Goal: Task Accomplishment & Management: Use online tool/utility

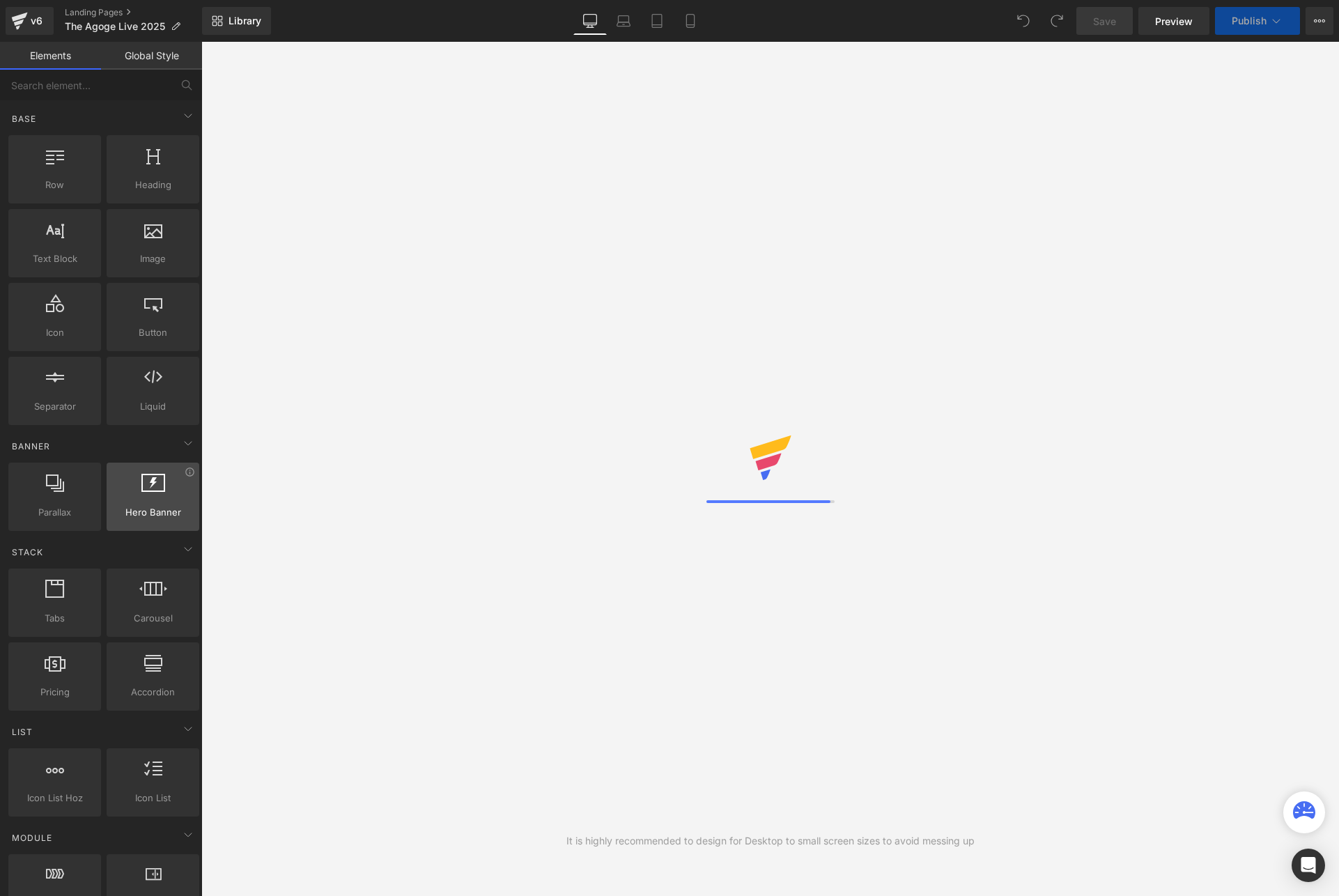
click at [136, 487] on div at bounding box center [152, 490] width 84 height 32
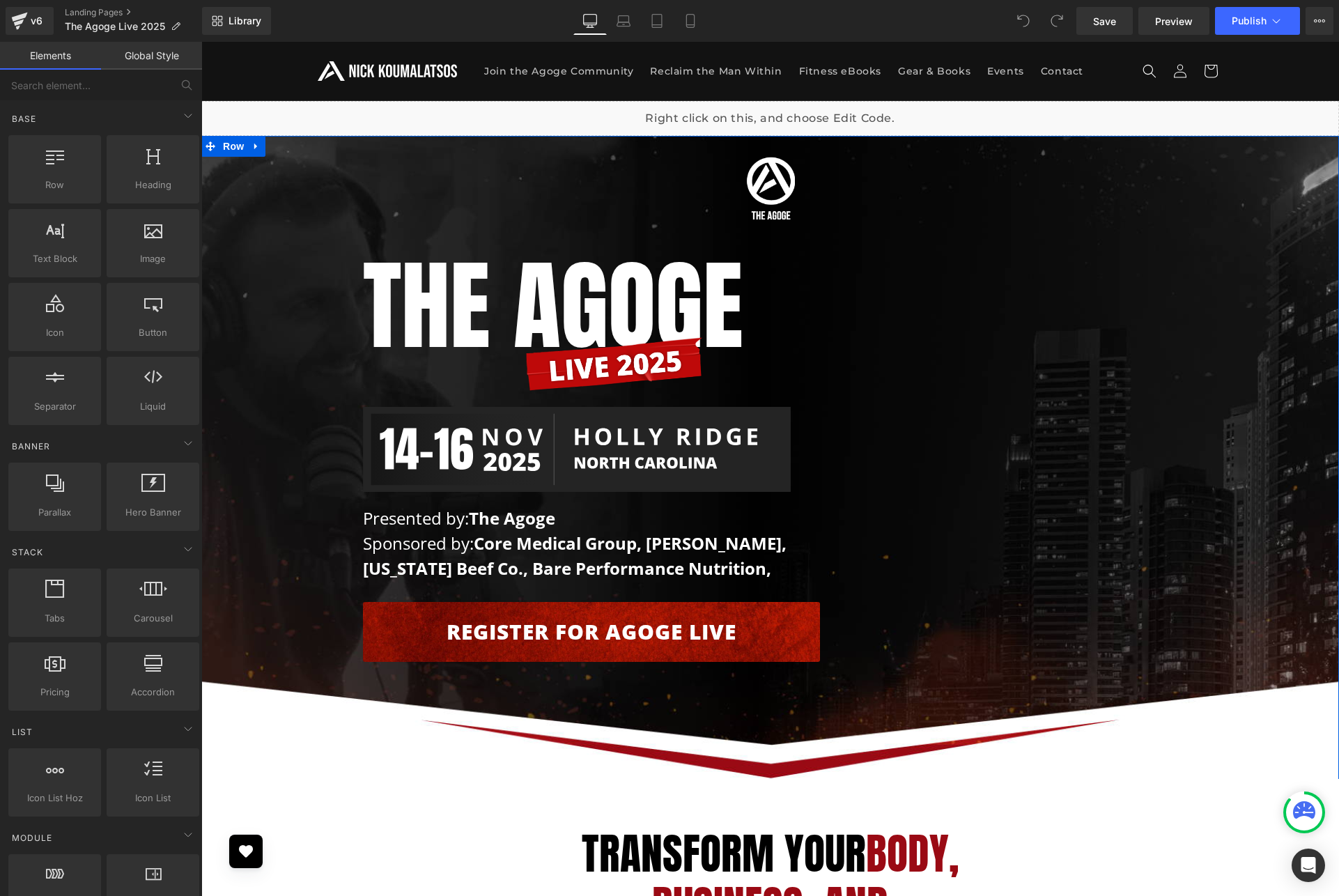
click at [311, 326] on div "Image Row The AGOGE Heading Image Image Presented by: The Agoge Sponsored by: C…" at bounding box center [770, 406] width 1137 height 526
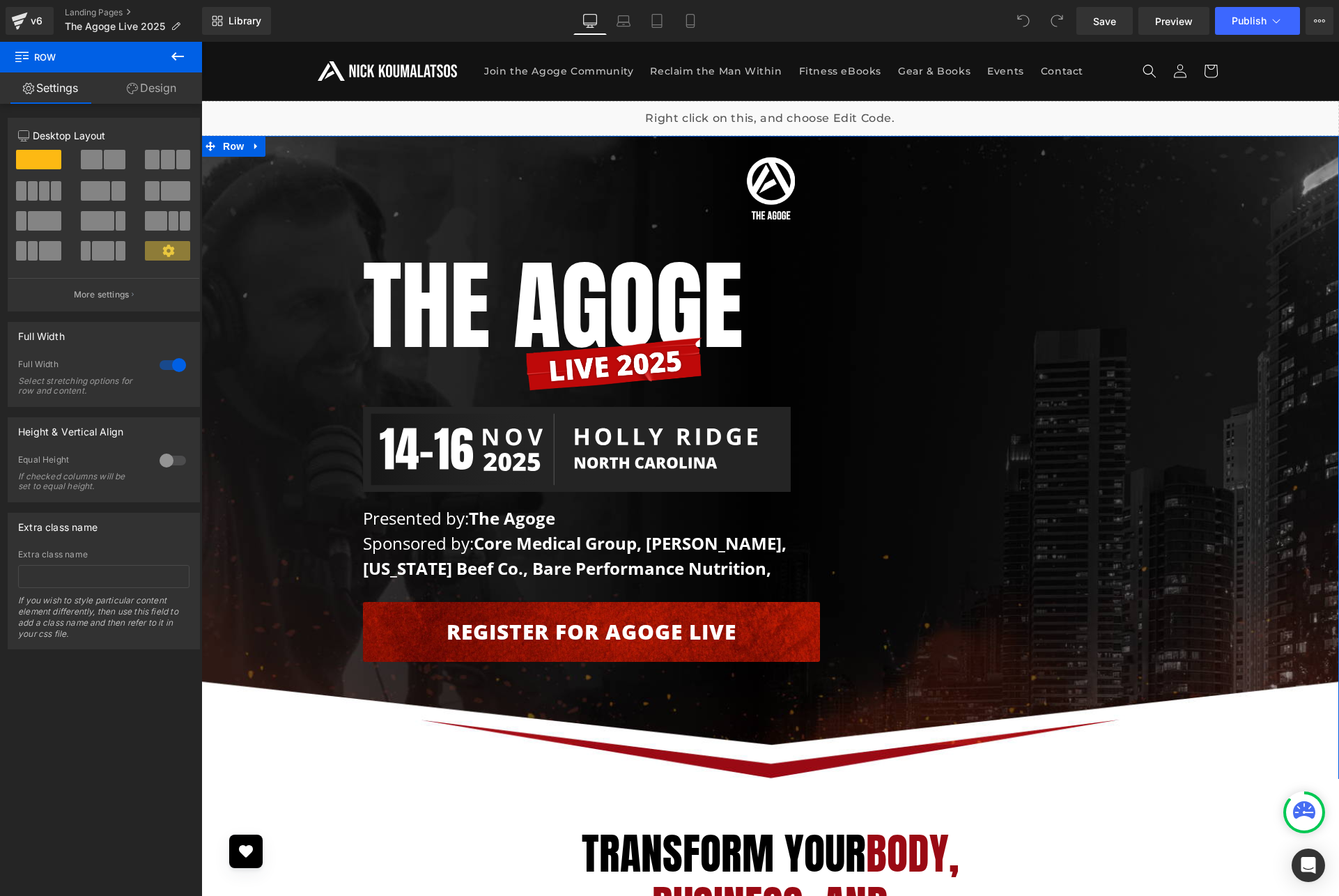
click at [150, 83] on link "Design" at bounding box center [151, 88] width 101 height 32
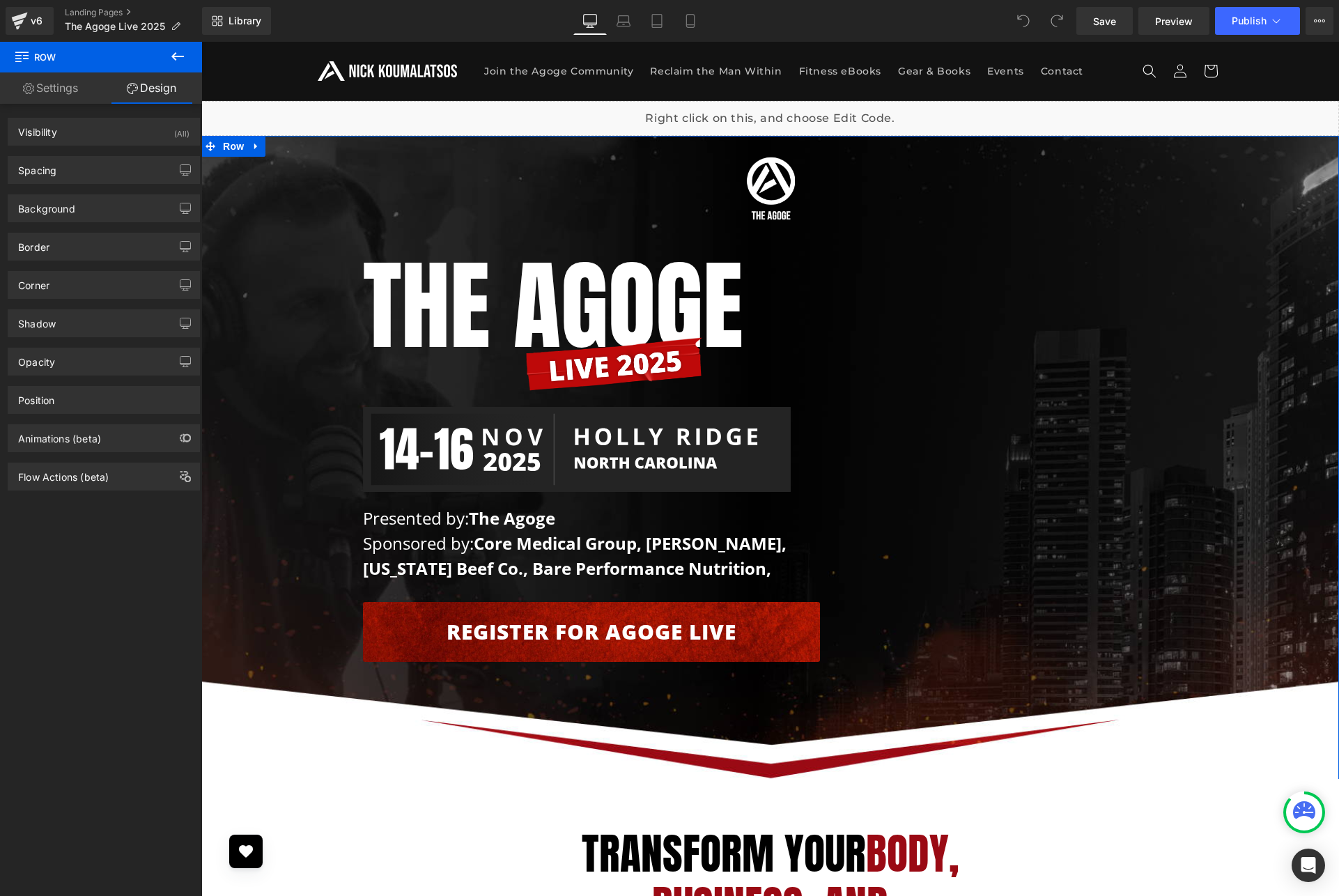
click at [68, 90] on link "Settings" at bounding box center [50, 88] width 101 height 32
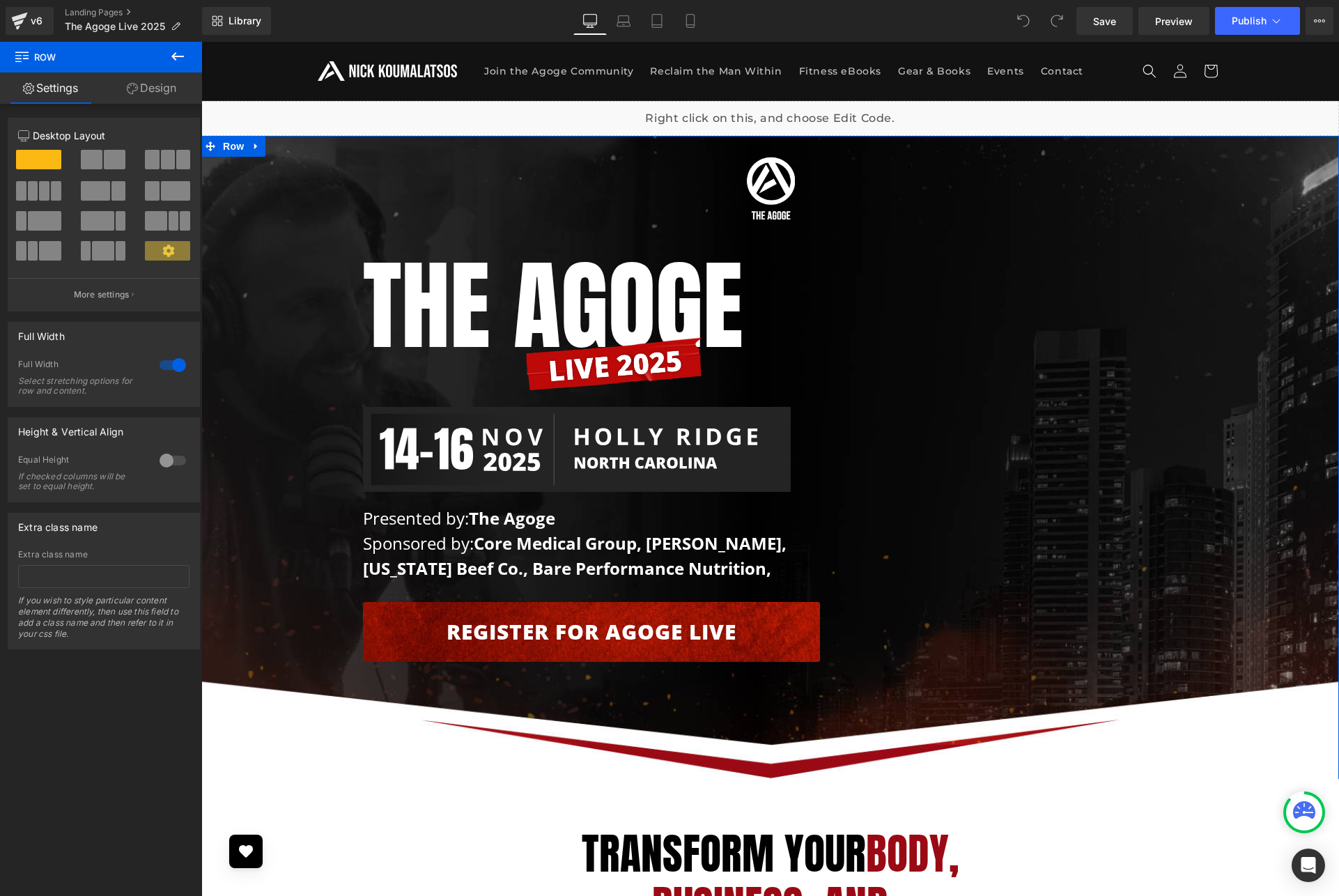
click at [162, 245] on icon at bounding box center [168, 251] width 12 height 12
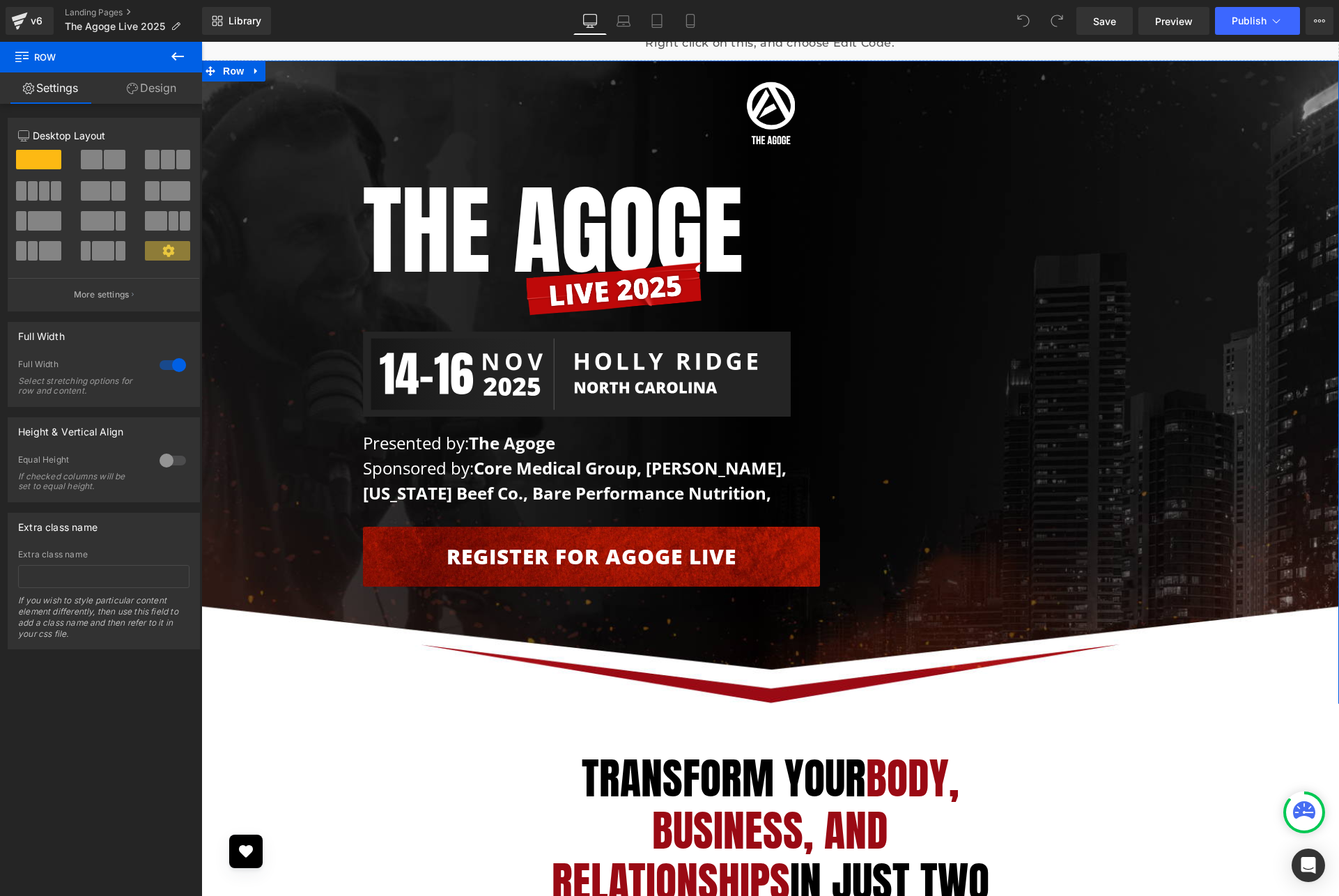
scroll to position [79, 0]
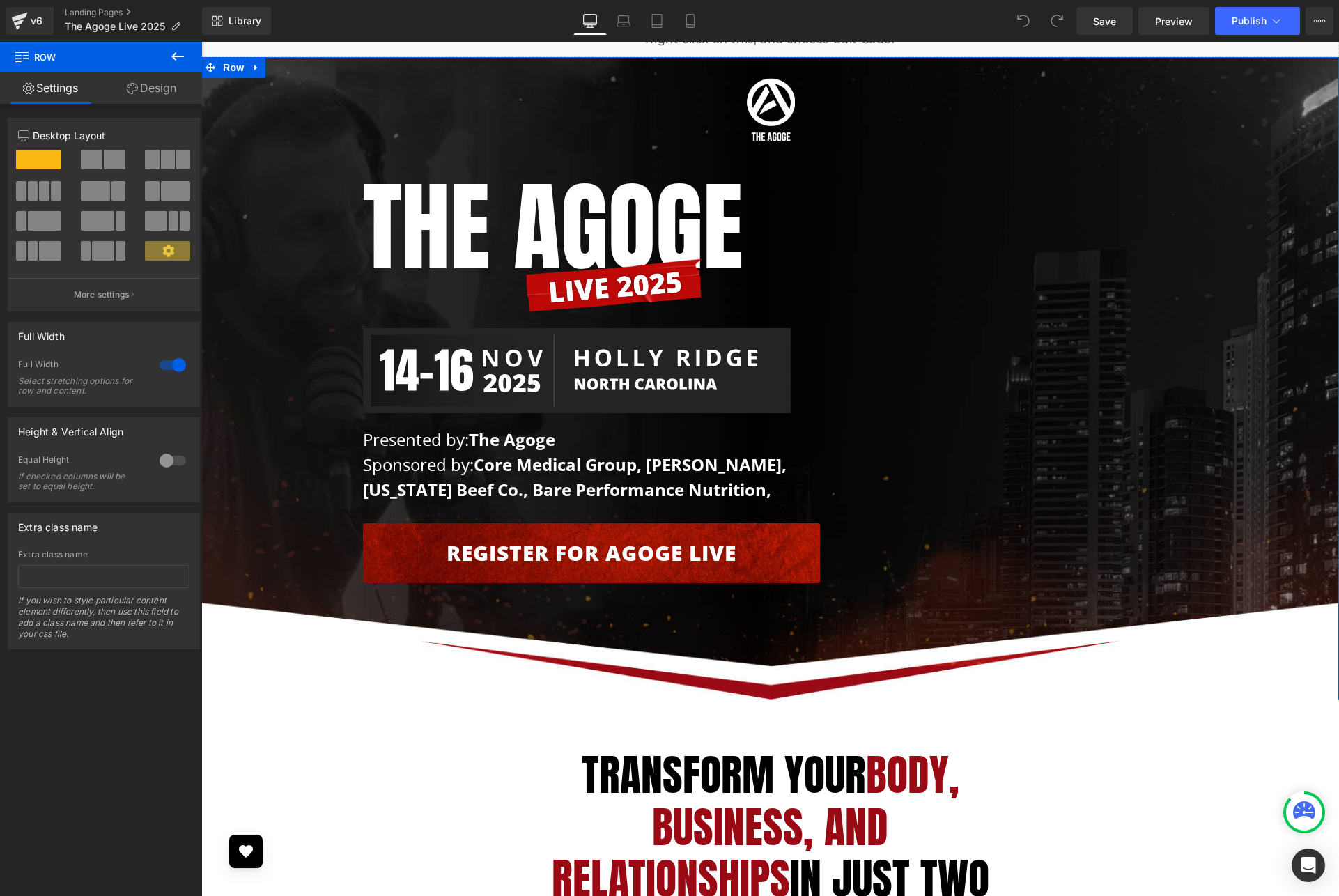
click at [277, 251] on div "Image Row The AGOGE Heading Image Image Presented by: The Agoge Sponsored by: C…" at bounding box center [770, 327] width 1137 height 526
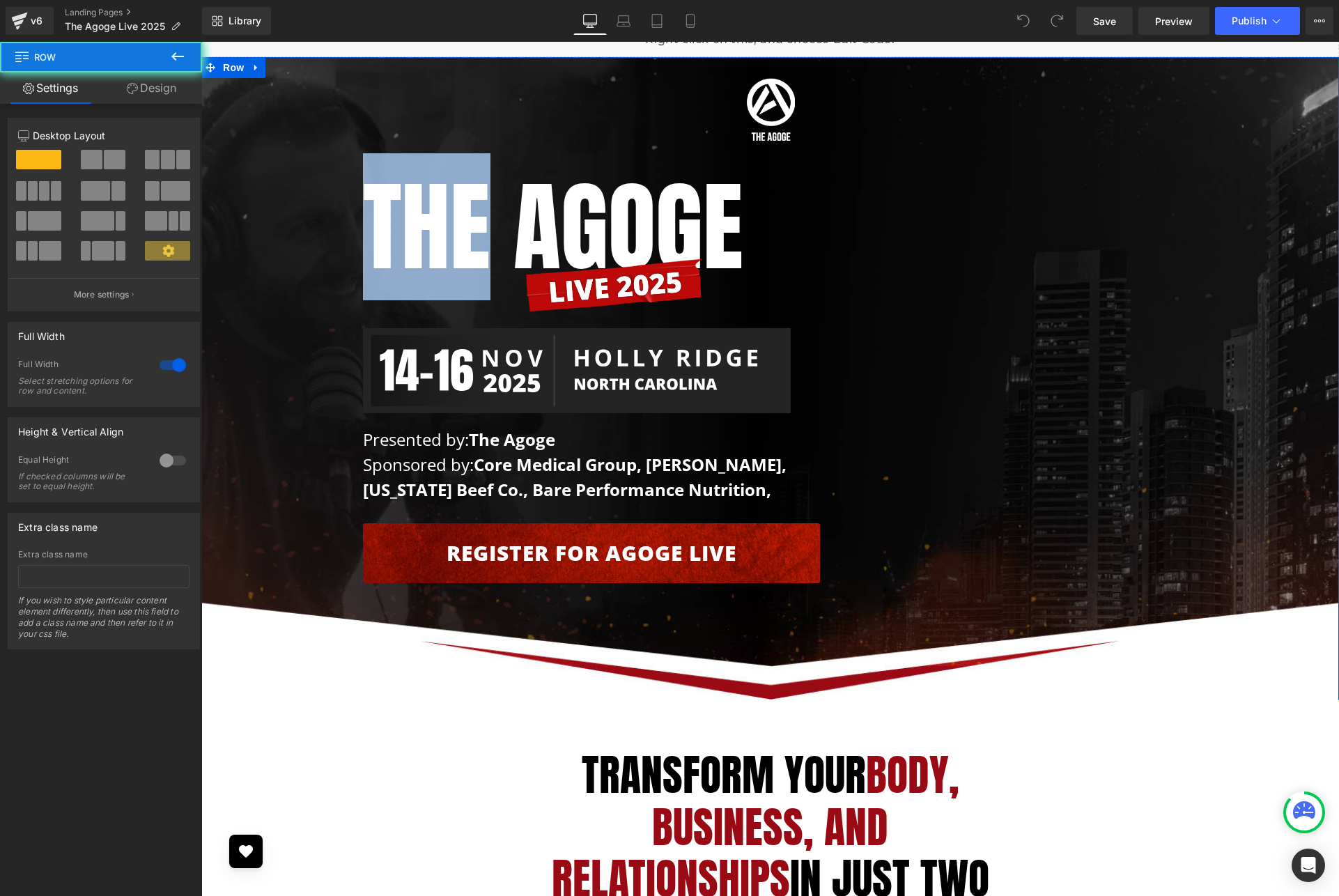
click at [277, 251] on div "Image Row The AGOGE Heading Image Image Presented by: The Agoge Sponsored by: C…" at bounding box center [770, 327] width 1137 height 526
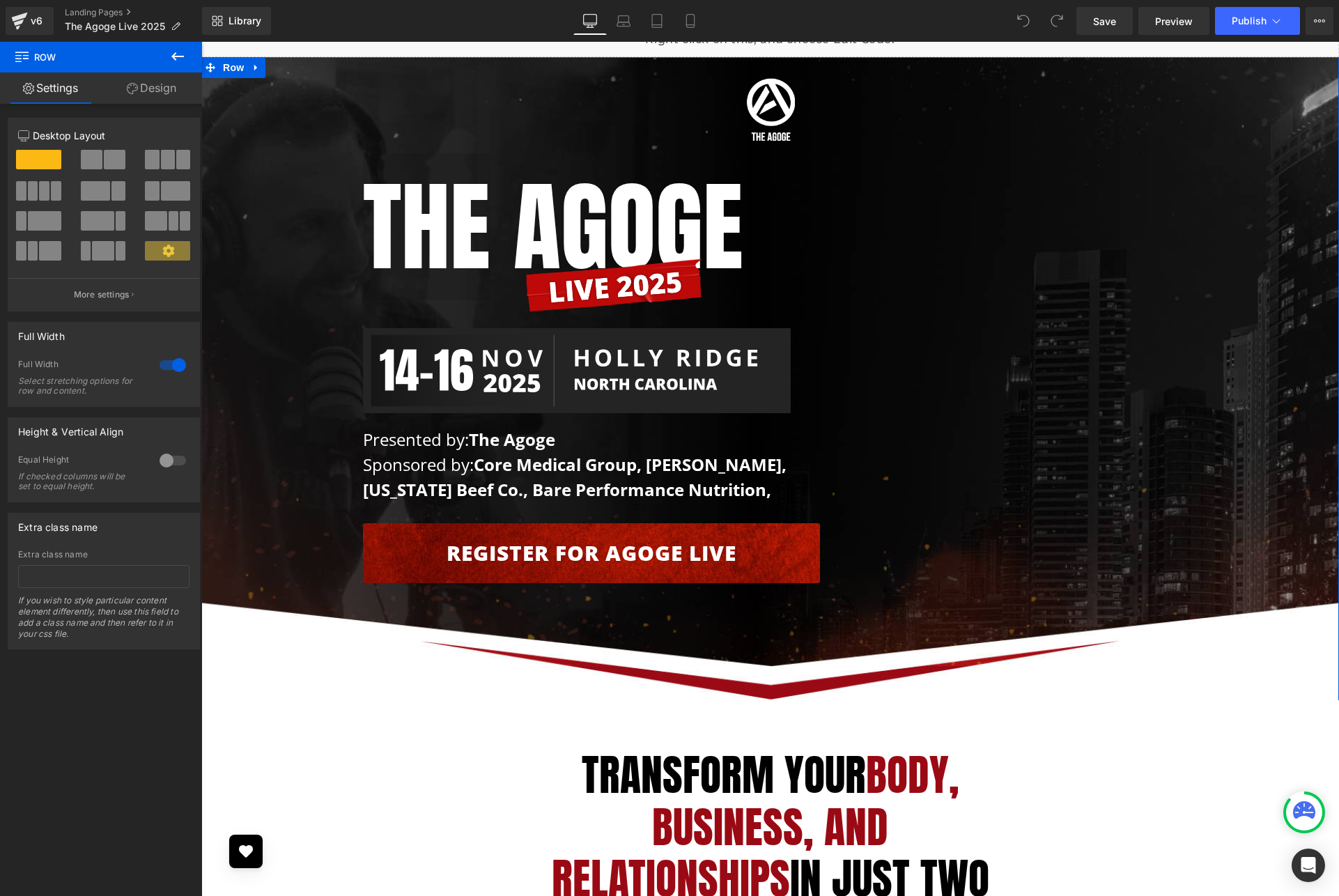
click at [172, 253] on span at bounding box center [167, 250] width 45 height 19
click at [136, 297] on button "More settings" at bounding box center [103, 294] width 191 height 32
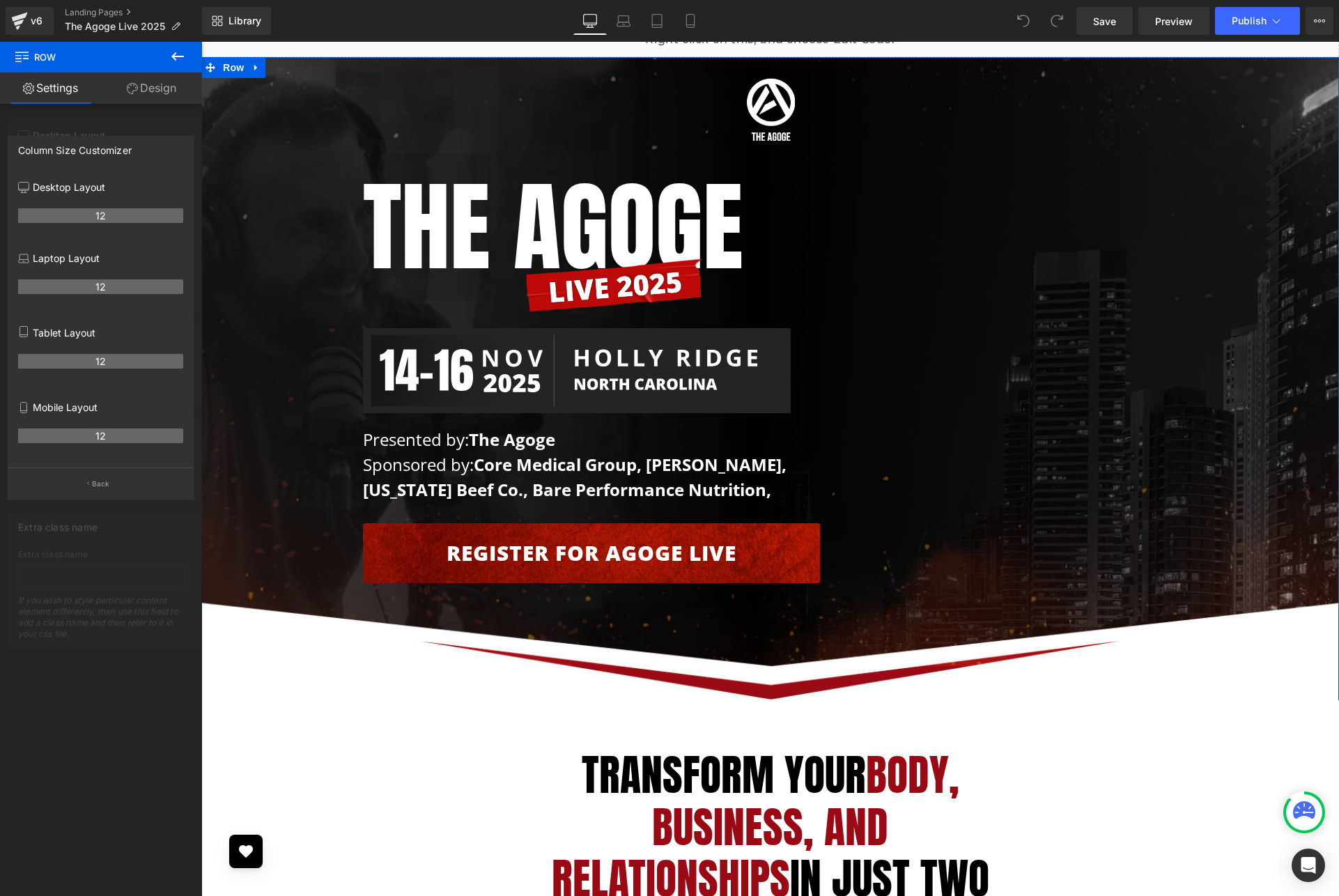
click at [39, 91] on link "Settings" at bounding box center [50, 88] width 101 height 32
click at [172, 59] on icon at bounding box center [177, 57] width 17 height 17
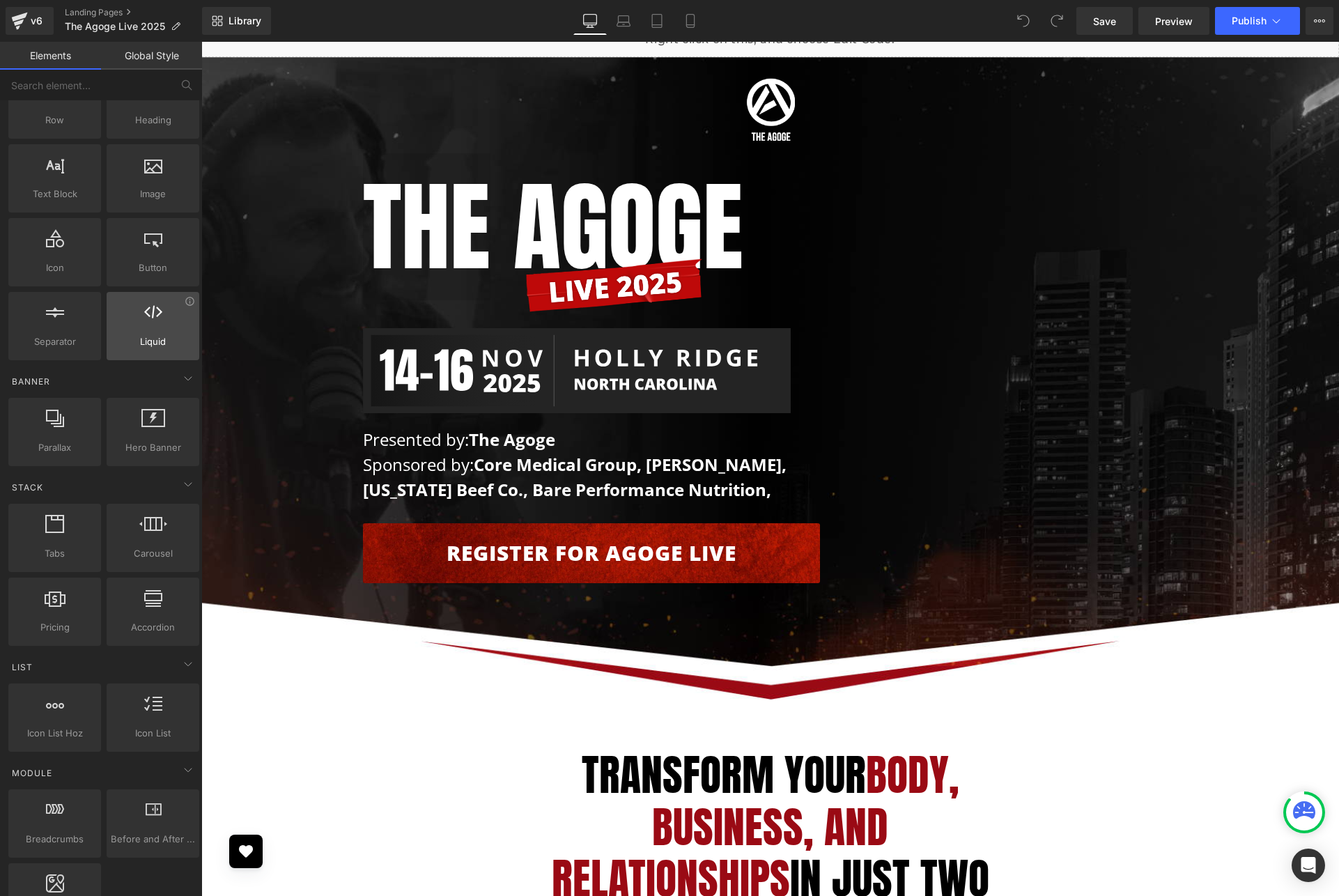
scroll to position [71, 0]
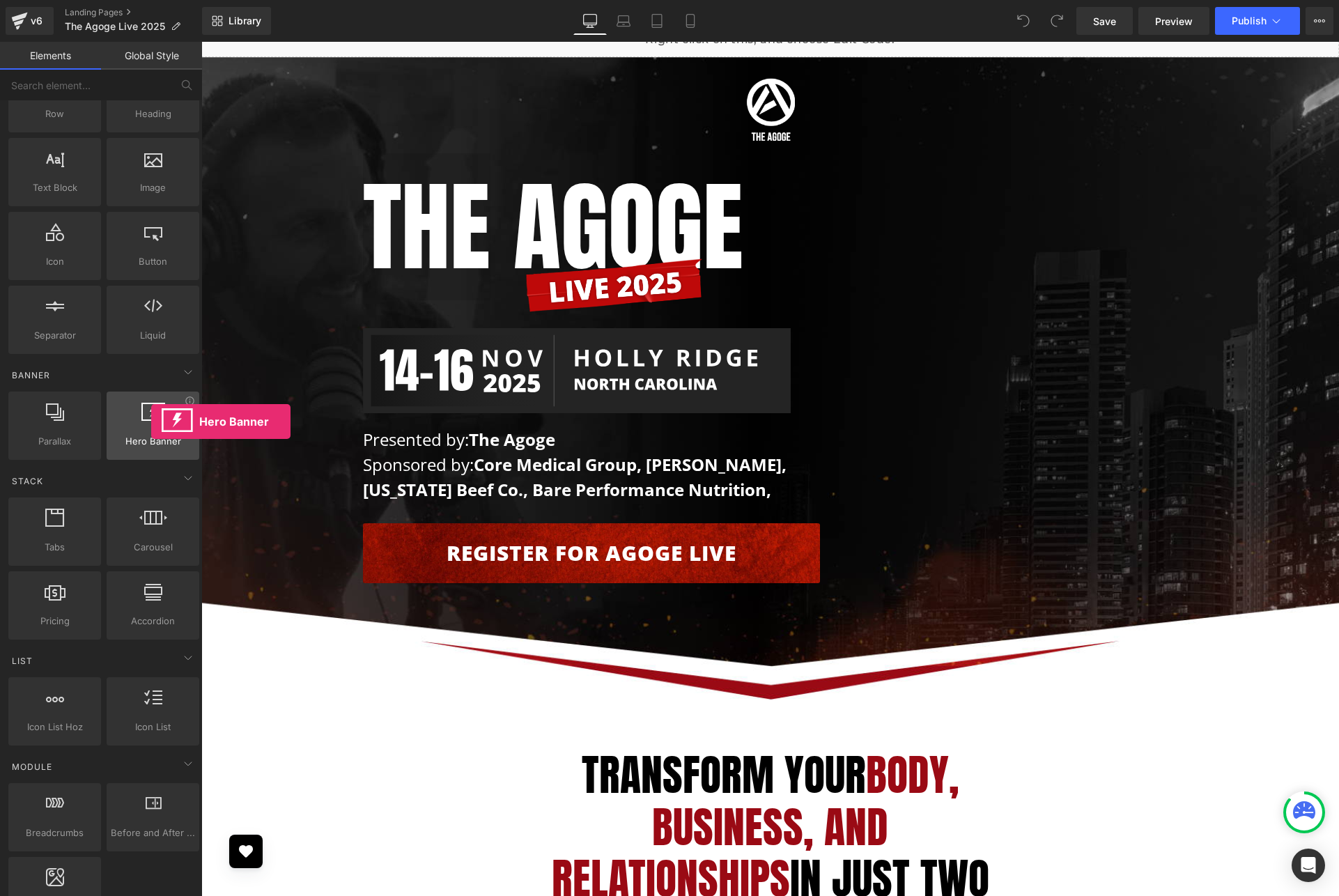
click at [152, 421] on div at bounding box center [152, 418] width 84 height 32
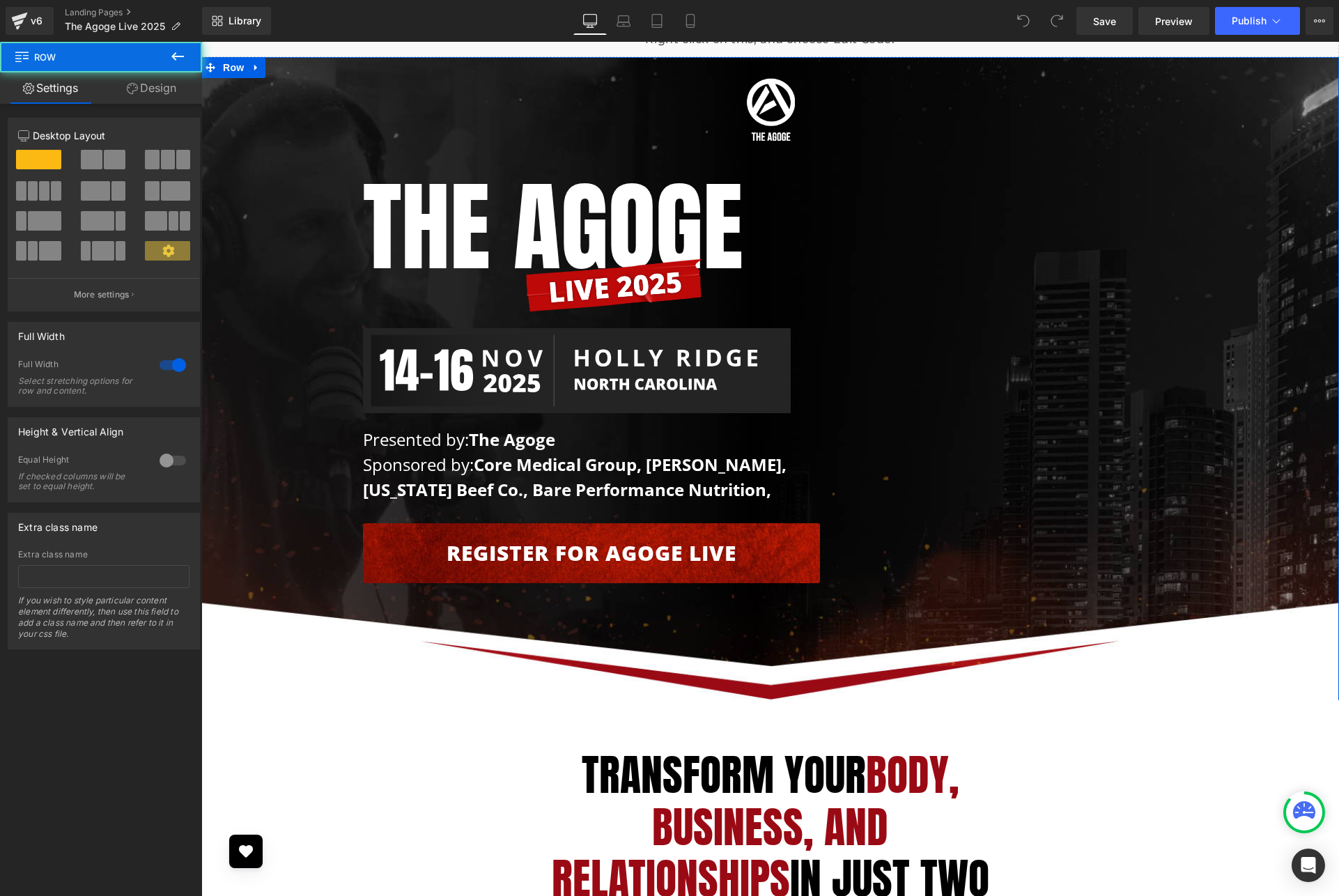
click at [243, 372] on div "Image Row The AGOGE Heading Image Image Presented by: The Agoge Sponsored by: C…" at bounding box center [770, 327] width 1137 height 526
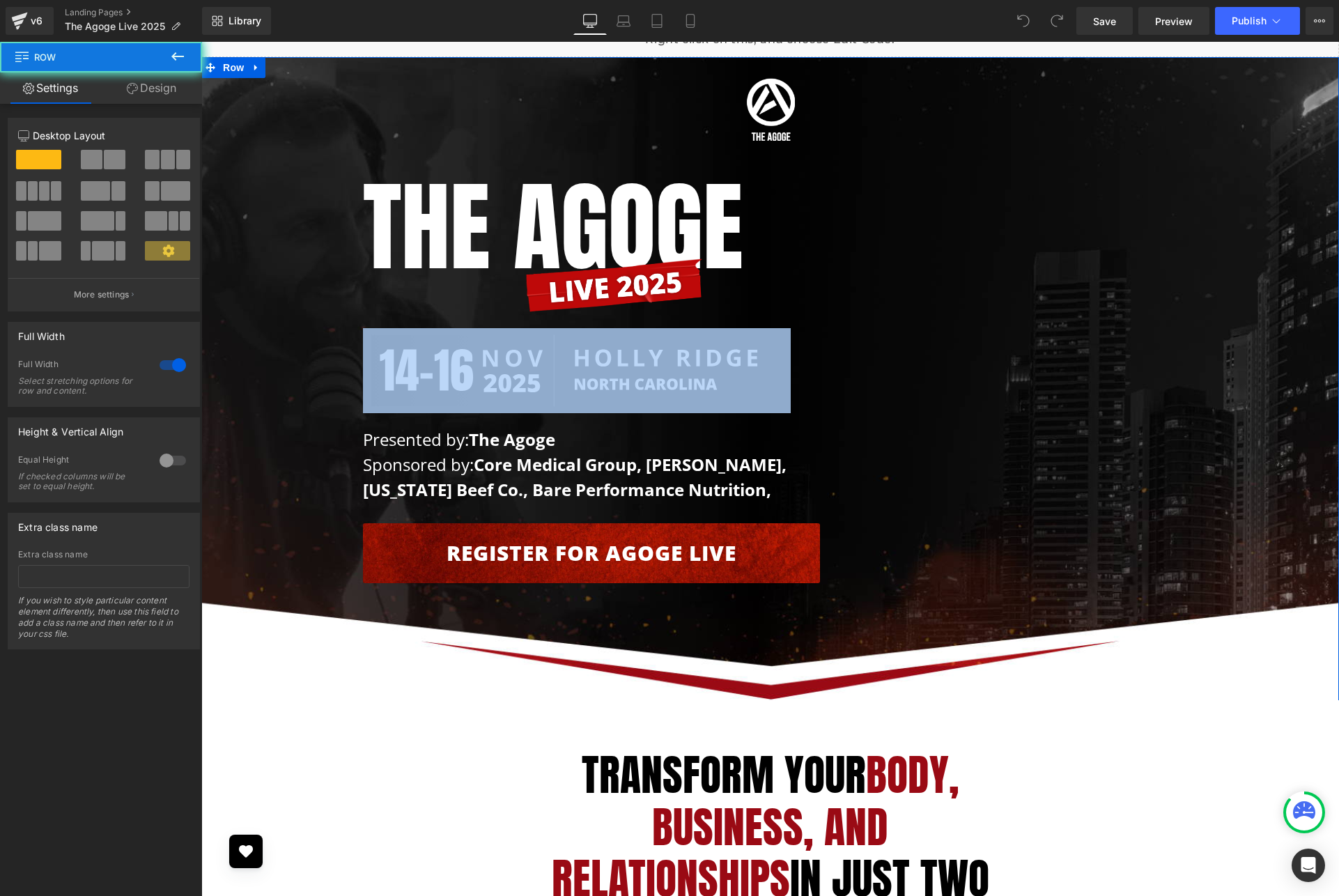
click at [243, 372] on div "Image Row The AGOGE Heading Image Image Presented by: The Agoge Sponsored by: C…" at bounding box center [770, 327] width 1137 height 526
click at [244, 372] on div "Image Row The AGOGE Heading Image Image Presented by: The Agoge Sponsored by: C…" at bounding box center [770, 327] width 1137 height 526
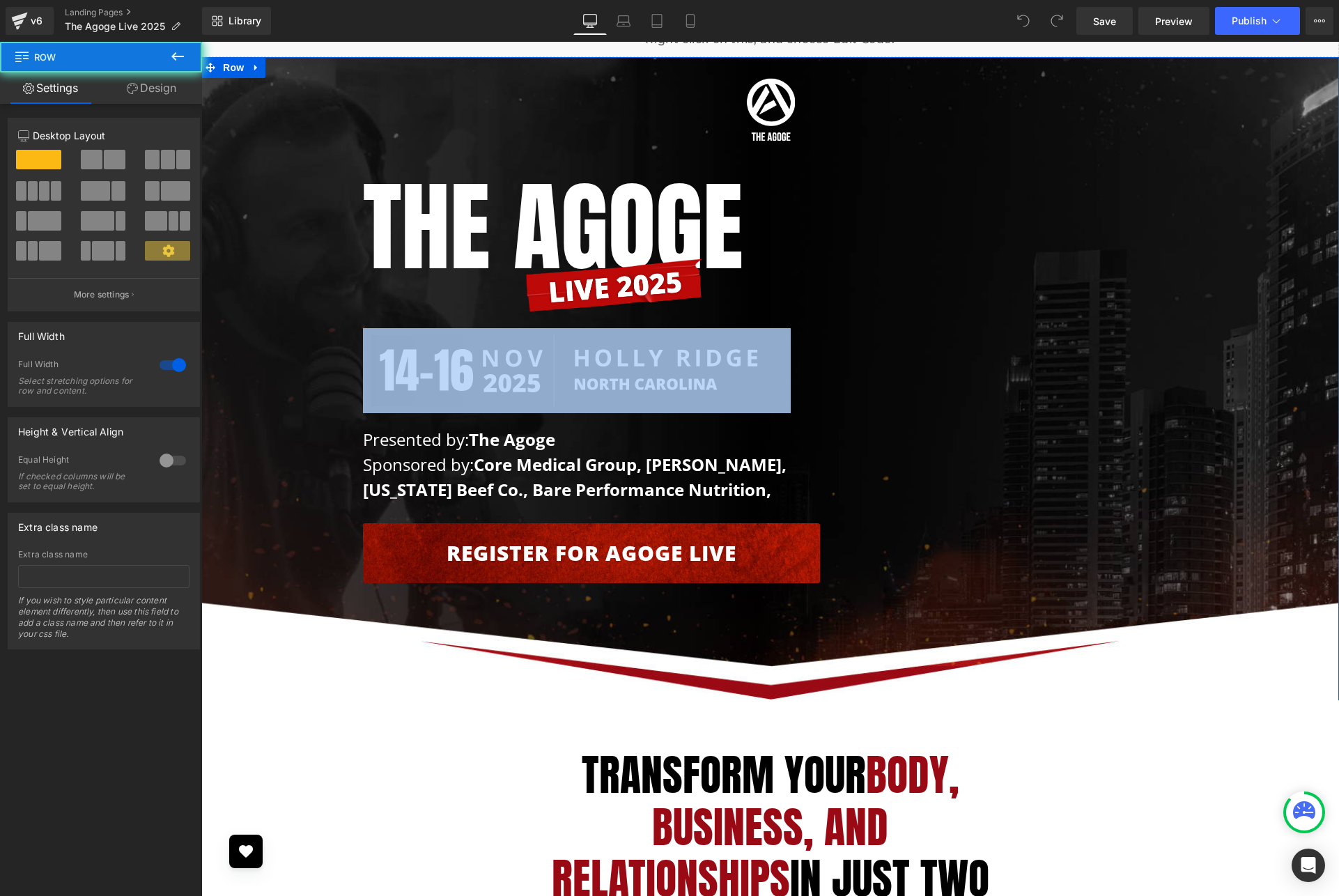
click at [244, 372] on div "Image Row The AGOGE Heading Image Image Presented by: The Agoge Sponsored by: C…" at bounding box center [770, 327] width 1137 height 526
click at [267, 377] on div "Image Row The AGOGE Heading Image Image Presented by: The Agoge Sponsored by: C…" at bounding box center [770, 327] width 1137 height 526
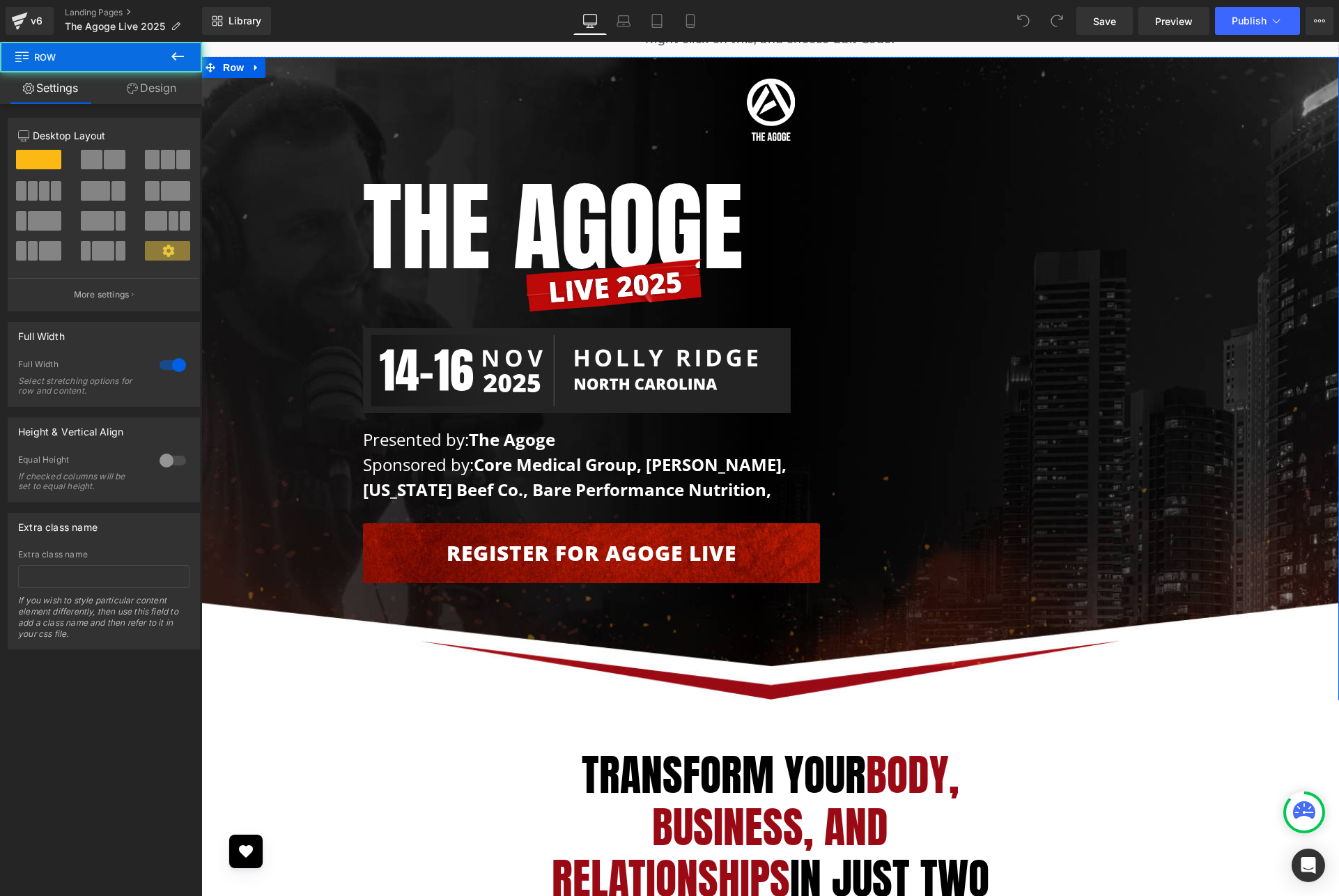
click at [747, 620] on div "Image Row The AGOGE Heading Image Image Presented by: The Agoge Sponsored by: C…" at bounding box center [770, 380] width 1137 height 645
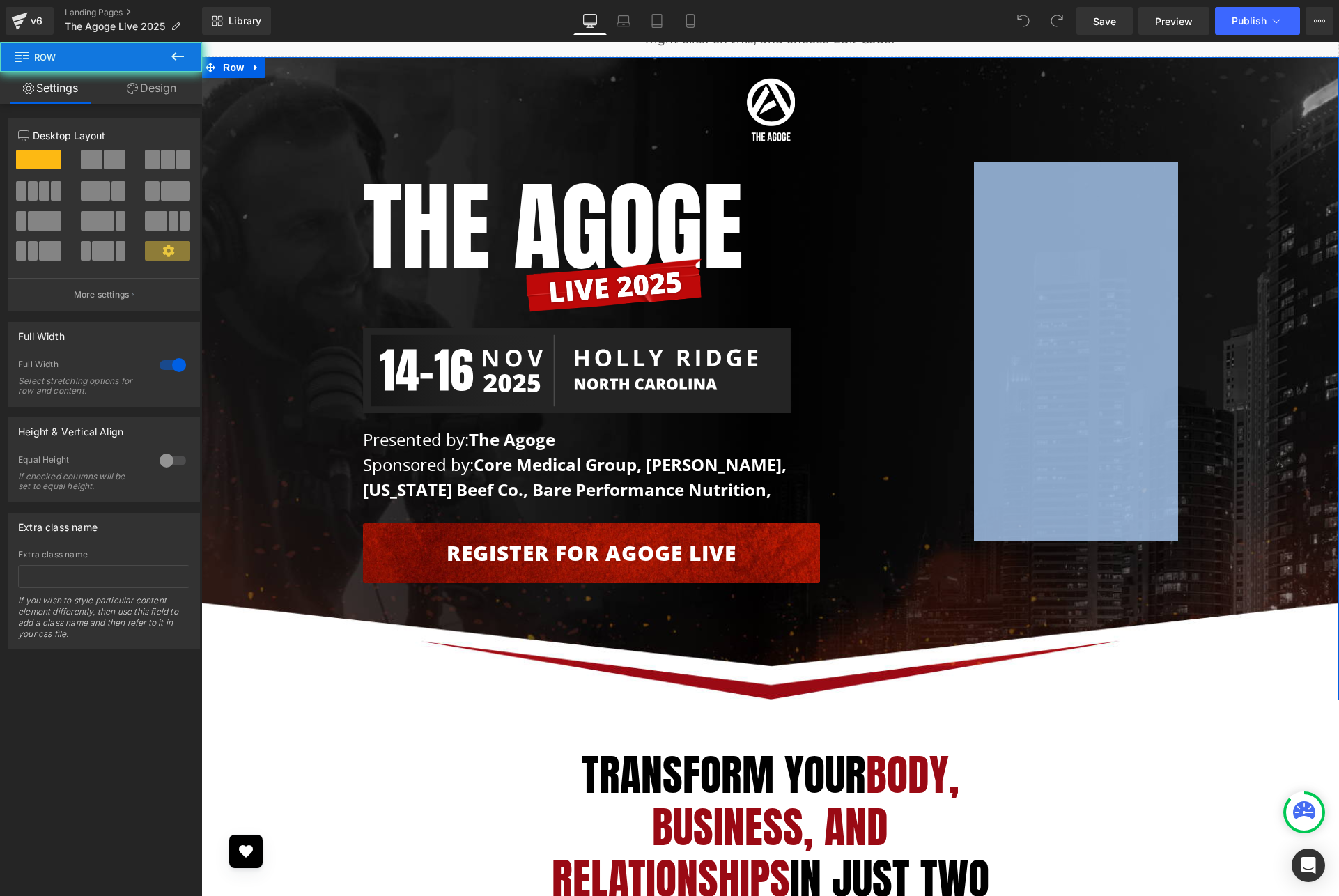
click at [747, 620] on div "Image Row The AGOGE Heading Image Image Presented by: The Agoge Sponsored by: C…" at bounding box center [770, 380] width 1137 height 645
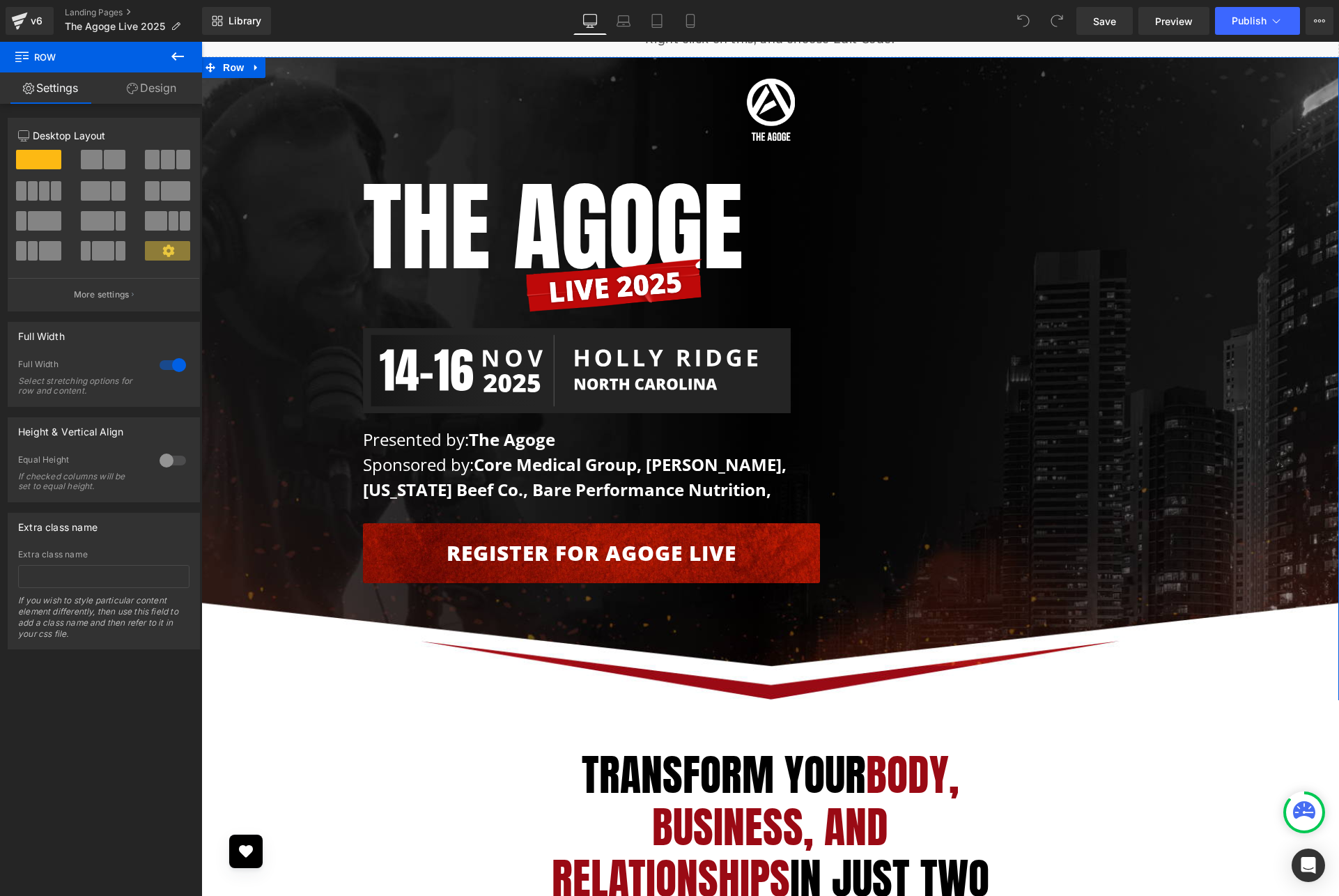
click at [279, 114] on div "Image Row The AGOGE Heading Image Image Presented by: The Agoge Sponsored by: C…" at bounding box center [770, 327] width 1137 height 526
click at [279, 113] on div "Image Row The AGOGE Heading Image Image Presented by: The Agoge Sponsored by: C…" at bounding box center [770, 327] width 1137 height 526
click at [180, 84] on link "Design" at bounding box center [151, 88] width 101 height 32
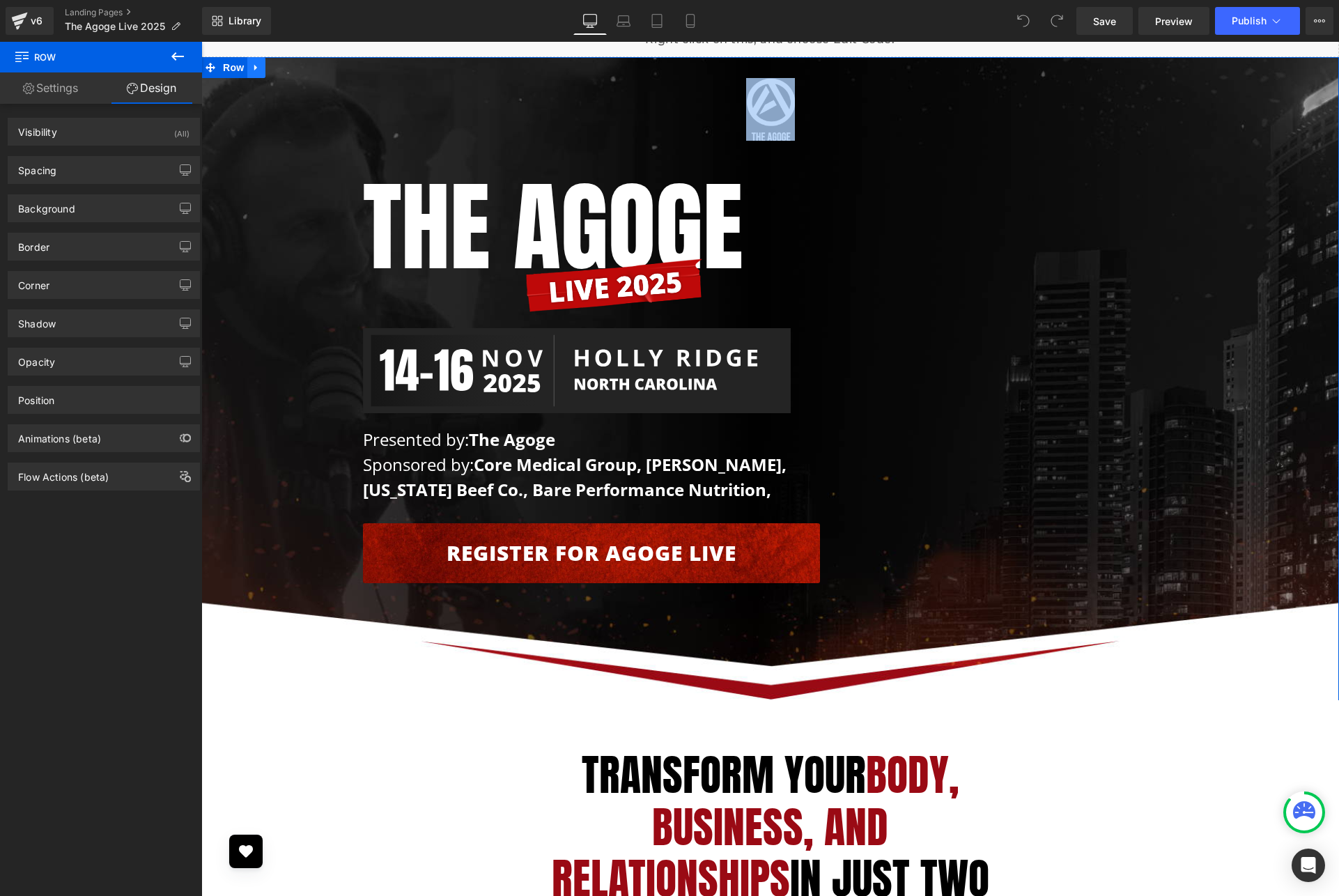
click at [251, 68] on icon at bounding box center [256, 67] width 10 height 11
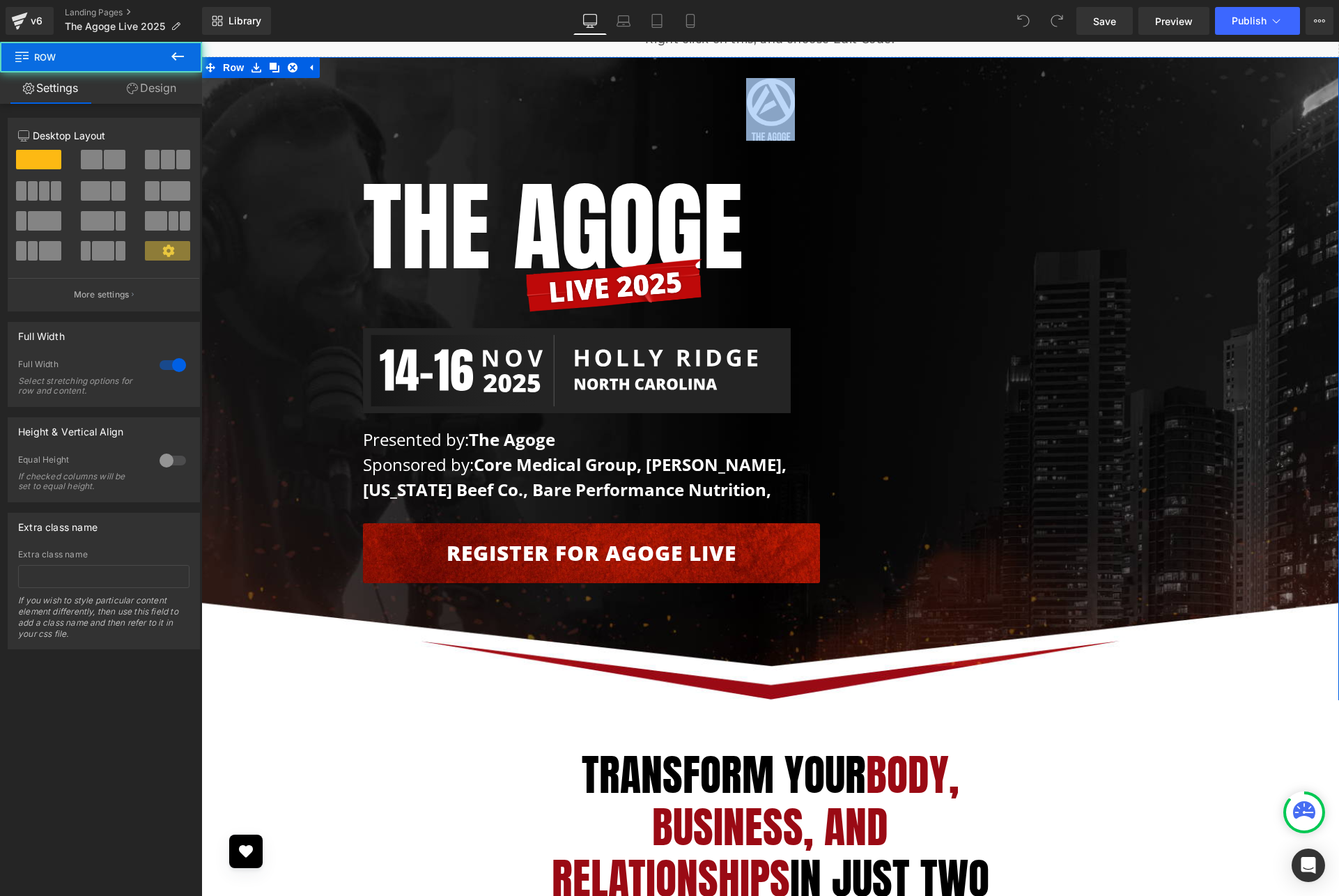
click at [272, 196] on div "Image Row The AGOGE Heading Image Image Presented by: The Agoge Sponsored by: C…" at bounding box center [770, 327] width 1137 height 526
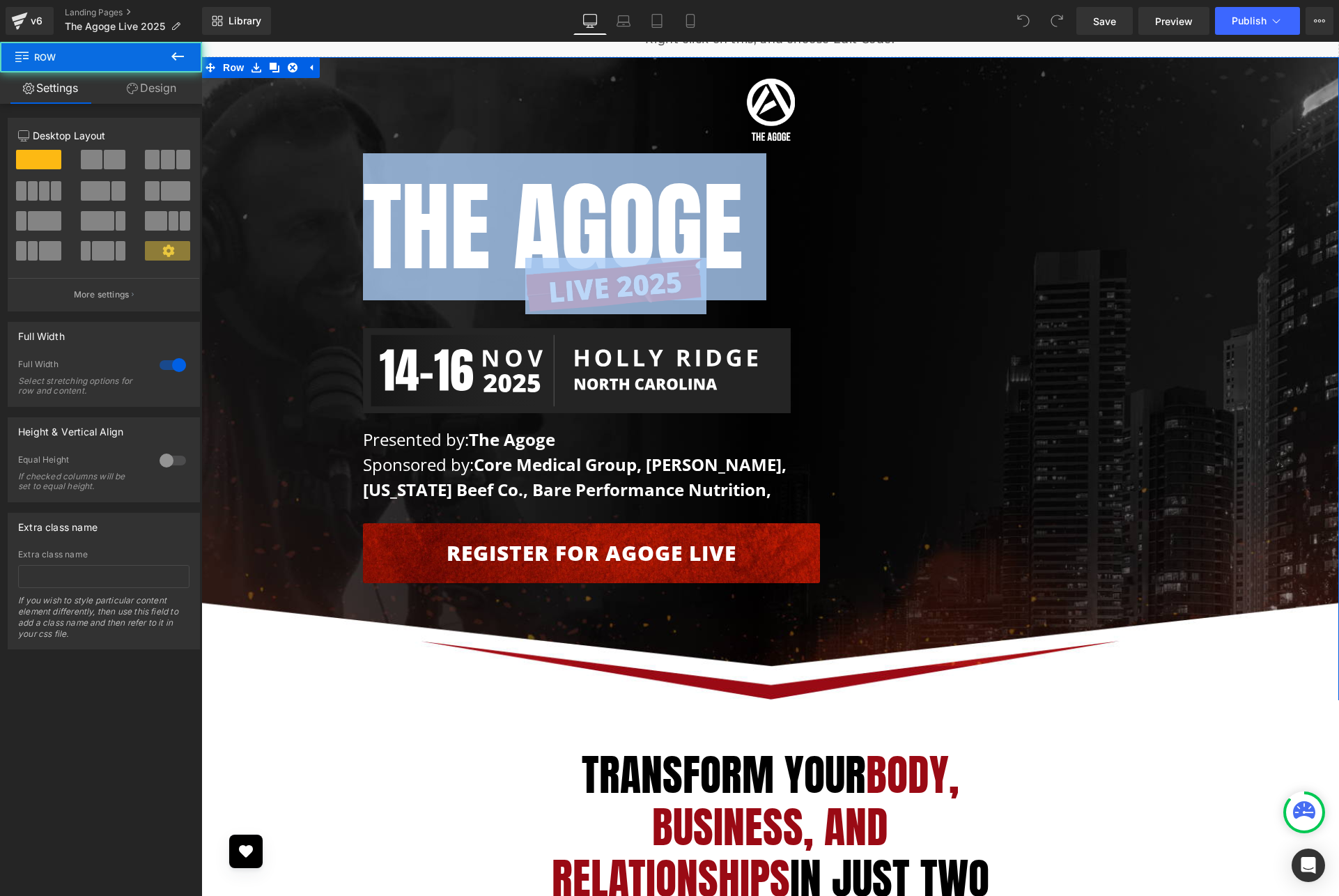
click at [296, 239] on div "Image Row The AGOGE Heading Image Image Presented by: The Agoge Sponsored by: C…" at bounding box center [770, 327] width 1137 height 526
click at [296, 240] on div "Image Row The AGOGE Heading Image Image Presented by: The Agoge Sponsored by: C…" at bounding box center [770, 327] width 1137 height 526
click at [296, 239] on div "Image Row The AGOGE Heading Image Image Presented by: The Agoge Sponsored by: C…" at bounding box center [770, 327] width 1137 height 526
click at [296, 239] on div "Image Row The AGOGE Heading Image Image Presented by: The Agoge Sponsored by: C…" at bounding box center [770, 327] width 1137 height 526
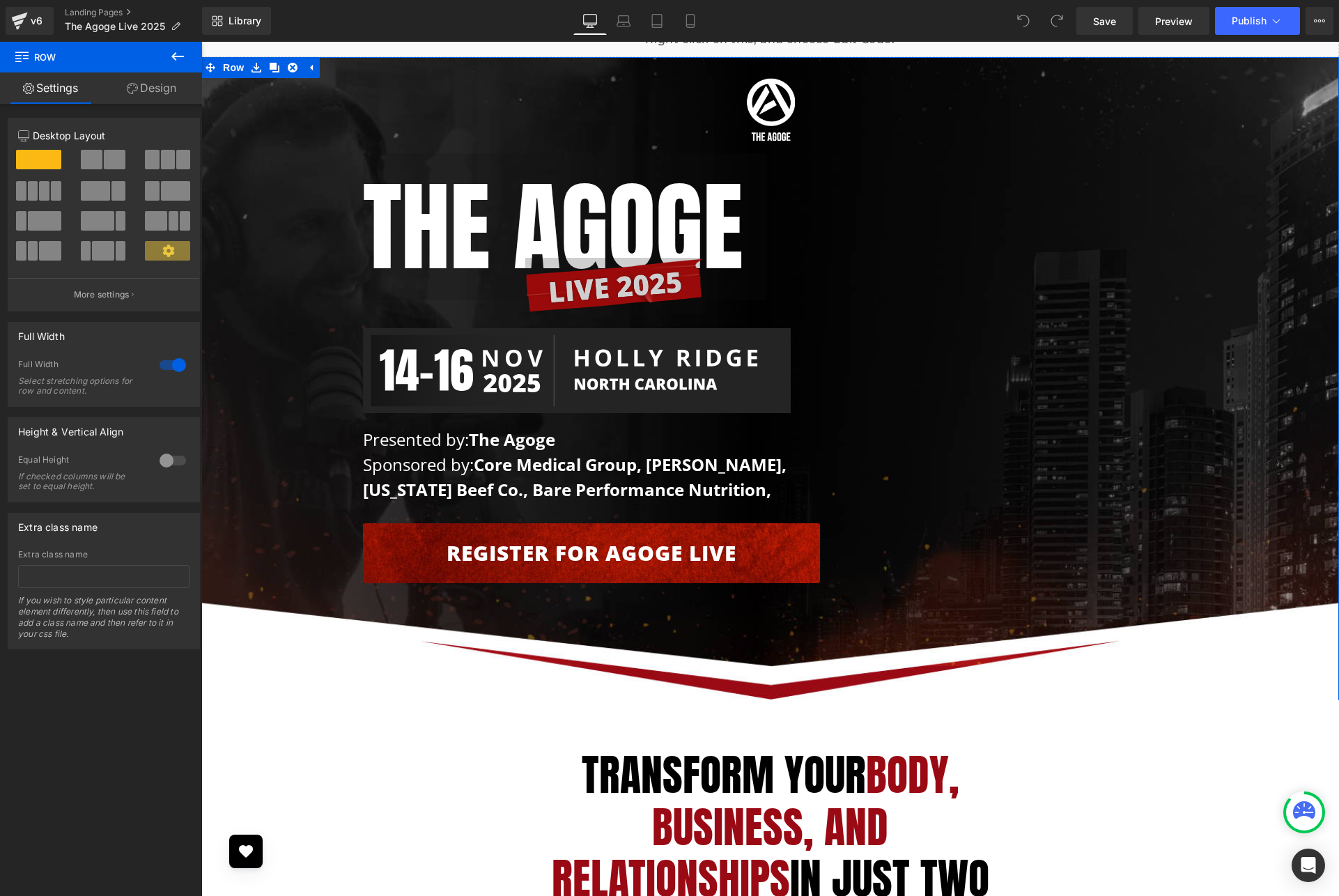
click at [162, 250] on icon at bounding box center [168, 251] width 12 height 12
click at [162, 249] on icon at bounding box center [168, 251] width 12 height 12
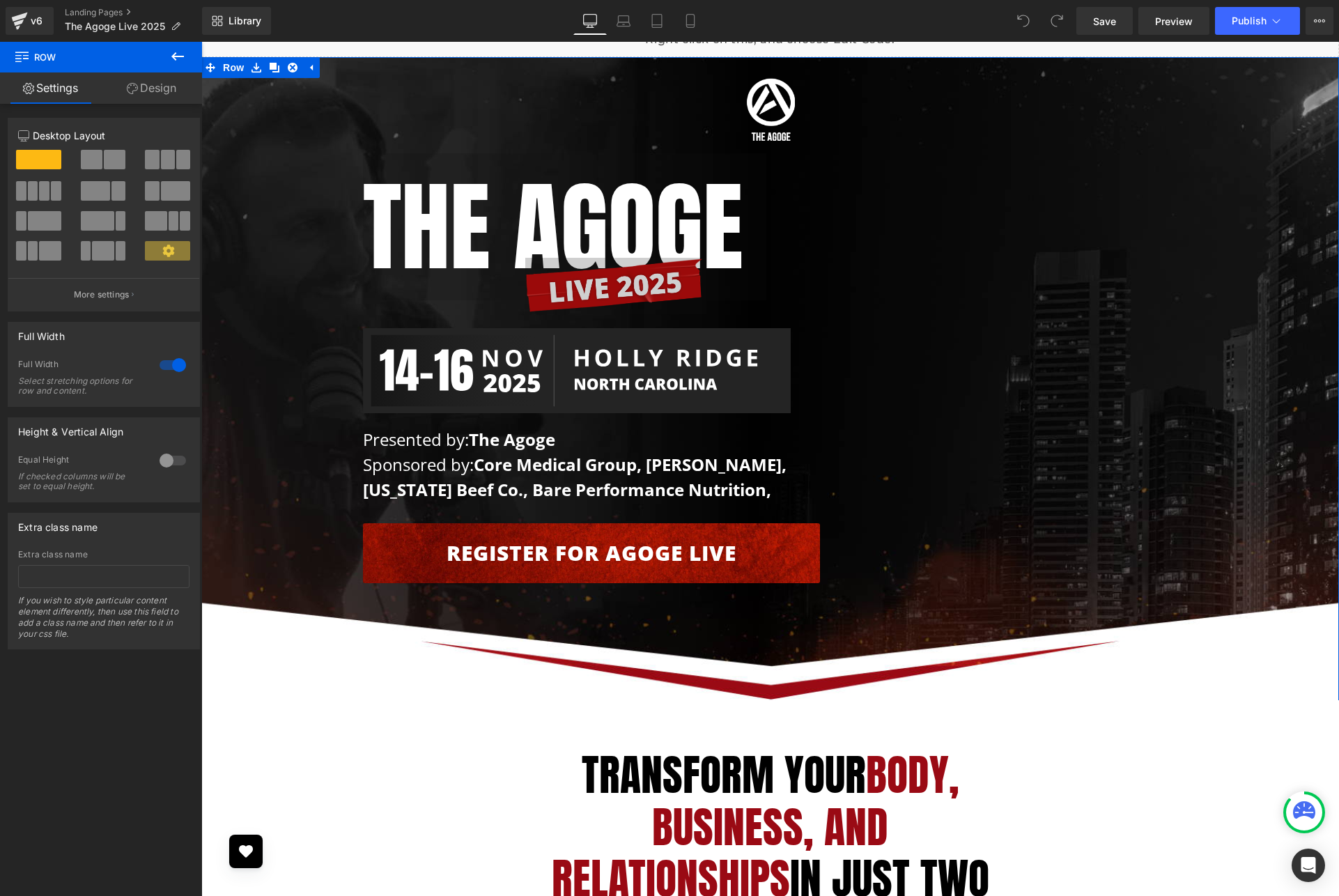
click at [162, 249] on icon at bounding box center [168, 251] width 12 height 12
click at [164, 366] on div at bounding box center [172, 365] width 33 height 22
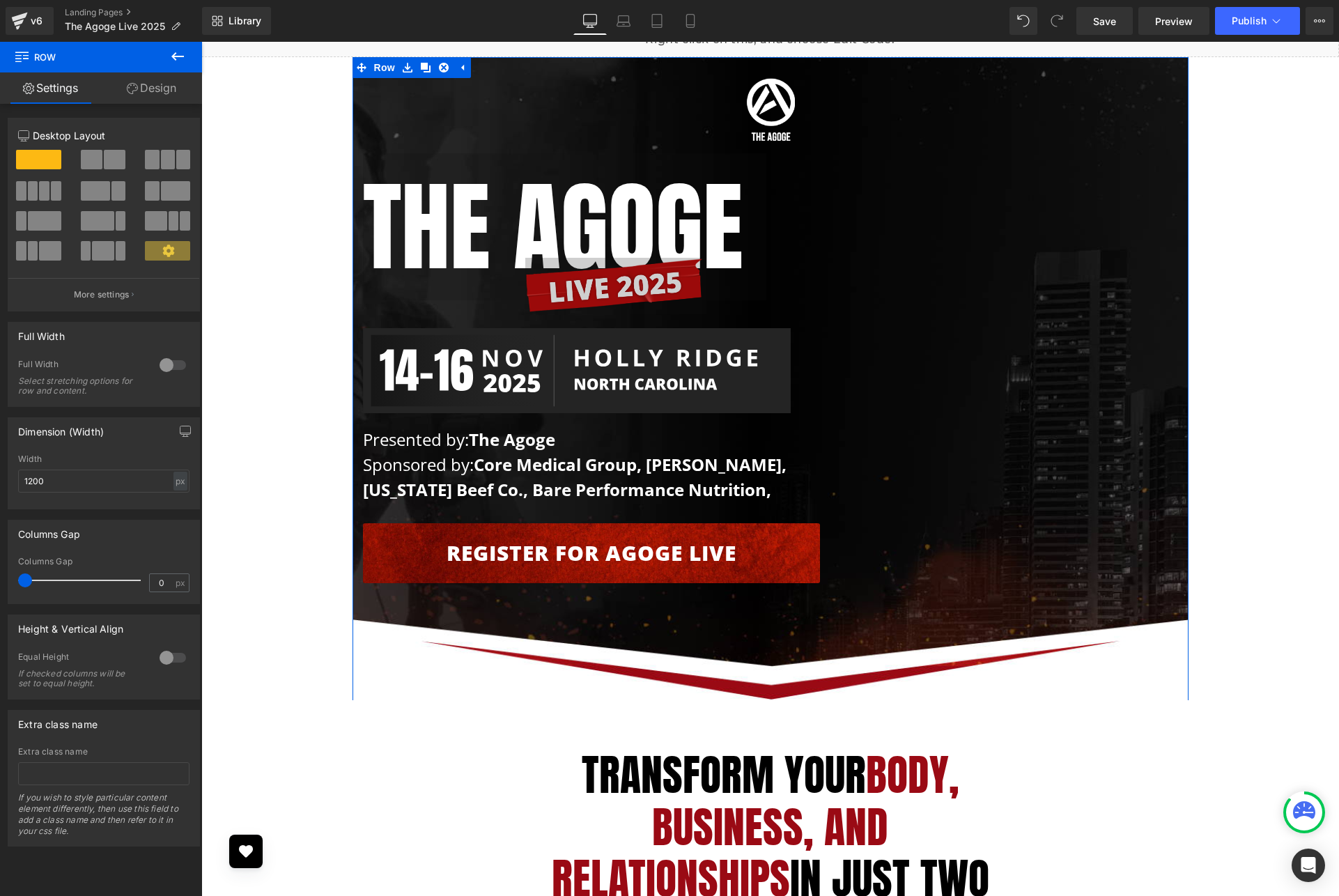
click at [164, 366] on div at bounding box center [172, 365] width 33 height 22
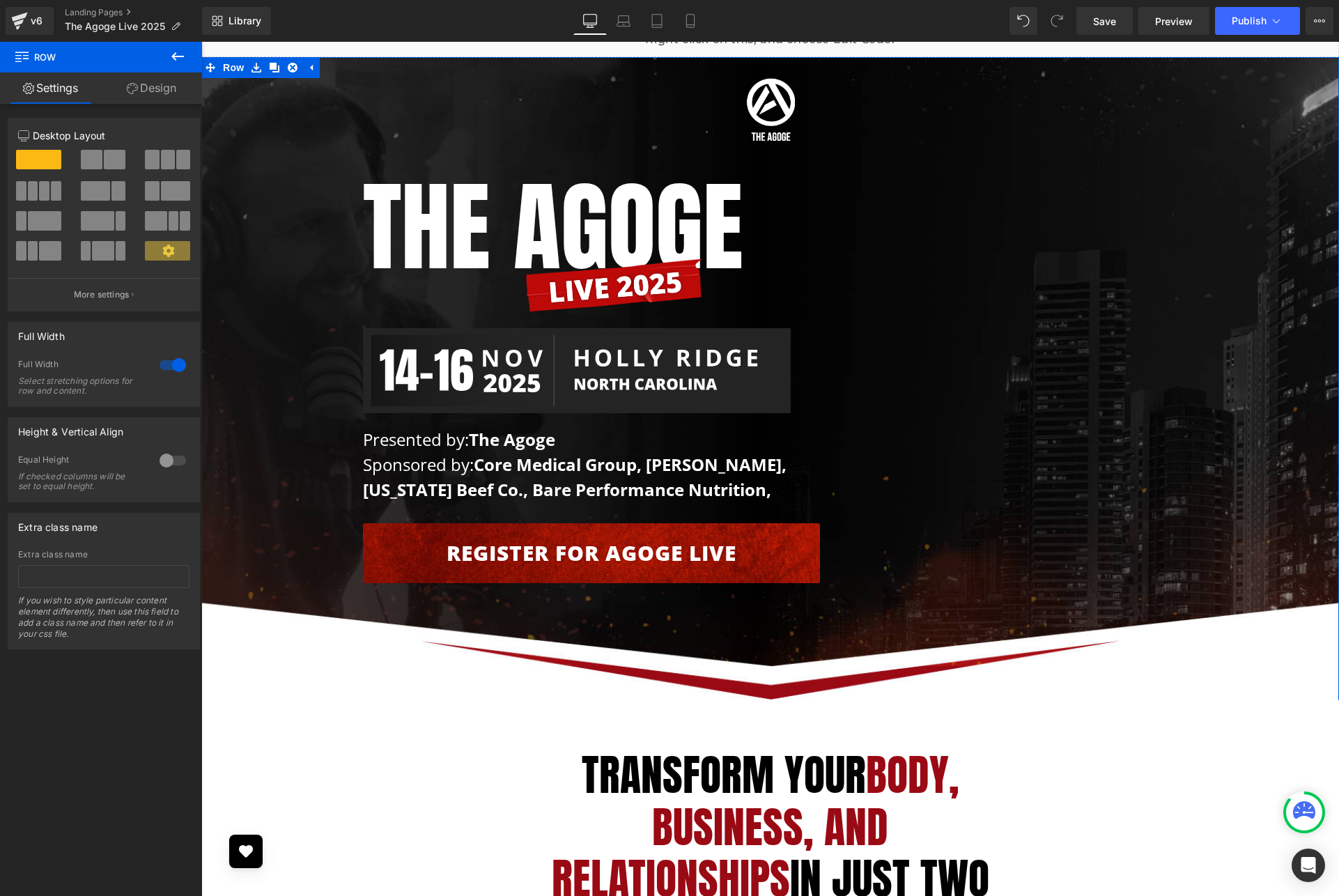
click at [261, 447] on div "Image Row The AGOGE Heading Image Image Presented by: The Agoge Sponsored by: C…" at bounding box center [770, 327] width 1137 height 526
click at [261, 448] on div "Image Row The AGOGE Heading Image Image Presented by: The Agoge Sponsored by: C…" at bounding box center [770, 327] width 1137 height 526
click at [261, 446] on div "Image Row The AGOGE Heading Image Image Presented by: The Agoge Sponsored by: C…" at bounding box center [770, 327] width 1137 height 526
click at [277, 296] on div "Image Row The AGOGE Heading Image Image Presented by: The Agoge Sponsored by: C…" at bounding box center [770, 327] width 1137 height 526
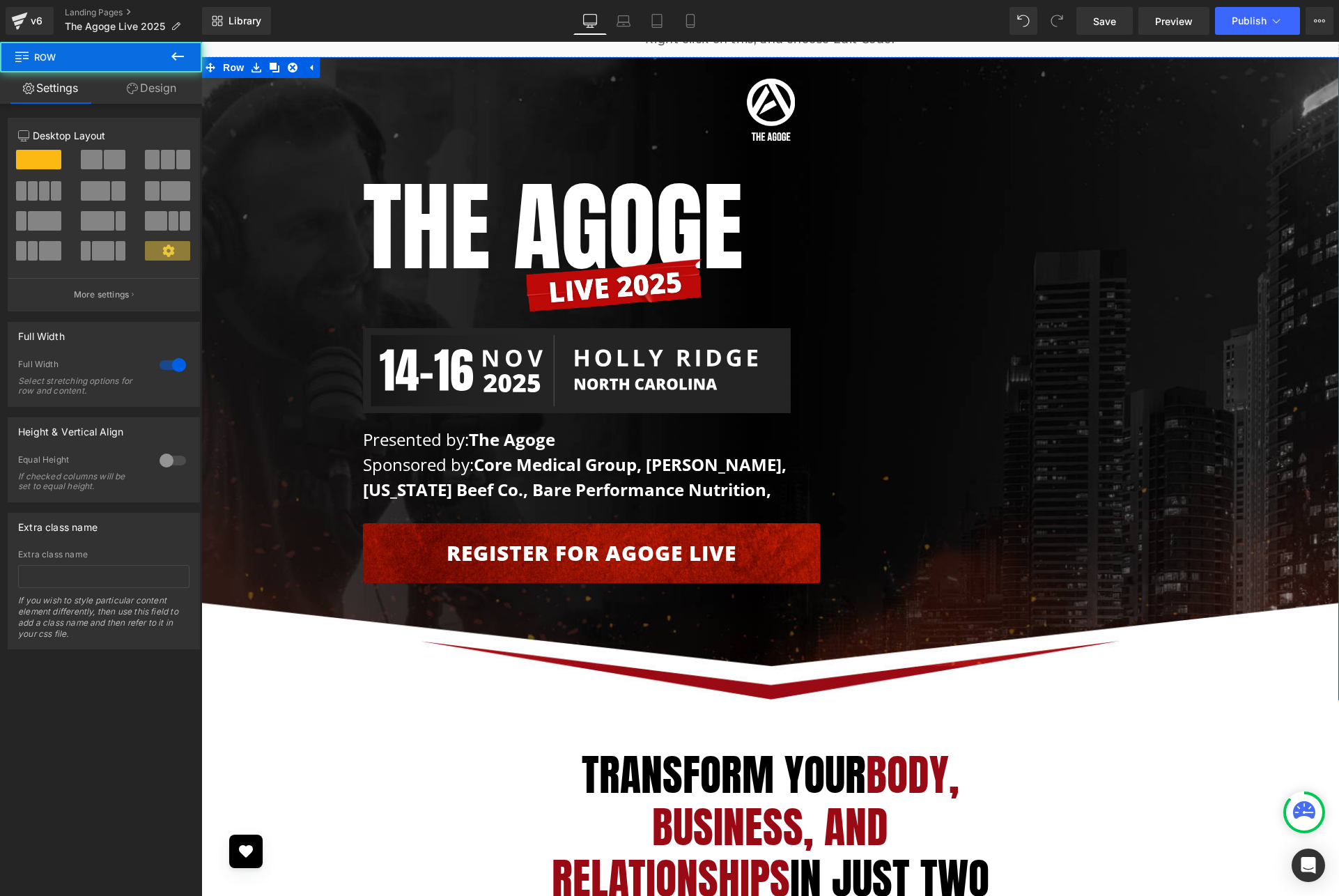
click at [277, 296] on div "Image Row The AGOGE Heading Image Image Presented by: The Agoge Sponsored by: C…" at bounding box center [770, 327] width 1137 height 526
click at [277, 296] on div "Image Row The AGOGE Heading Image Image Presented by: The Agoge Sponsored by: C…" at bounding box center [770, 327] width 1137 height 526
click at [310, 67] on icon at bounding box center [311, 68] width 2 height 7
click at [271, 156] on div "Image Row The AGOGE Heading Image Image Presented by: The Agoge Sponsored by: C…" at bounding box center [770, 327] width 1137 height 526
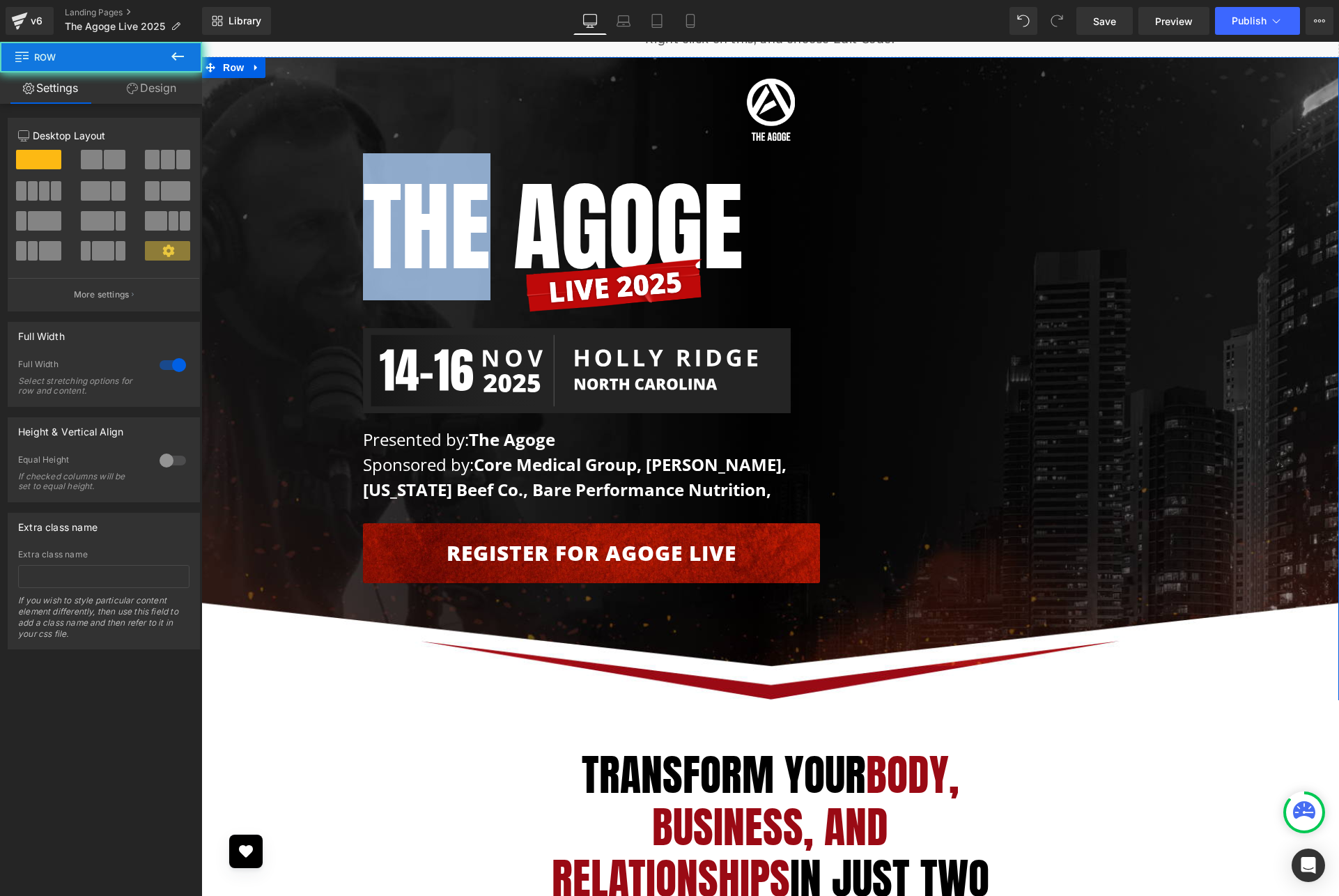
click at [271, 156] on div "Image Row The AGOGE Heading Image Image Presented by: The Agoge Sponsored by: C…" at bounding box center [770, 327] width 1137 height 526
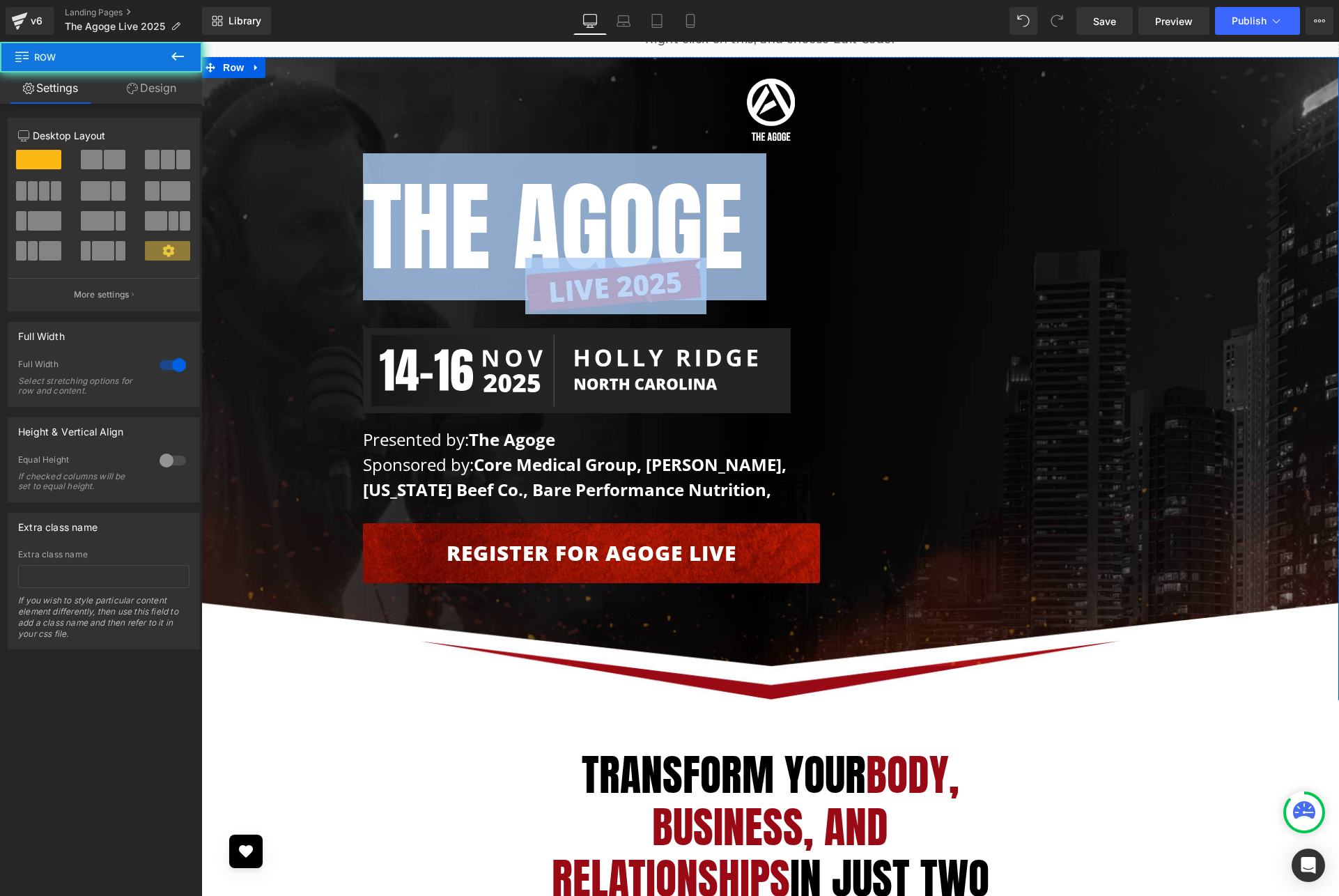
click at [271, 156] on div "Image Row The AGOGE Heading Image Image Presented by: The Agoge Sponsored by: C…" at bounding box center [770, 327] width 1137 height 526
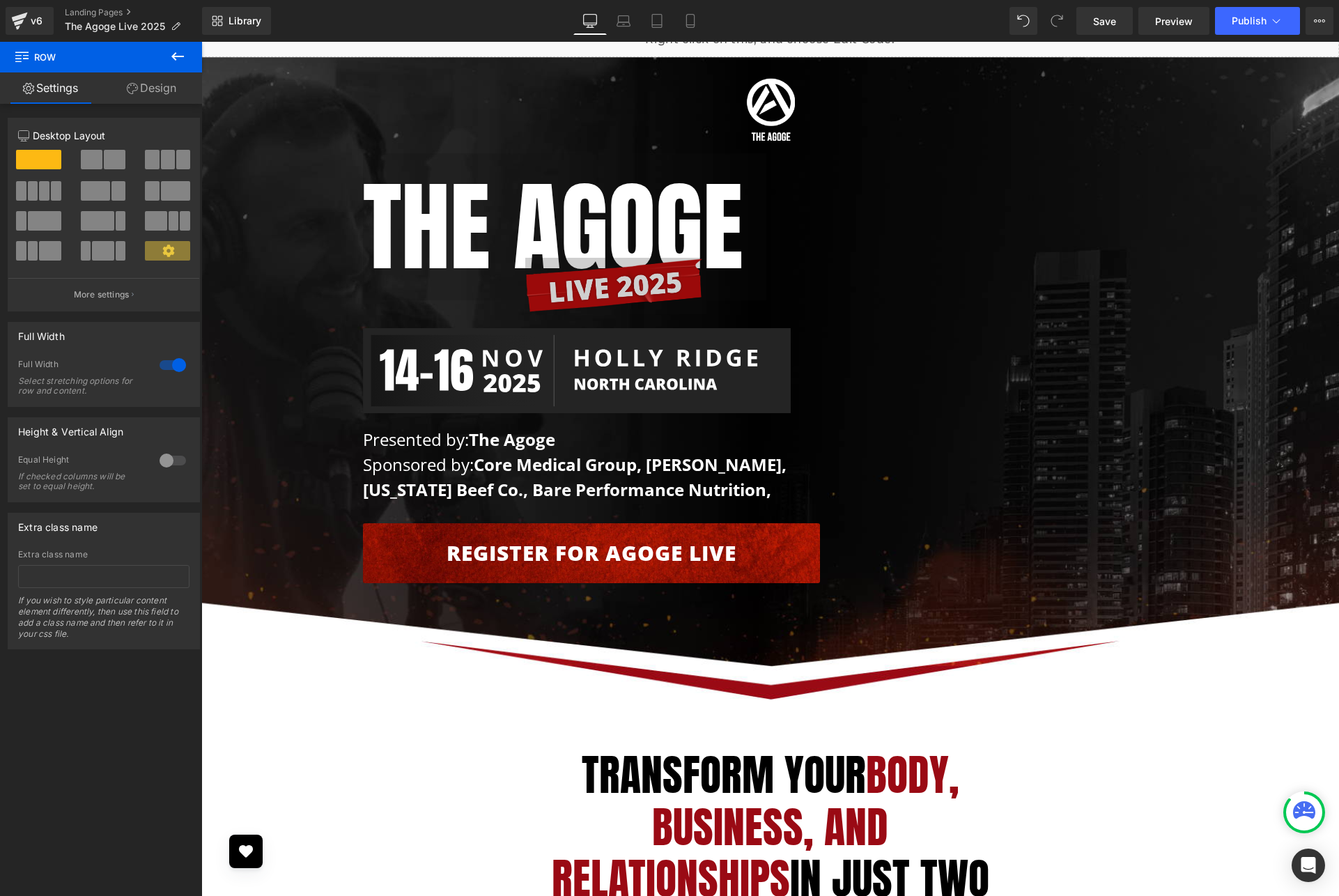
click at [173, 45] on button at bounding box center [177, 57] width 49 height 31
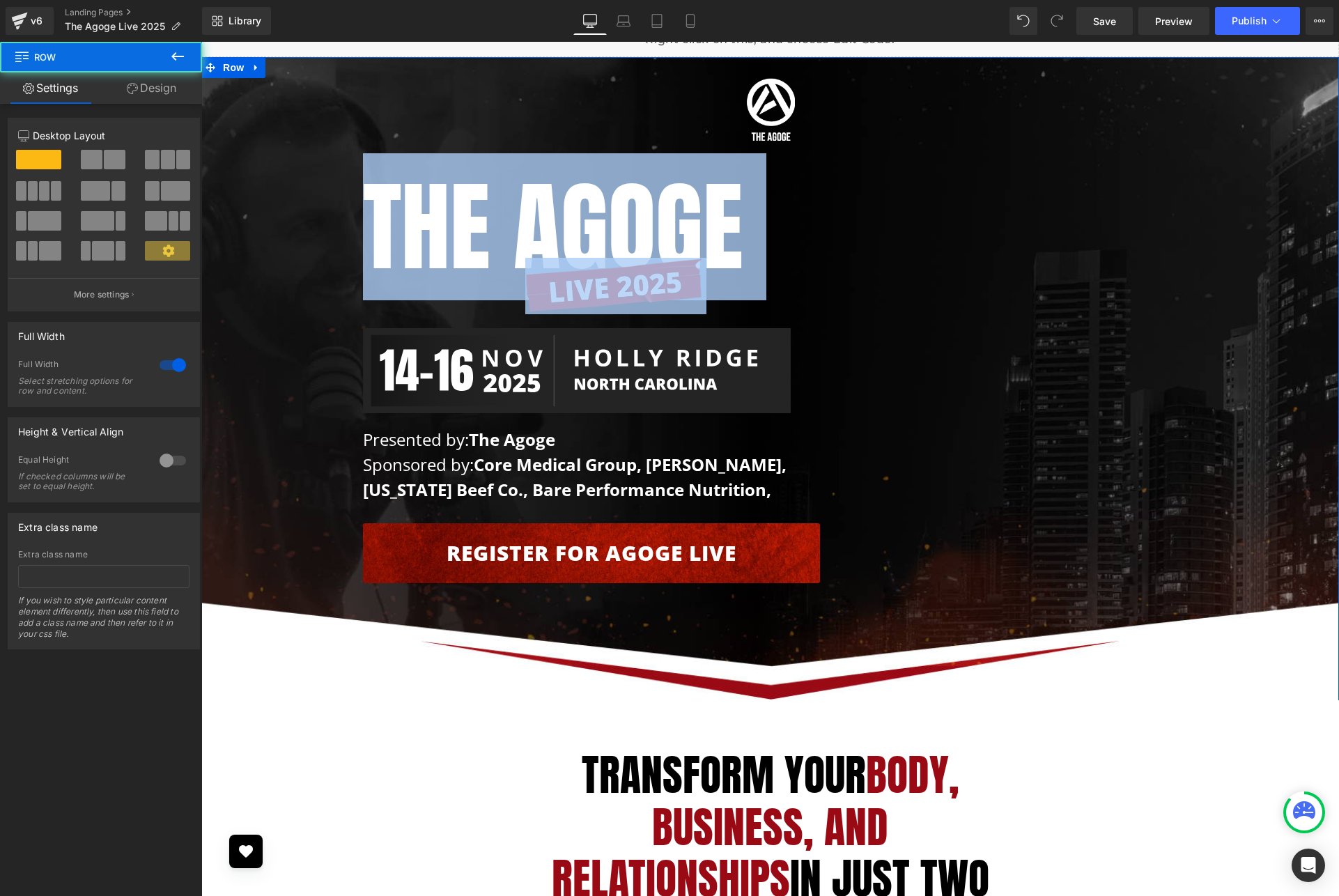
click at [260, 176] on div "Image Row The AGOGE Heading Image Image Presented by: The Agoge Sponsored by: C…" at bounding box center [770, 327] width 1137 height 526
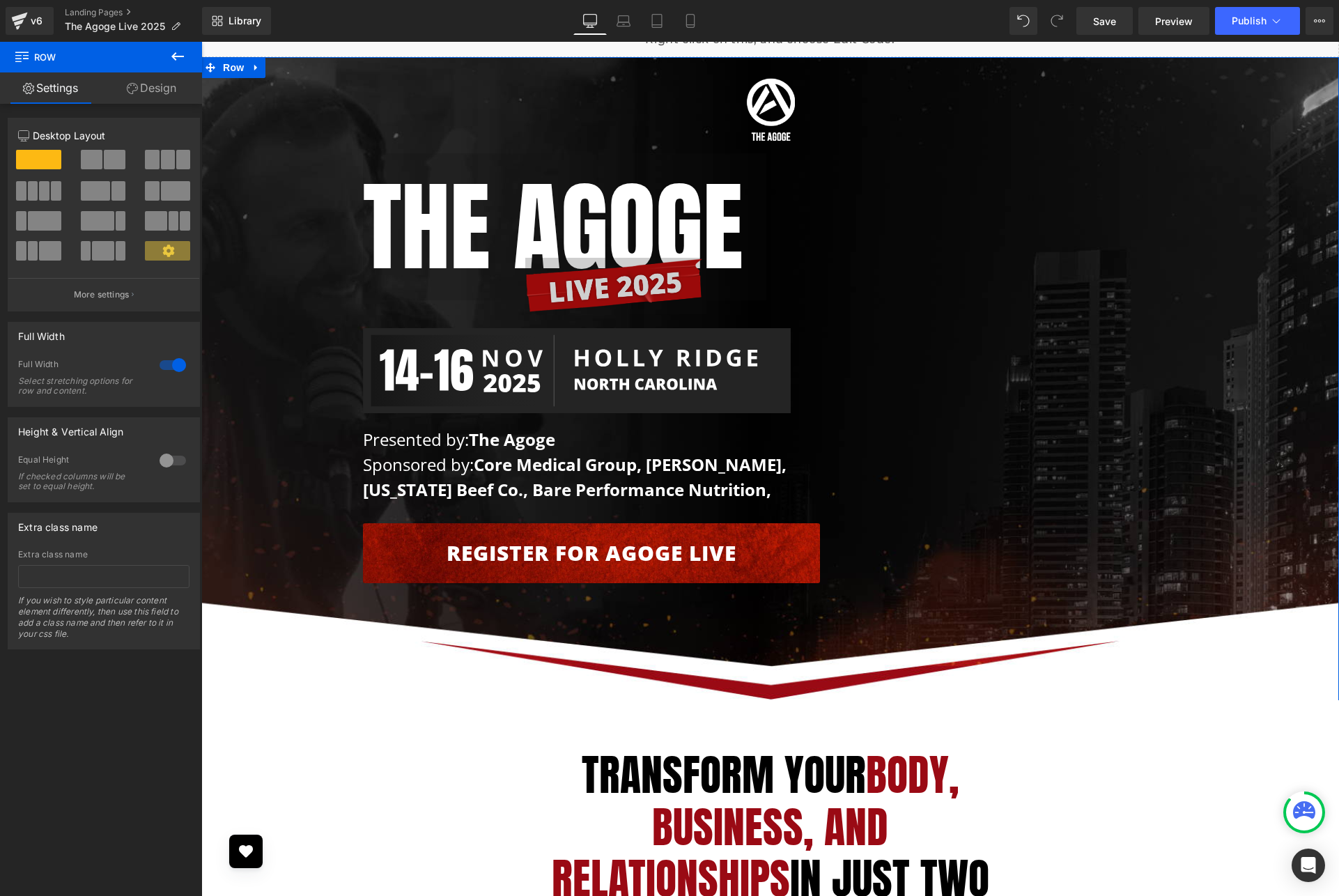
click at [165, 95] on link "Design" at bounding box center [151, 88] width 101 height 32
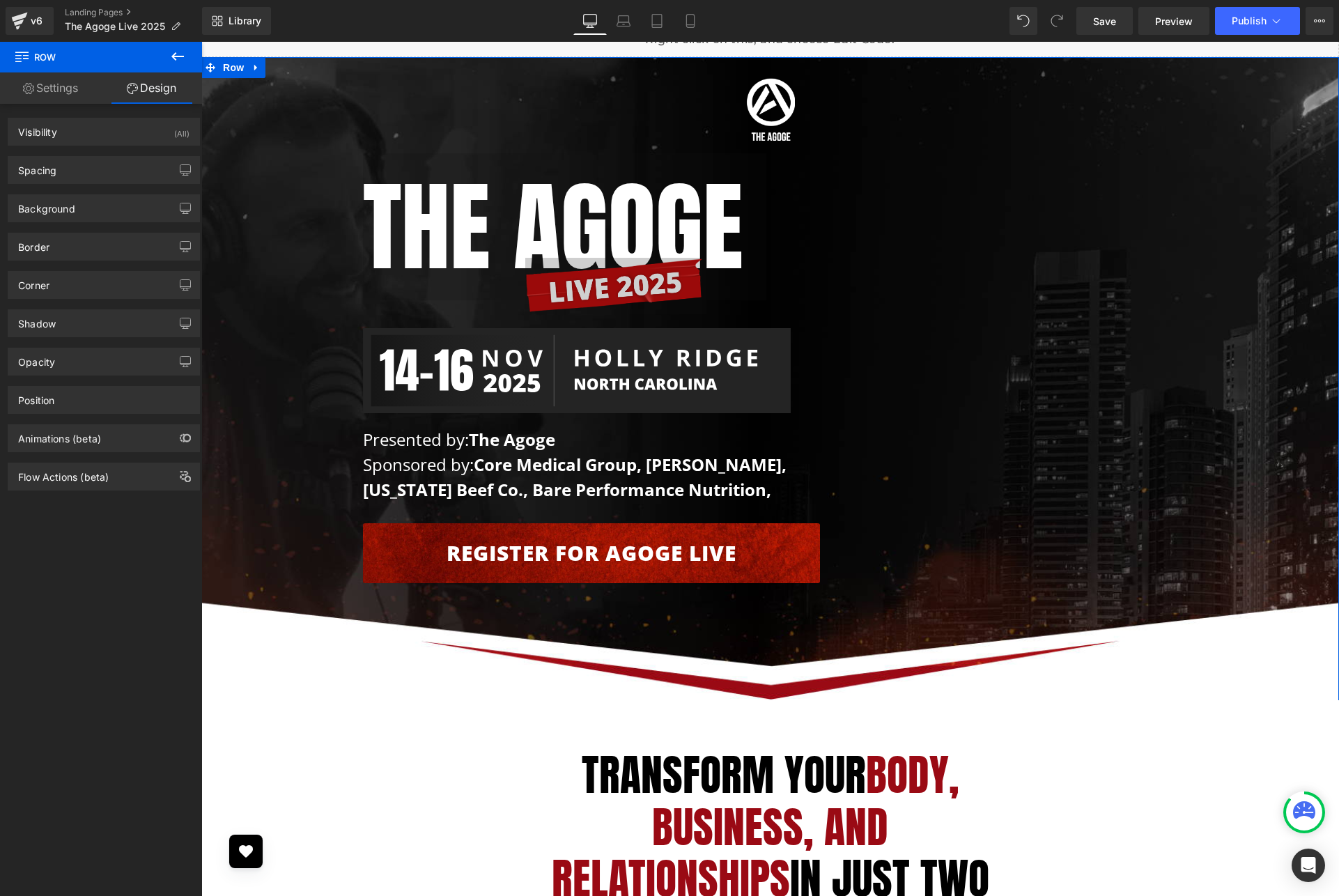
click at [64, 93] on link "Settings" at bounding box center [50, 88] width 101 height 32
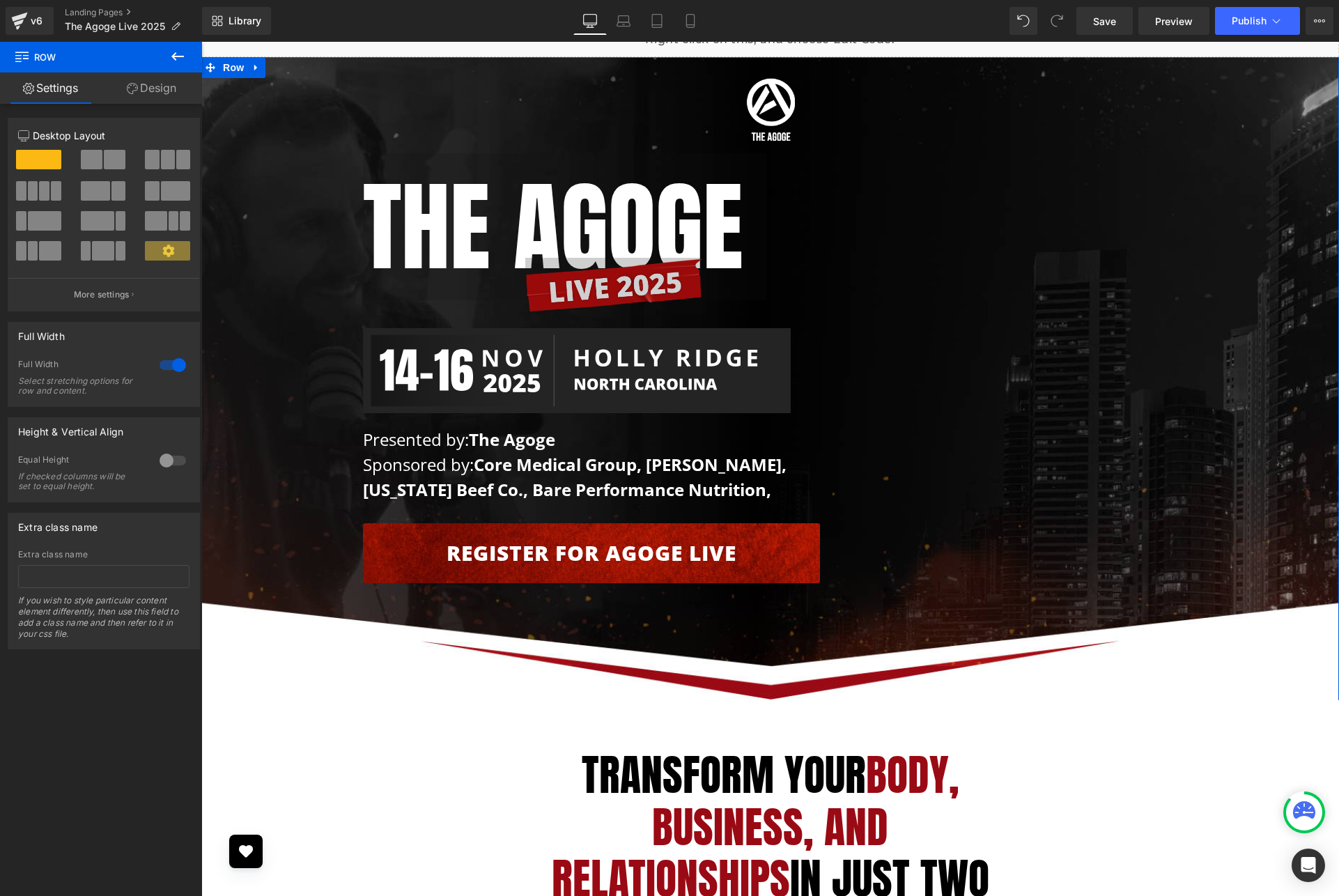
click at [39, 162] on span at bounding box center [38, 159] width 45 height 19
click at [93, 157] on span at bounding box center [92, 159] width 22 height 19
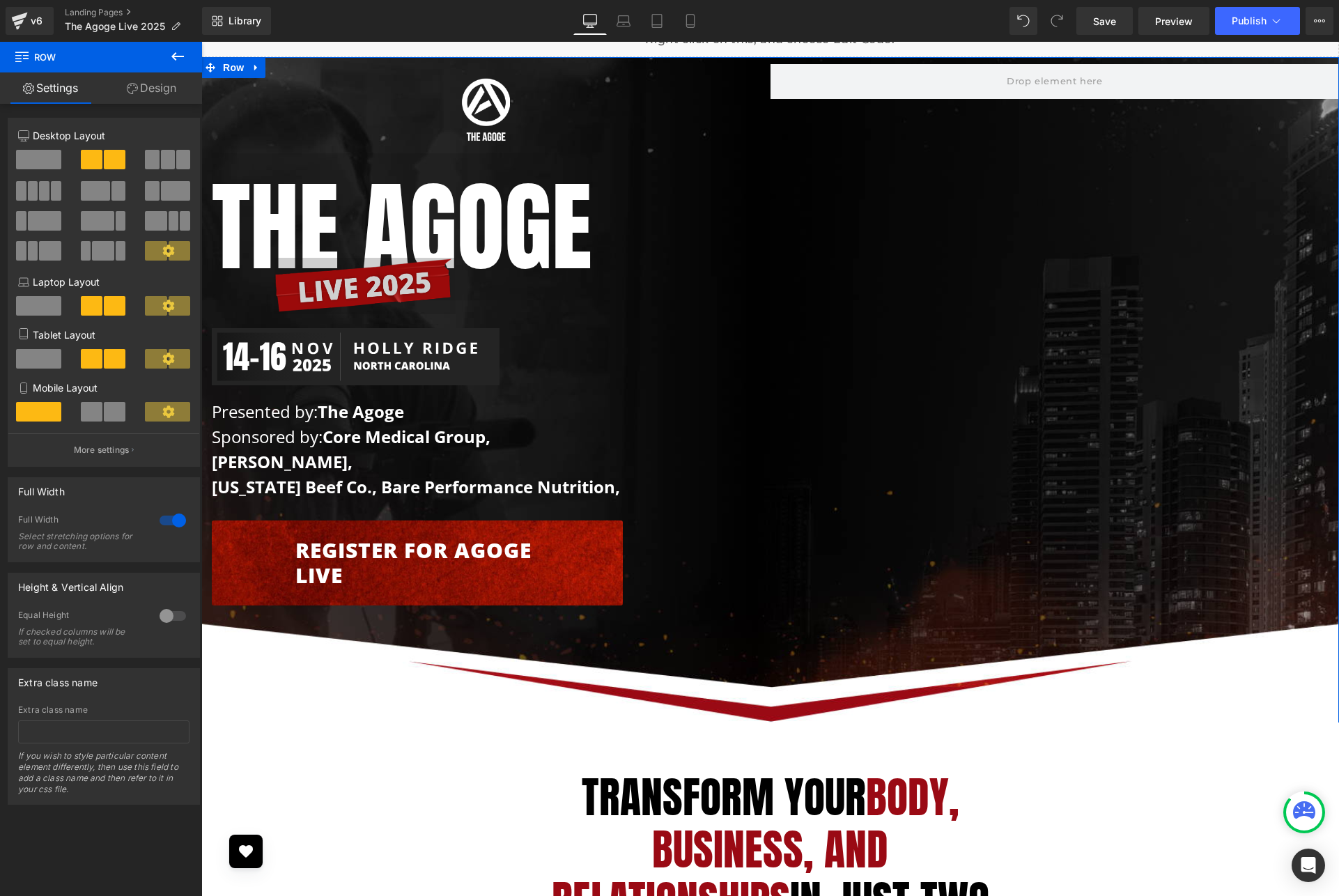
click at [27, 158] on span at bounding box center [38, 159] width 45 height 19
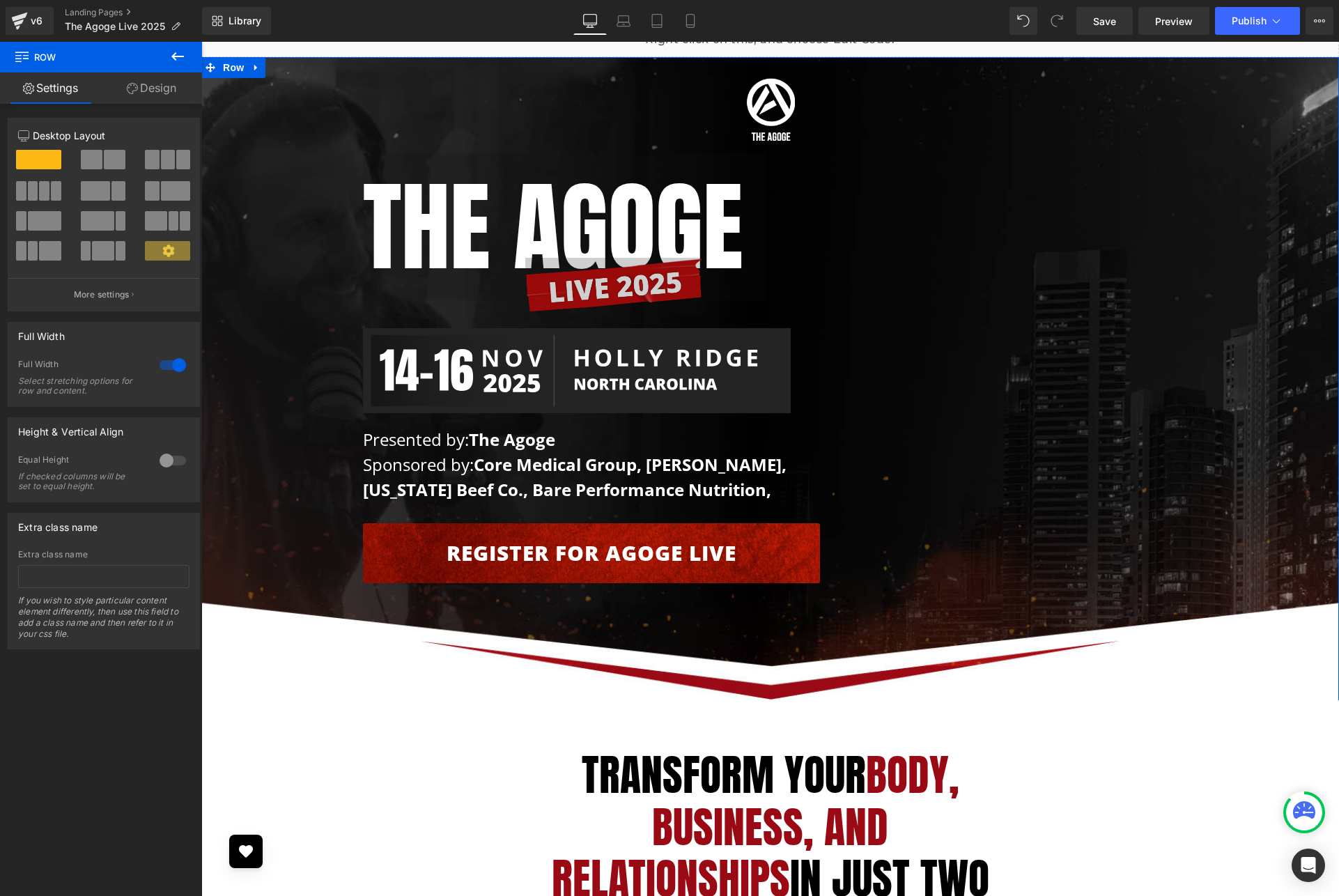
click at [169, 87] on link "Design" at bounding box center [151, 88] width 101 height 32
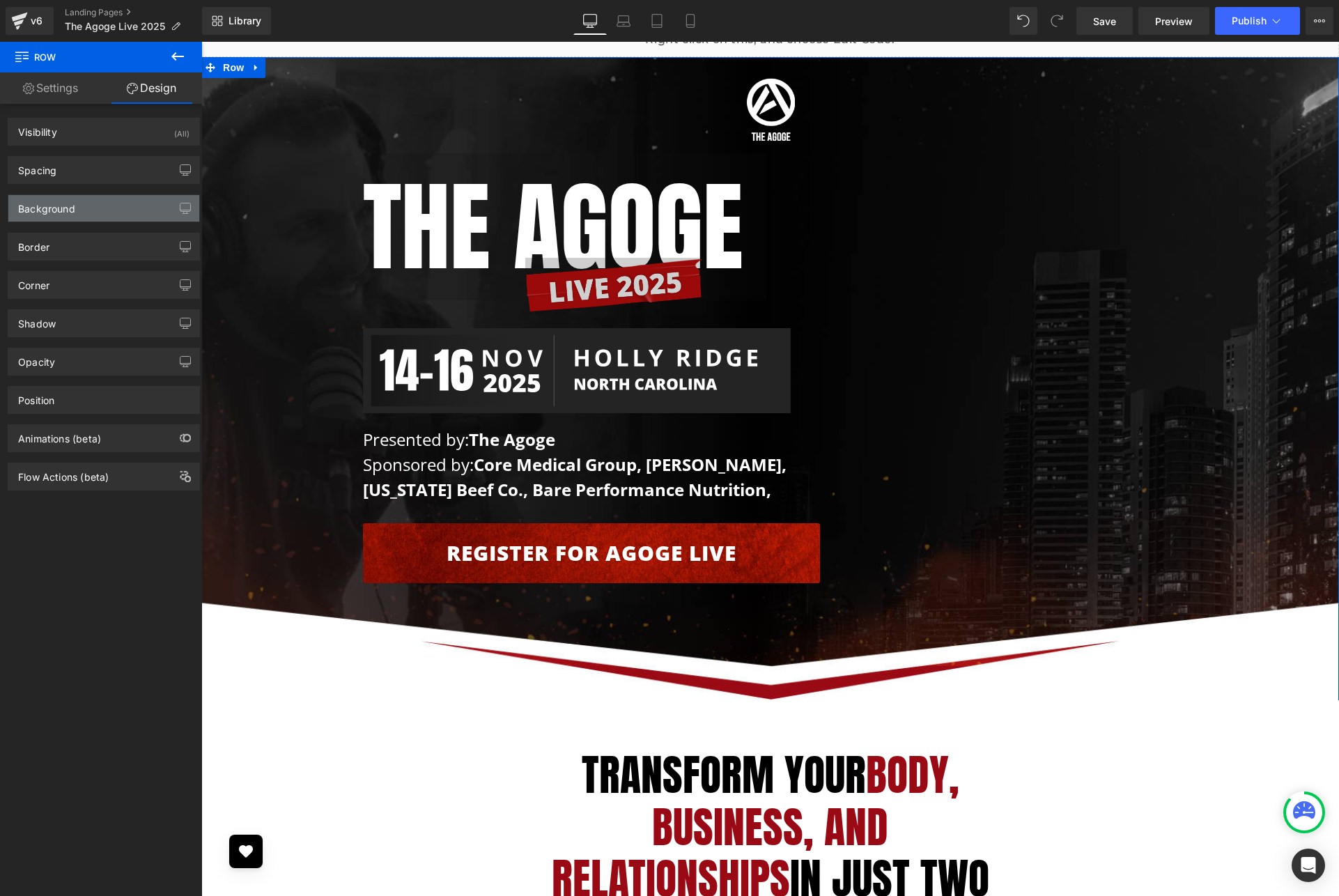
click at [112, 209] on div "Background" at bounding box center [103, 208] width 191 height 27
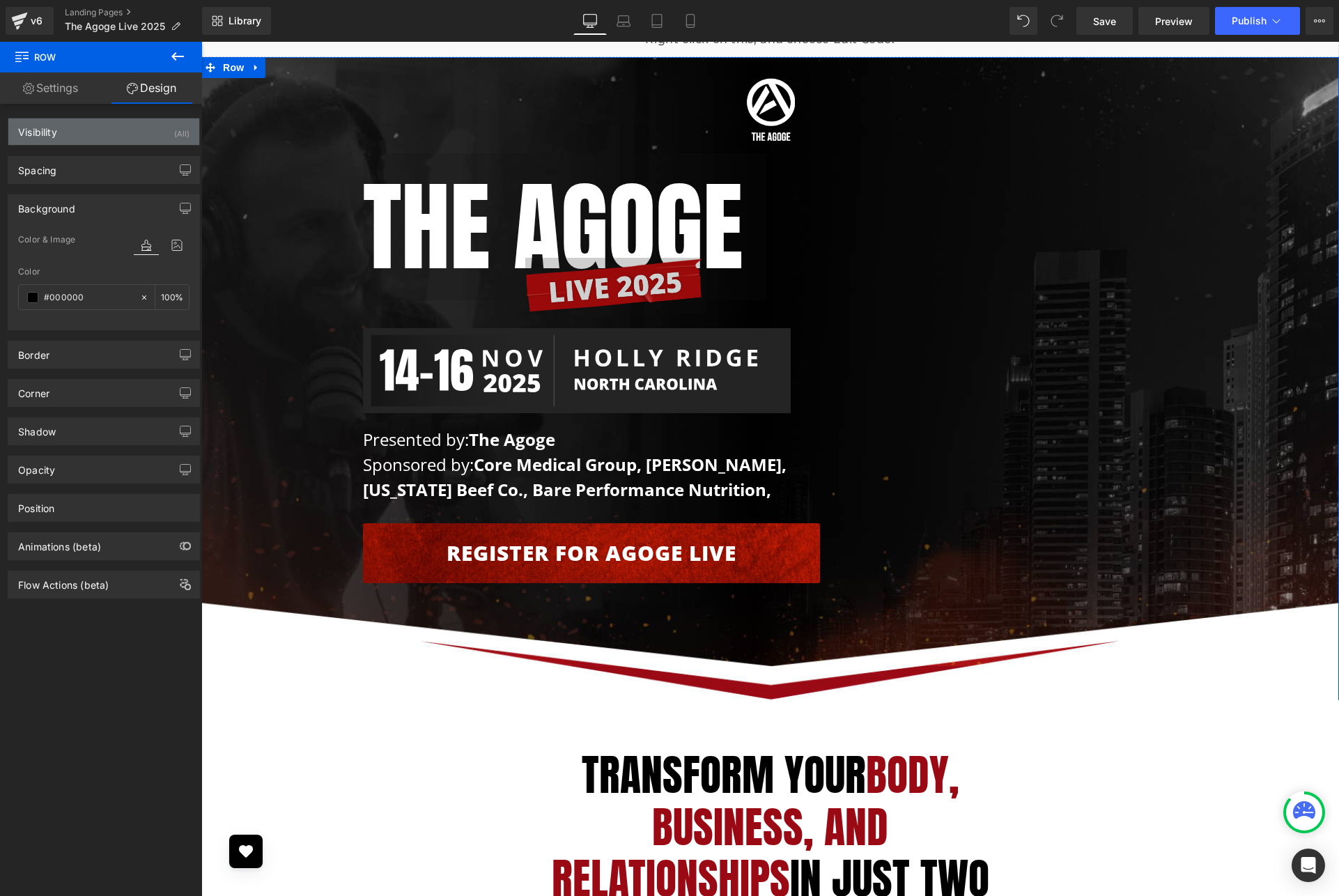
click at [107, 126] on div "Visibility (All)" at bounding box center [103, 132] width 191 height 27
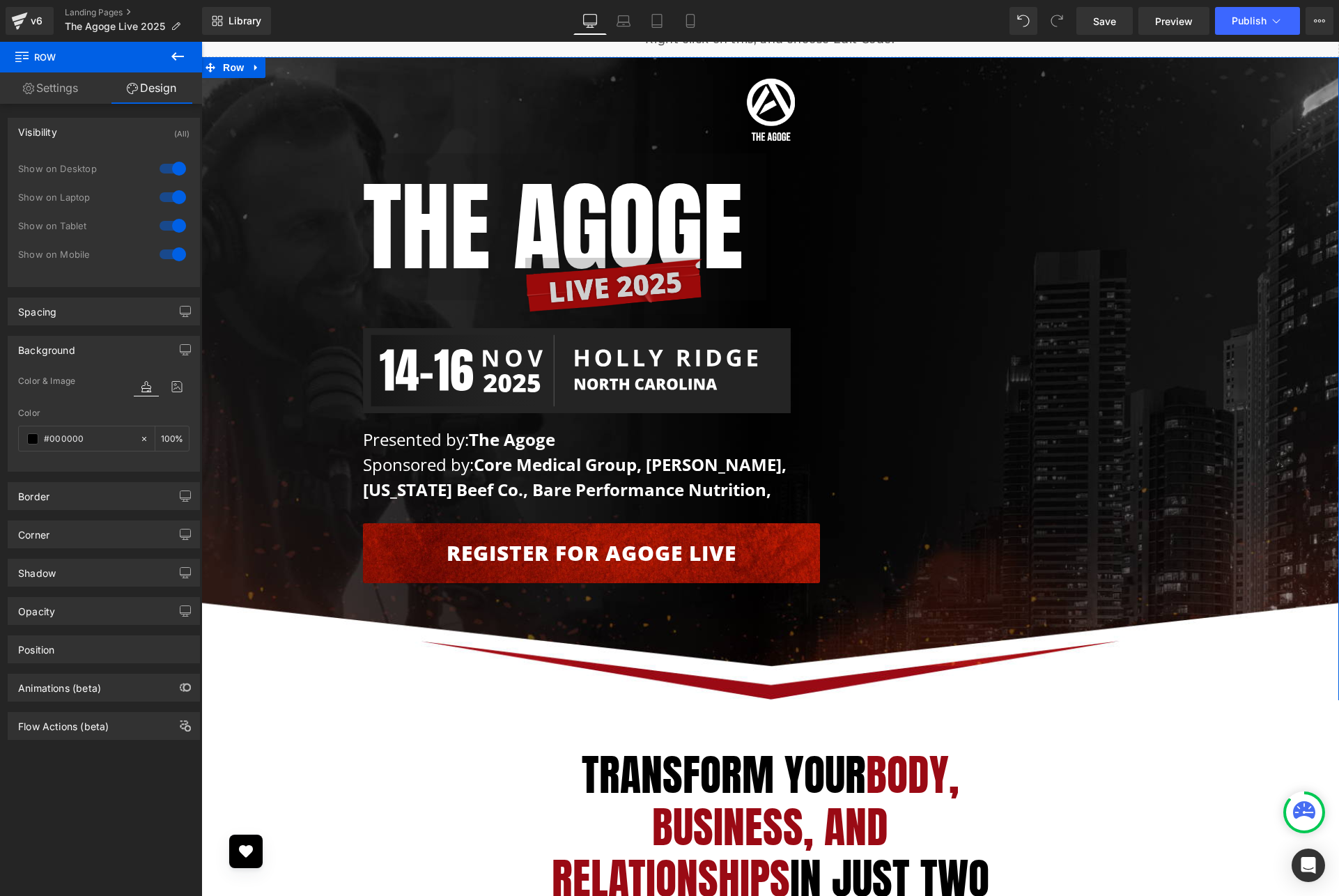
click at [59, 89] on link "Settings" at bounding box center [50, 88] width 101 height 32
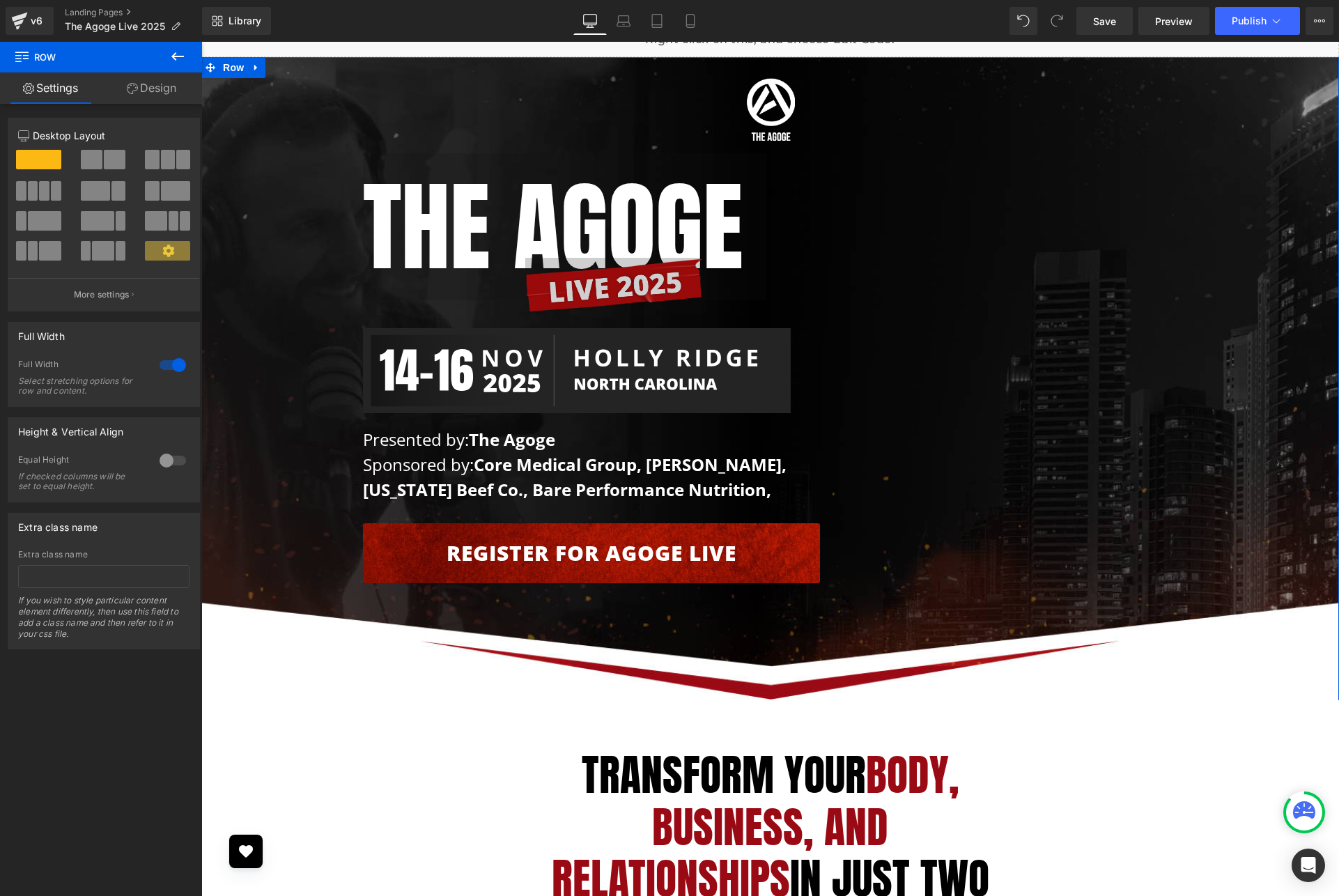
click at [36, 161] on span at bounding box center [38, 159] width 45 height 19
click at [37, 161] on span at bounding box center [38, 159] width 45 height 19
click at [172, 50] on icon at bounding box center [177, 57] width 17 height 17
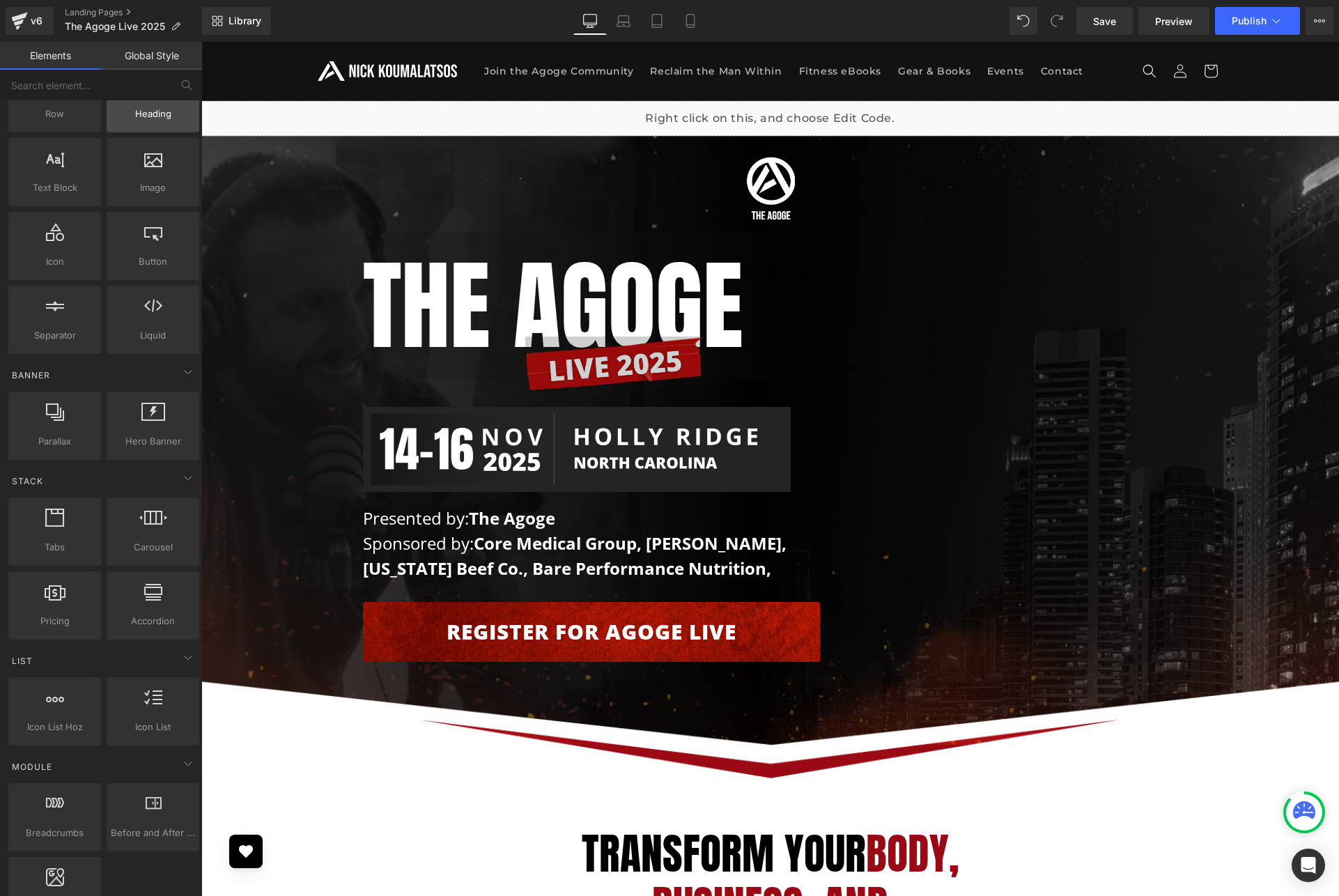
scroll to position [0, 0]
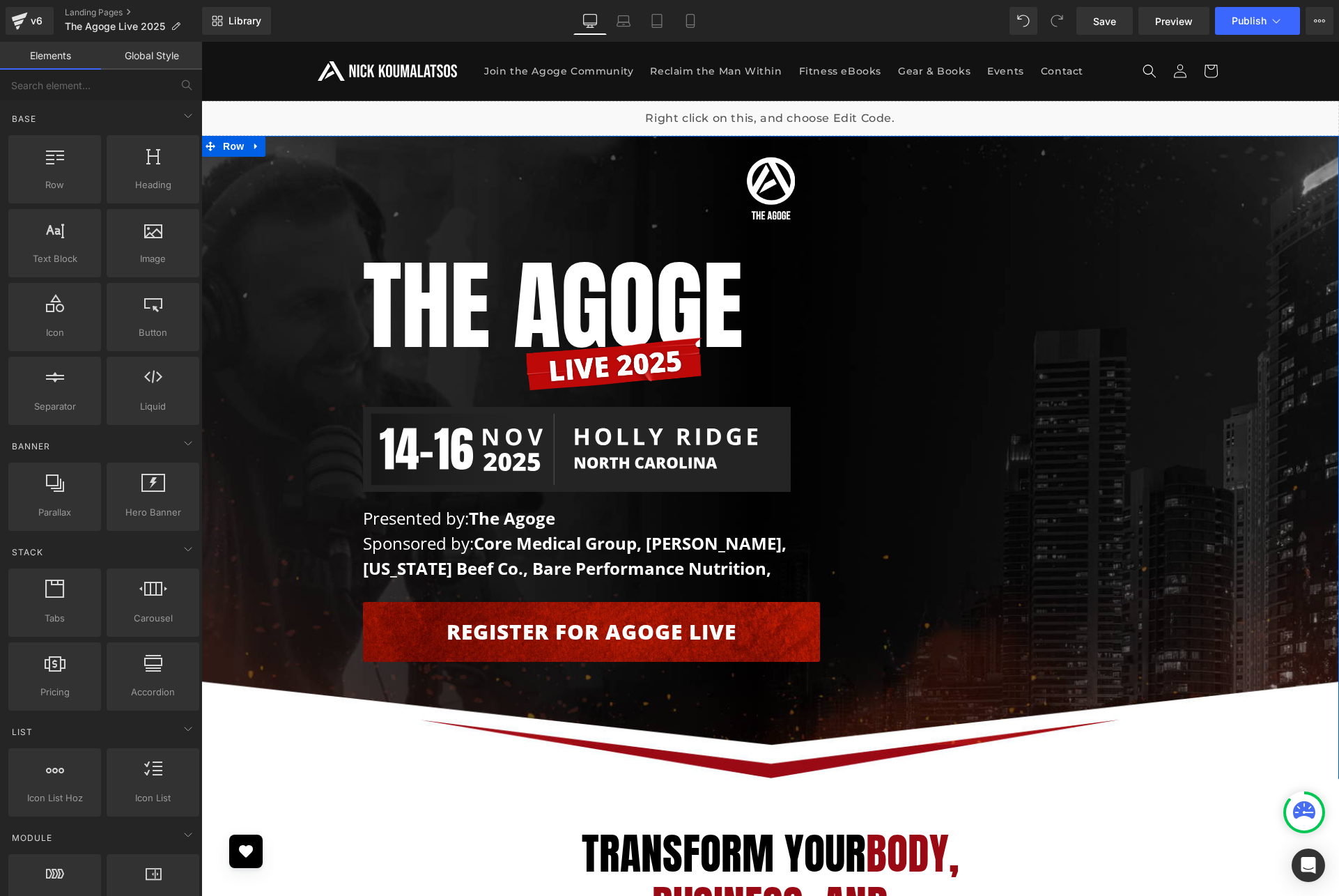
click at [317, 200] on div "Image Row The AGOGE Heading Image Image Presented by: The Agoge Sponsored by: C…" at bounding box center [770, 406] width 1137 height 526
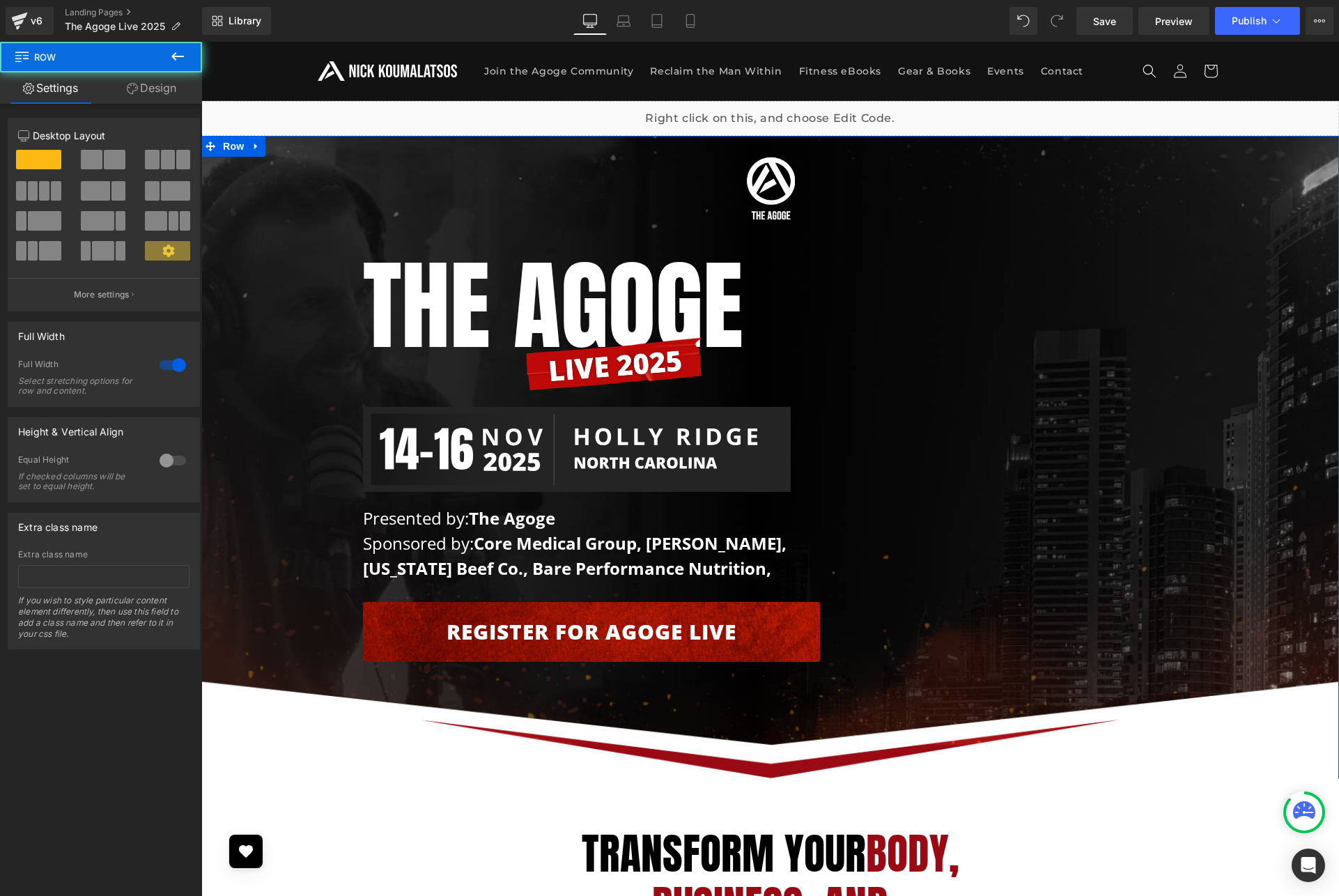
click at [317, 201] on div "Image Row The AGOGE Heading Image Image Presented by: The Agoge Sponsored by: C…" at bounding box center [770, 406] width 1137 height 526
click at [317, 202] on div "Image Row The AGOGE Heading Image Image Presented by: The Agoge Sponsored by: C…" at bounding box center [770, 406] width 1137 height 526
click at [332, 594] on div "Image Row The AGOGE Heading Image Image Presented by: The Agoge Sponsored by: C…" at bounding box center [770, 406] width 1137 height 526
drag, startPoint x: 630, startPoint y: 684, endPoint x: 629, endPoint y: 671, distance: 13.0
click at [630, 684] on div "Image Row The AGOGE Heading Image Image Presented by: The Agoge Sponsored by: C…" at bounding box center [770, 458] width 1137 height 645
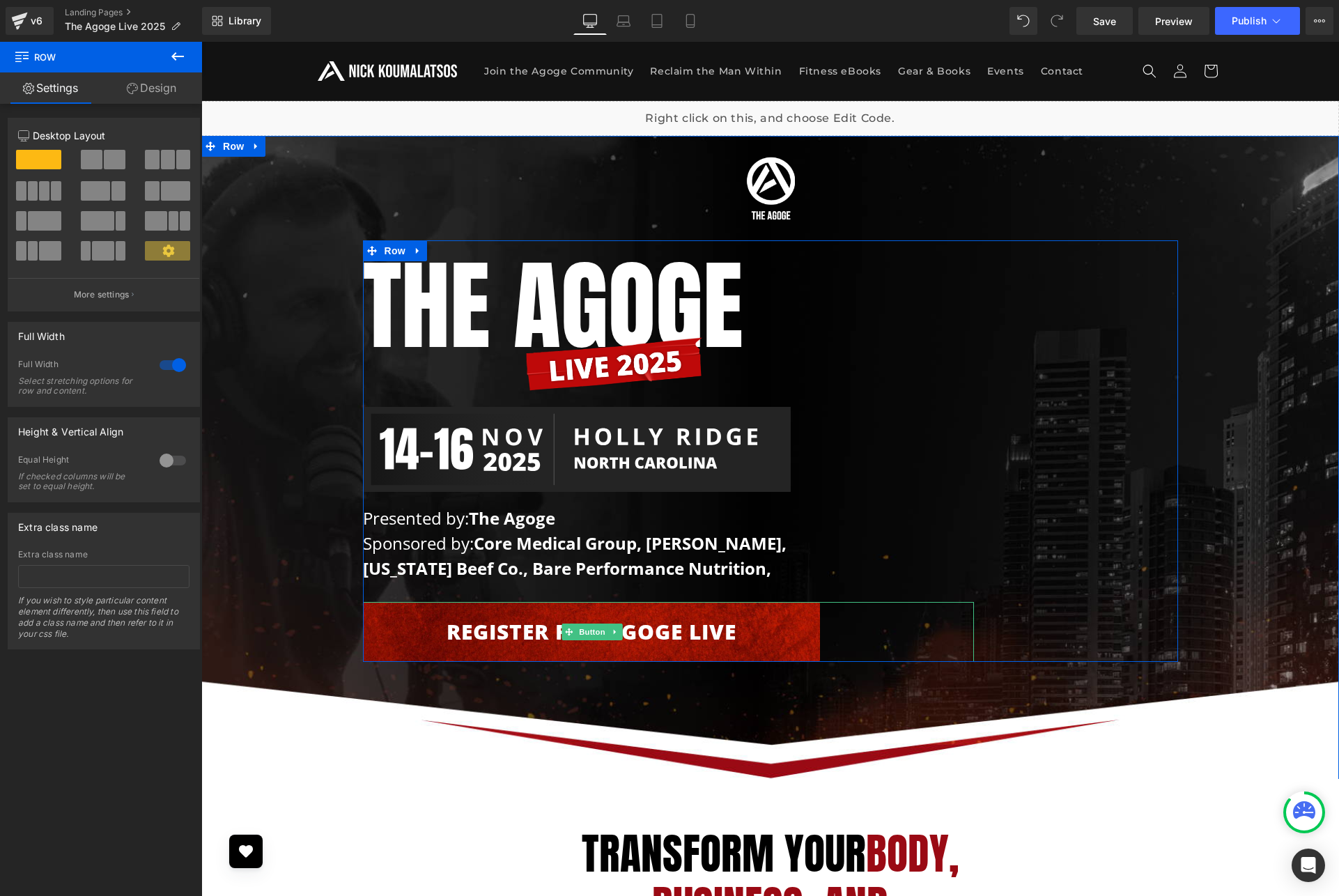
click at [631, 639] on link "Register for Agoge Live" at bounding box center [591, 632] width 457 height 60
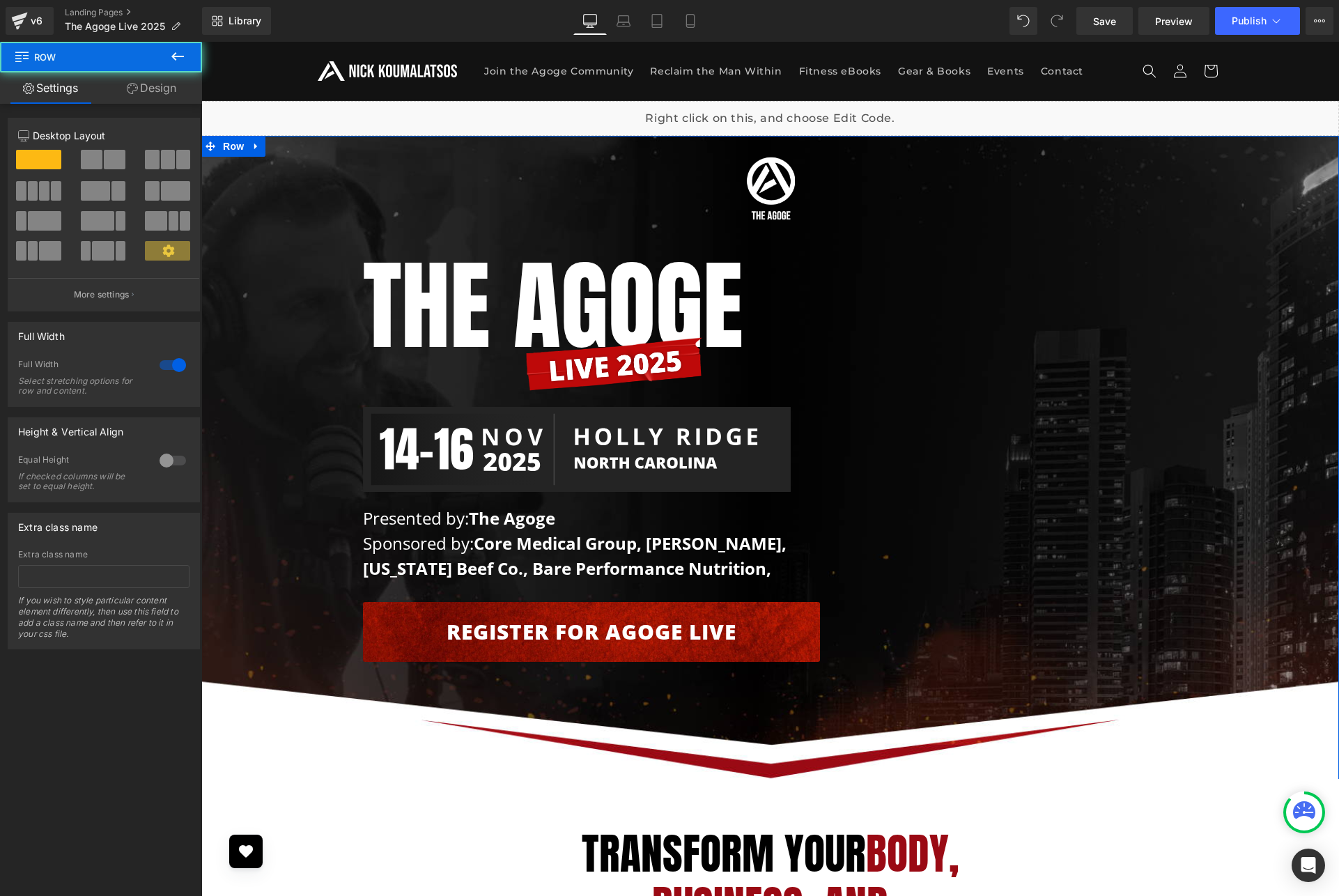
click at [1235, 356] on div "Image Row The AGOGE Heading Image Image Presented by: The Agoge Sponsored by: C…" at bounding box center [770, 406] width 1137 height 526
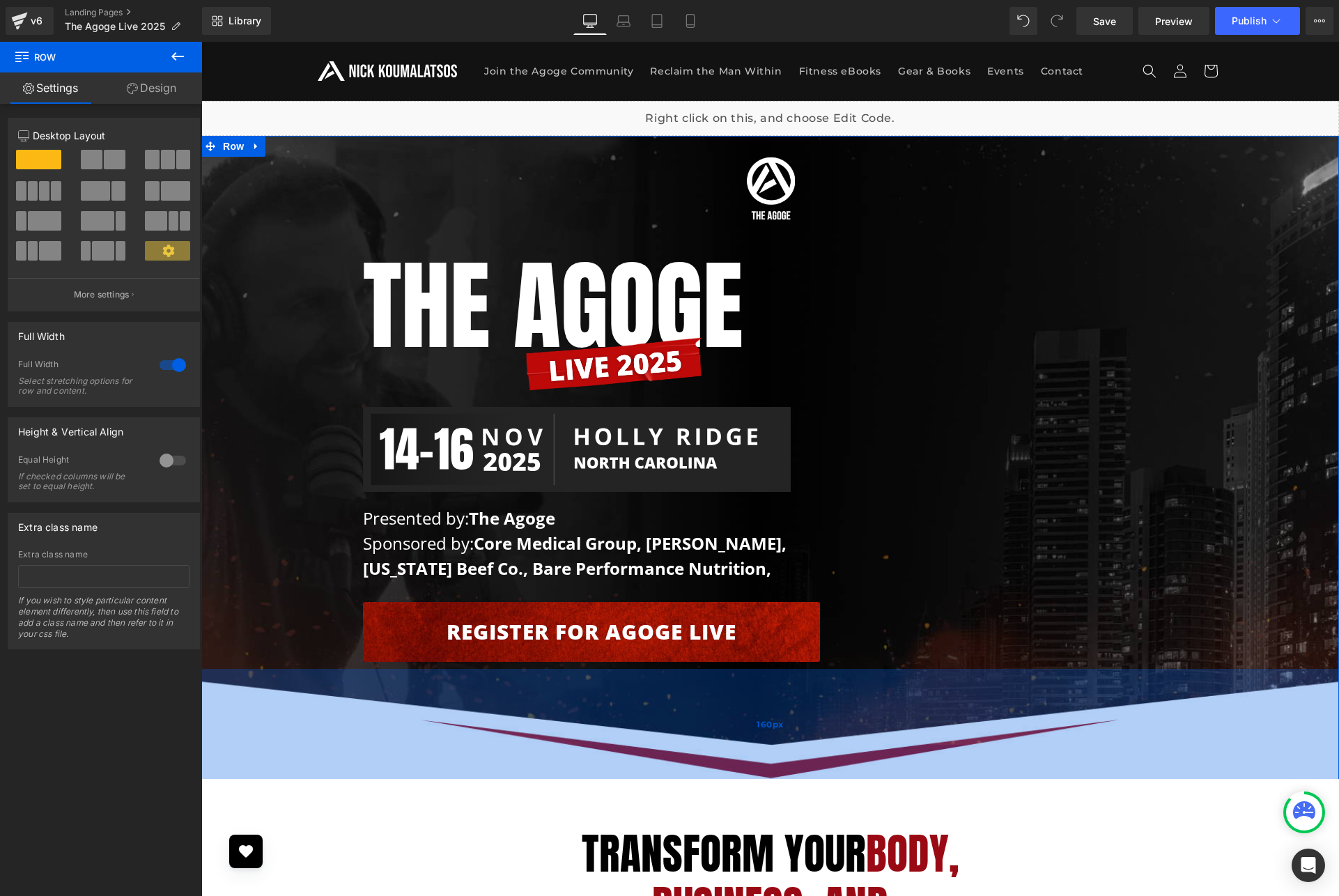
click at [830, 718] on div "160px" at bounding box center [770, 724] width 1137 height 112
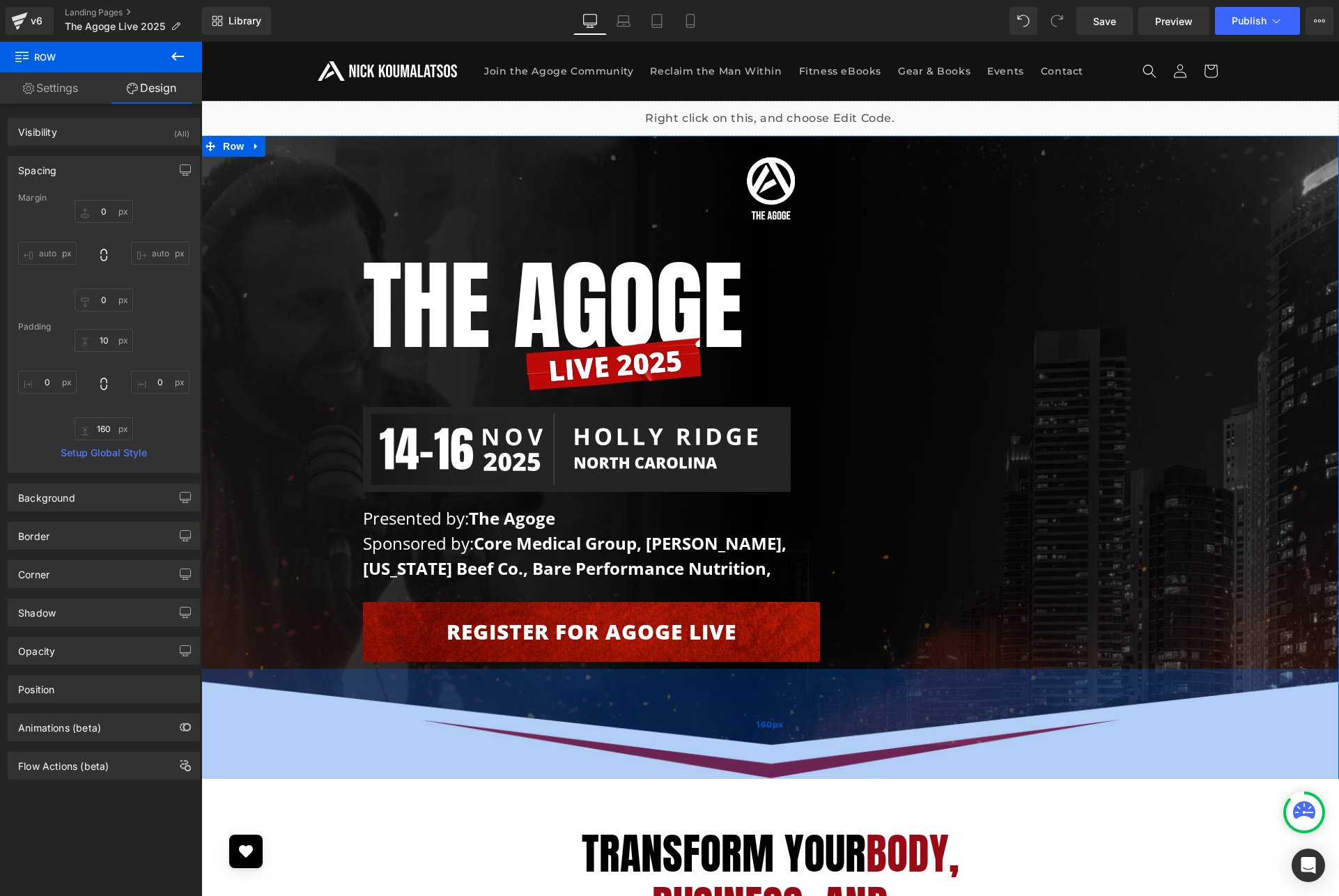
click at [911, 671] on div "160px" at bounding box center [770, 724] width 1137 height 112
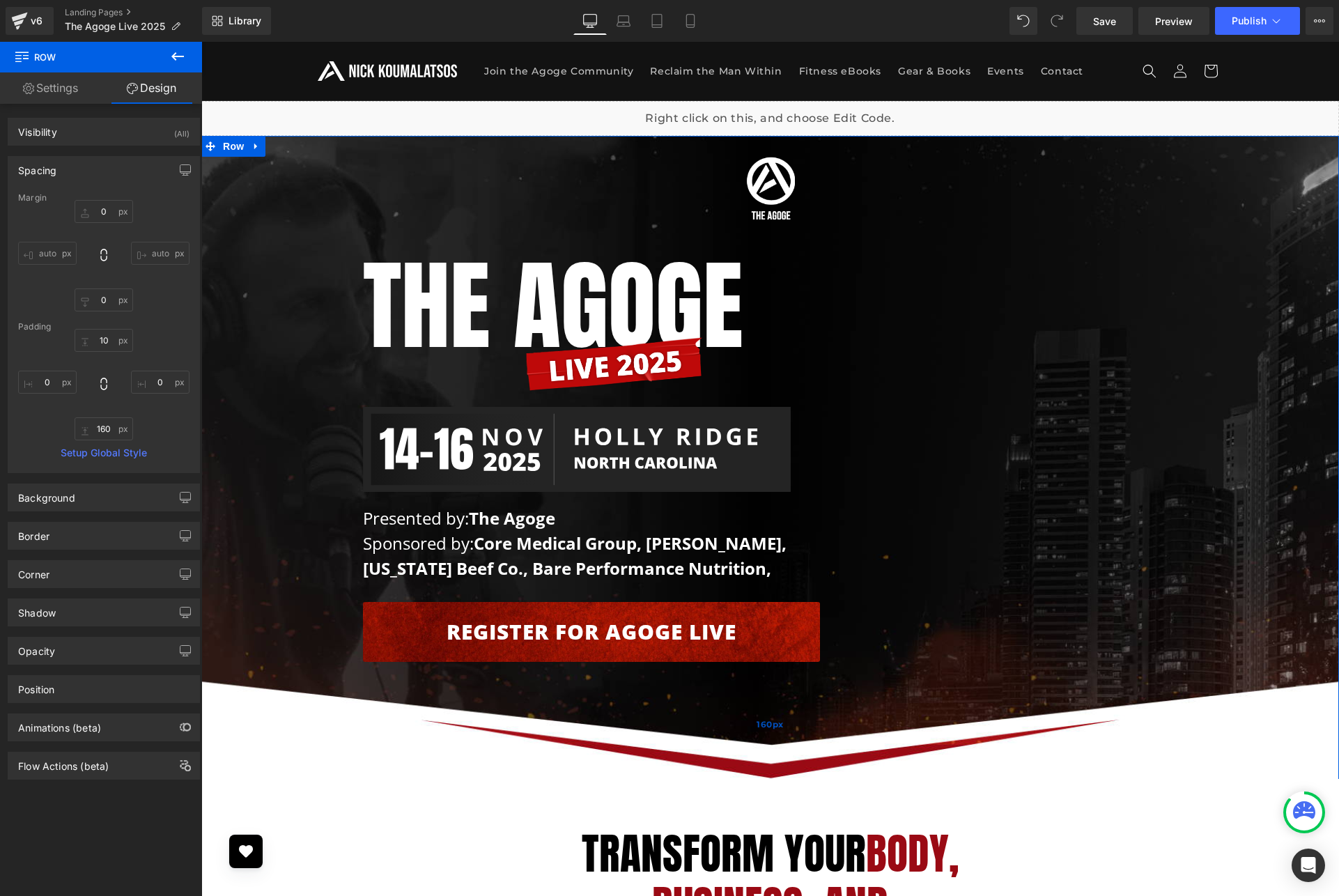
click at [911, 672] on div "160px" at bounding box center [770, 724] width 1137 height 112
click at [1285, 635] on div "Image Row The AGOGE Heading Image Image Presented by: The Agoge Sponsored by: C…" at bounding box center [770, 406] width 1137 height 526
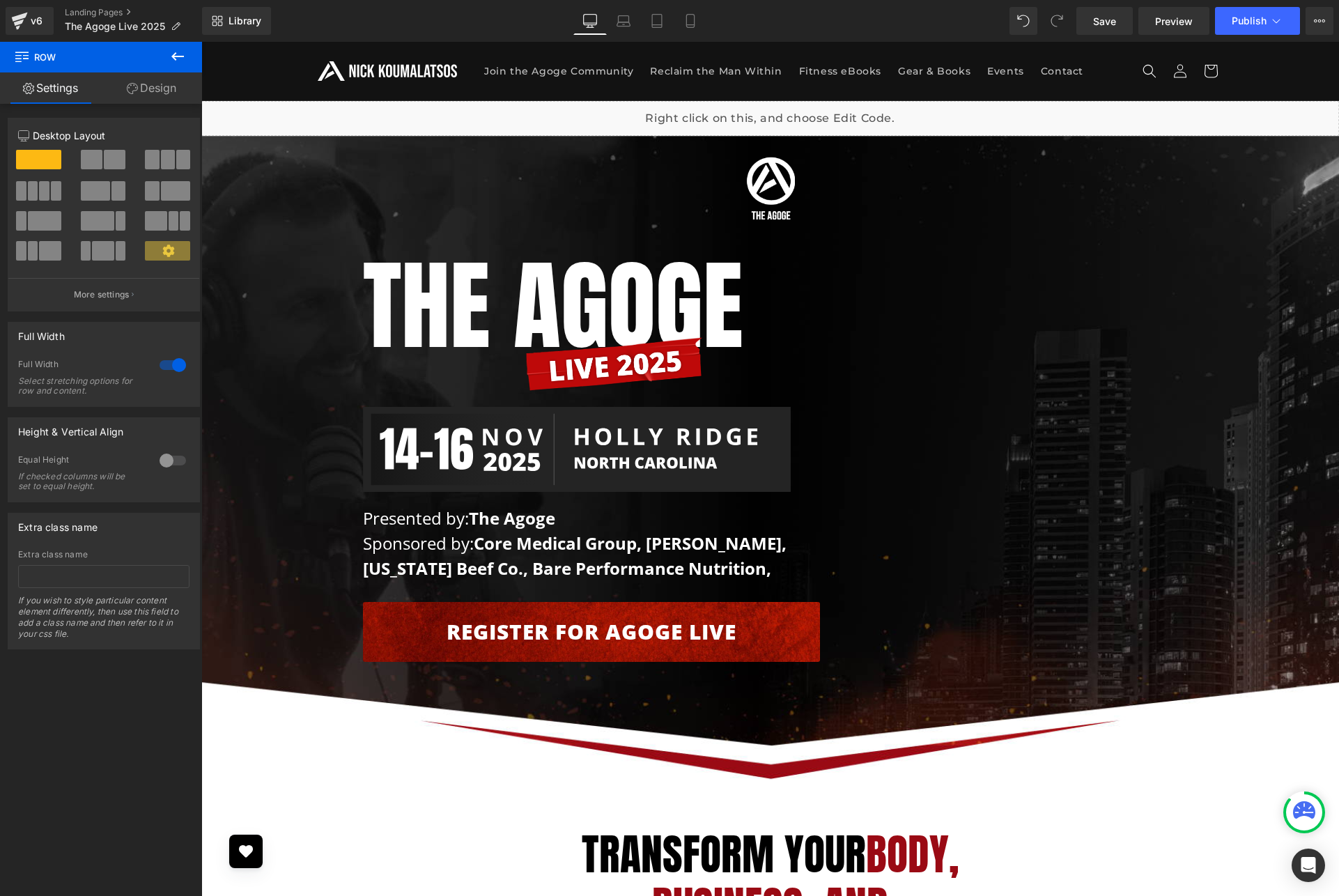
click at [178, 62] on icon at bounding box center [177, 57] width 17 height 17
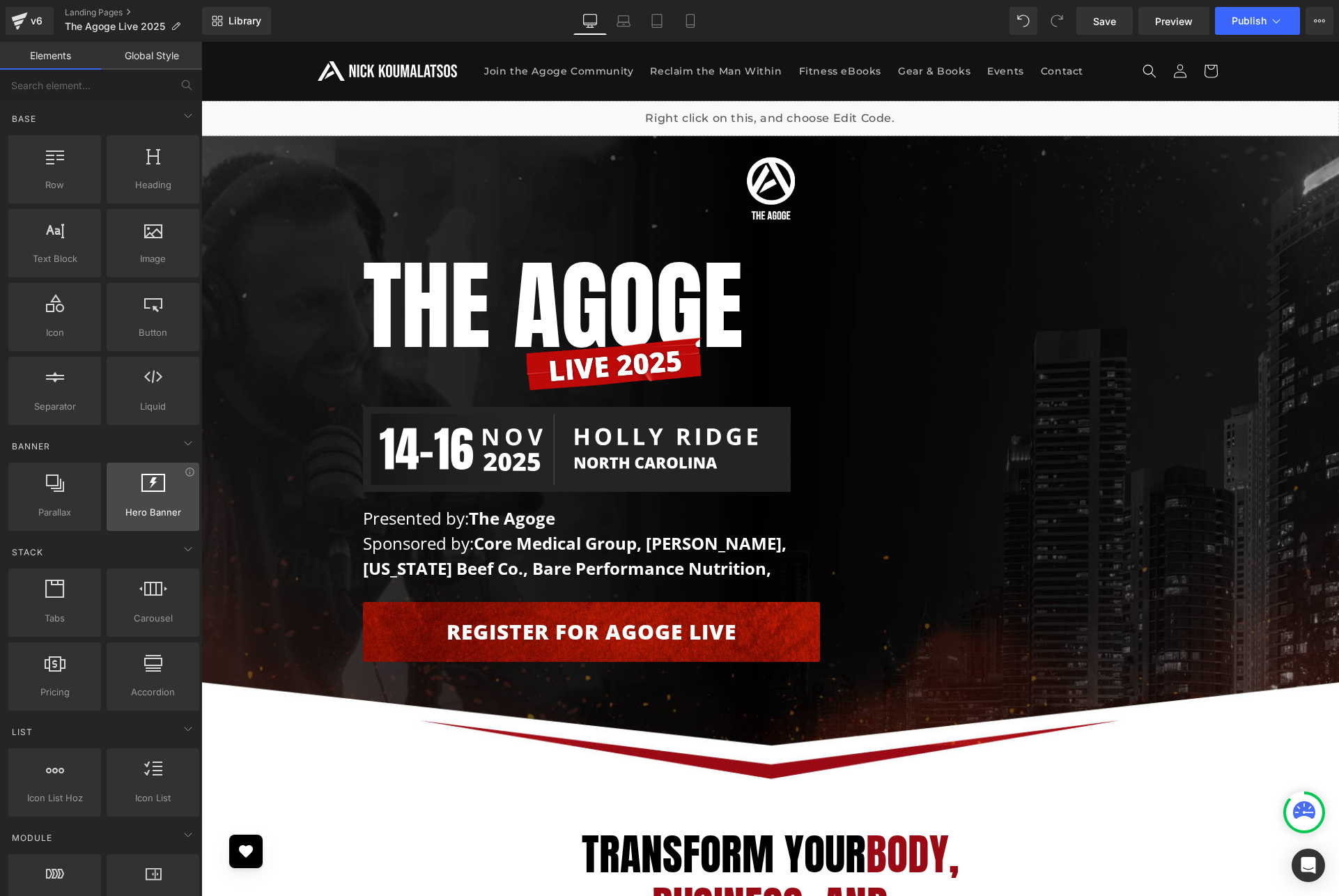
click at [158, 481] on icon at bounding box center [153, 483] width 23 height 18
click at [186, 475] on icon at bounding box center [190, 471] width 11 height 11
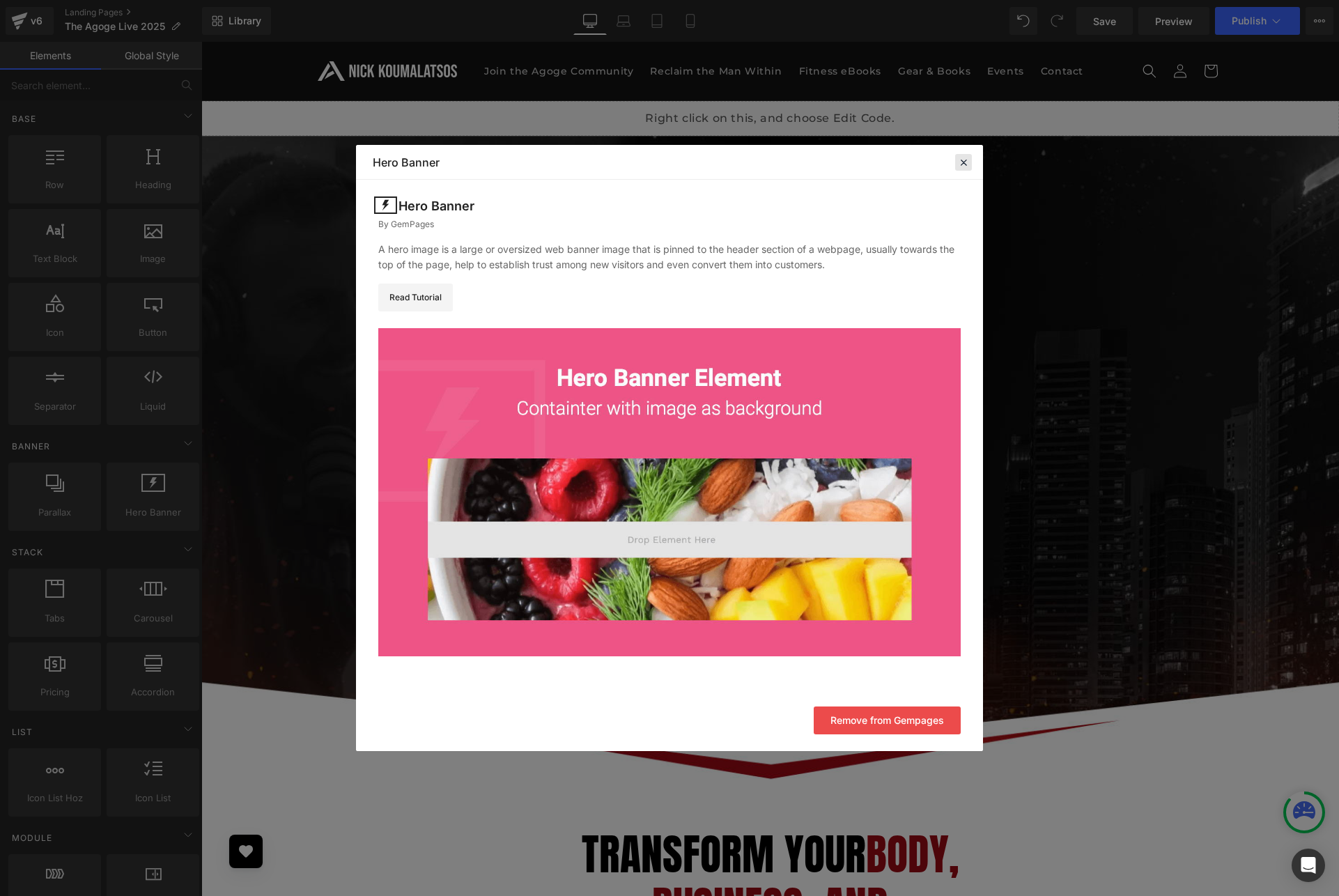
click at [963, 168] on icon at bounding box center [963, 162] width 12 height 12
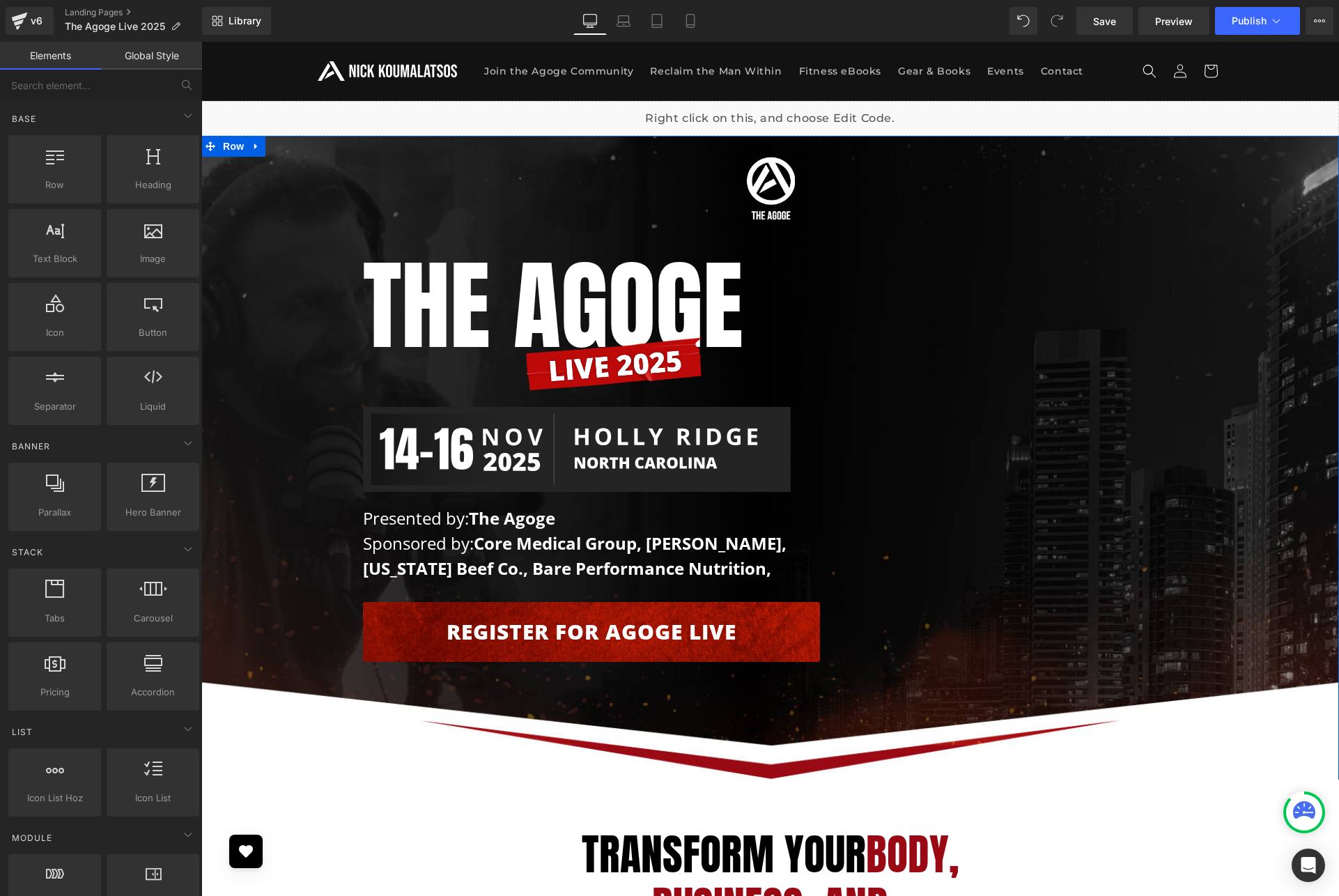
click at [329, 212] on div "Image Row The AGOGE Heading Image Image Presented by: The Agoge Sponsored by: C…" at bounding box center [770, 406] width 1137 height 526
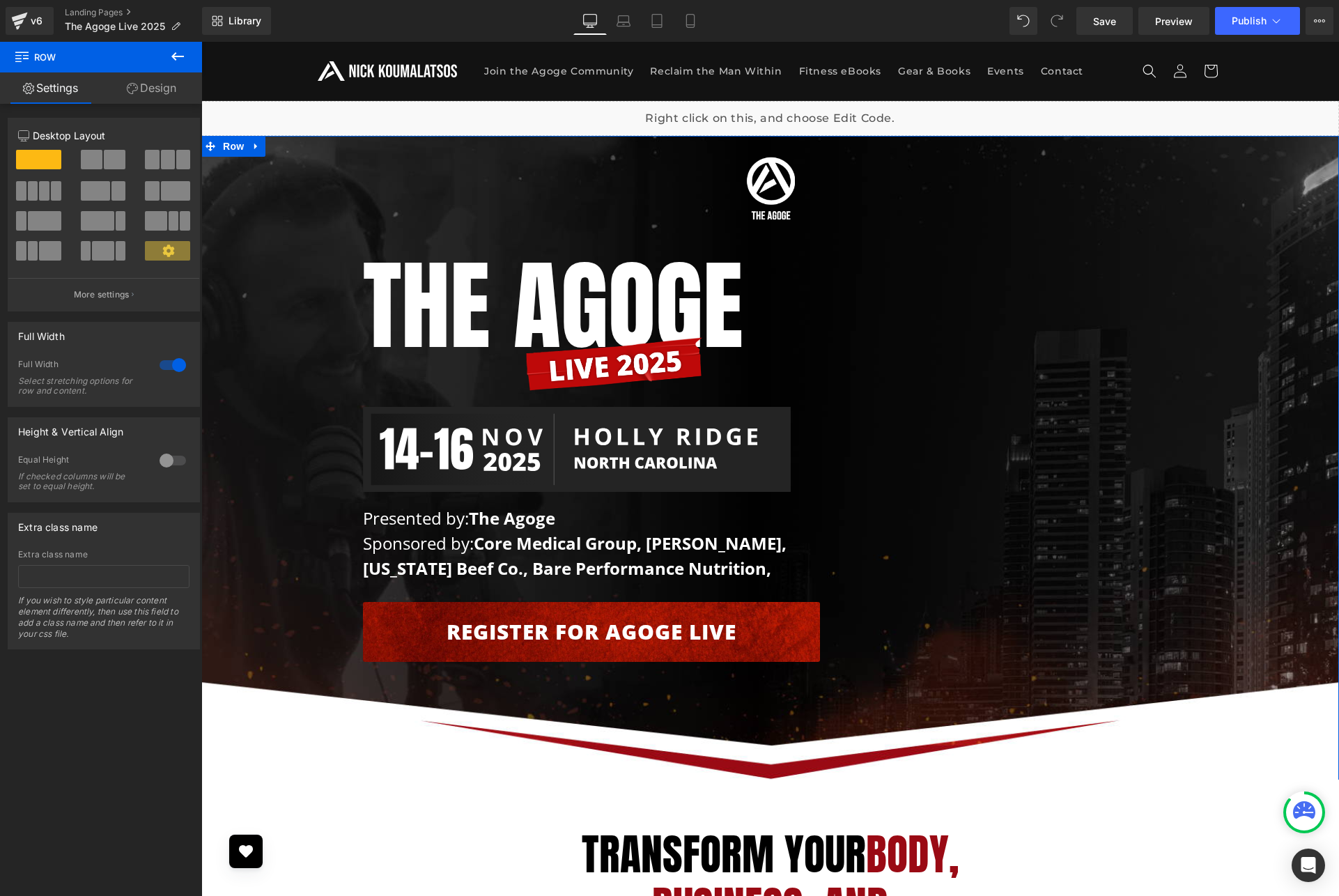
click at [168, 361] on div at bounding box center [172, 365] width 33 height 22
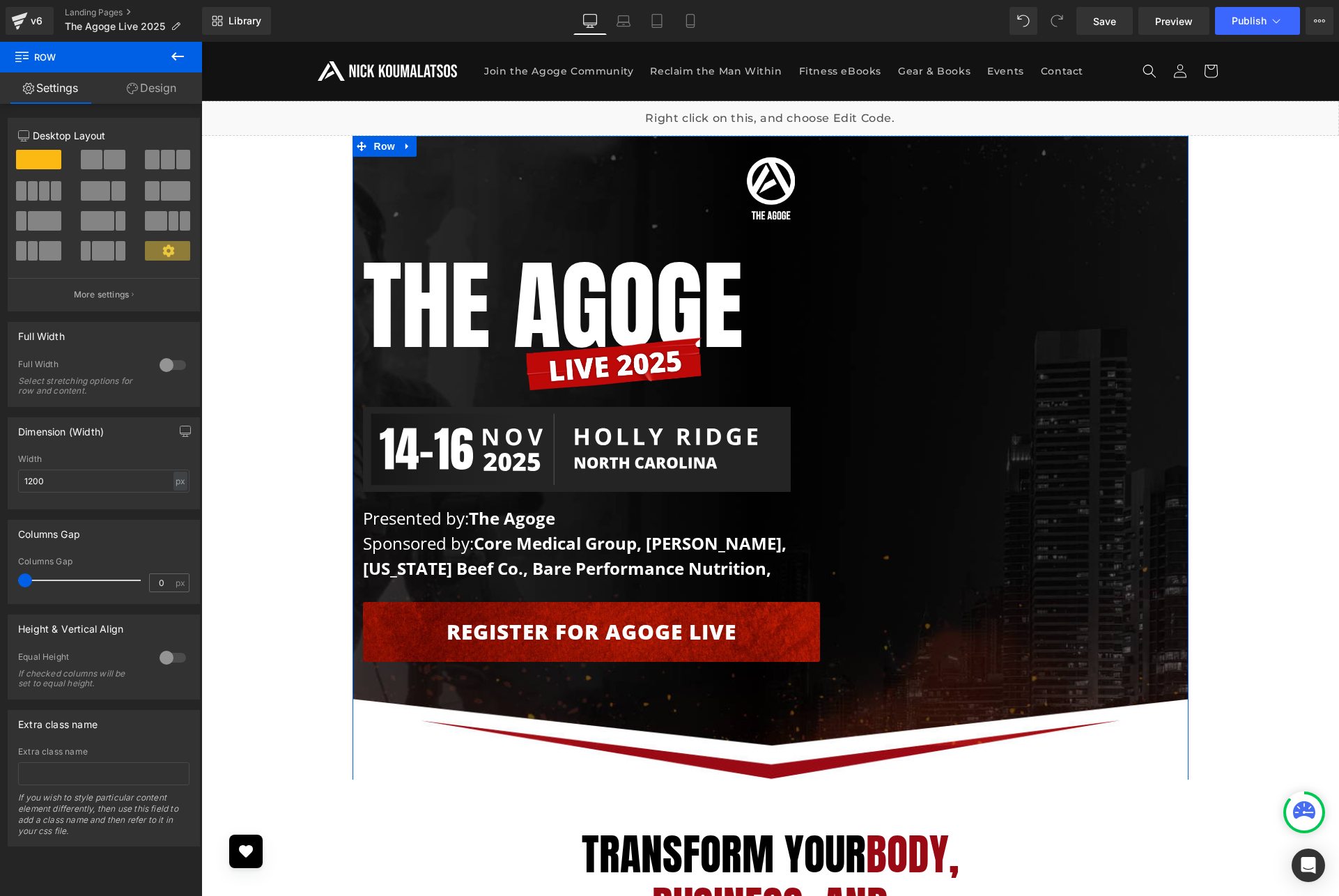
click at [168, 361] on div at bounding box center [172, 365] width 33 height 22
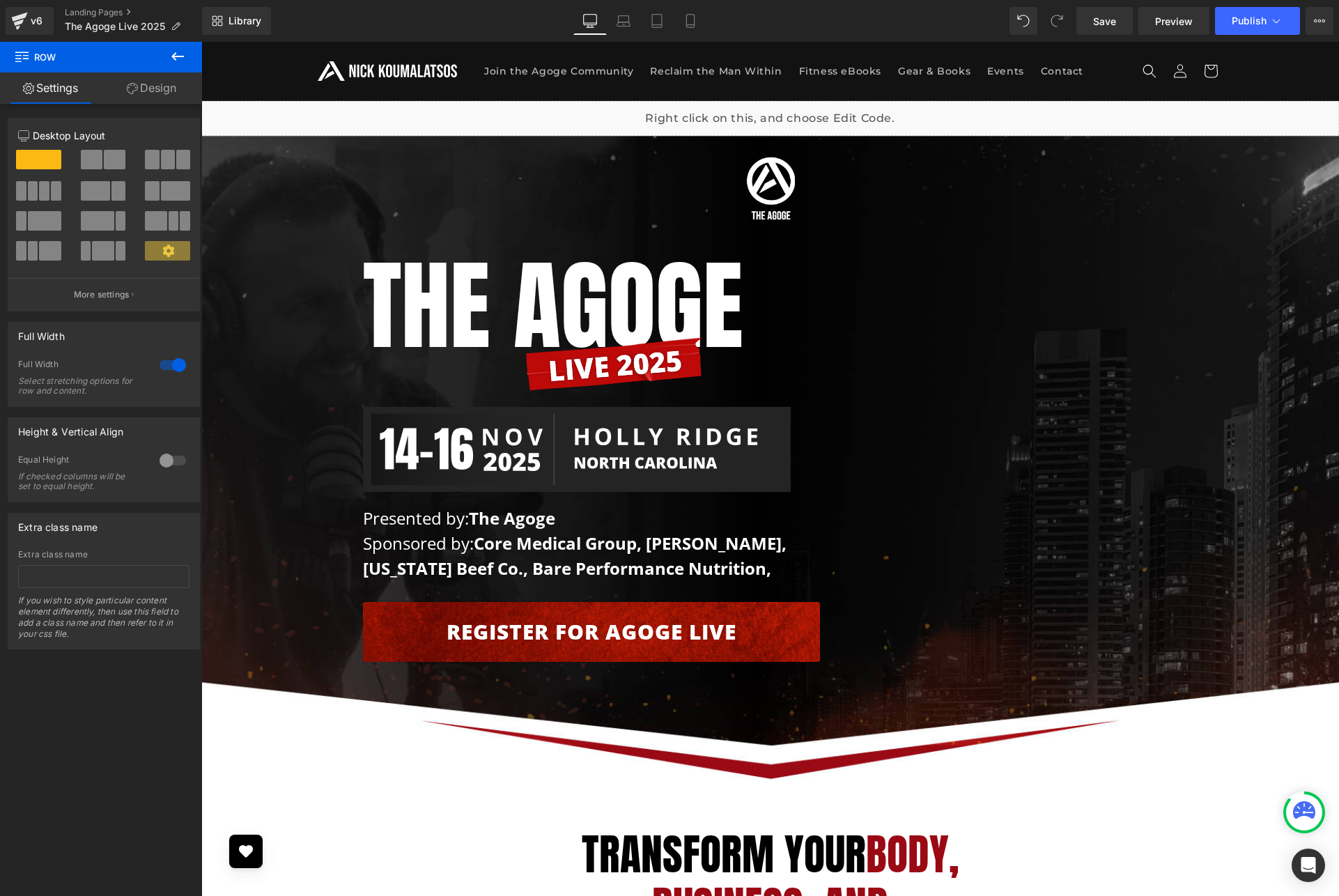
click at [180, 60] on icon at bounding box center [177, 57] width 17 height 17
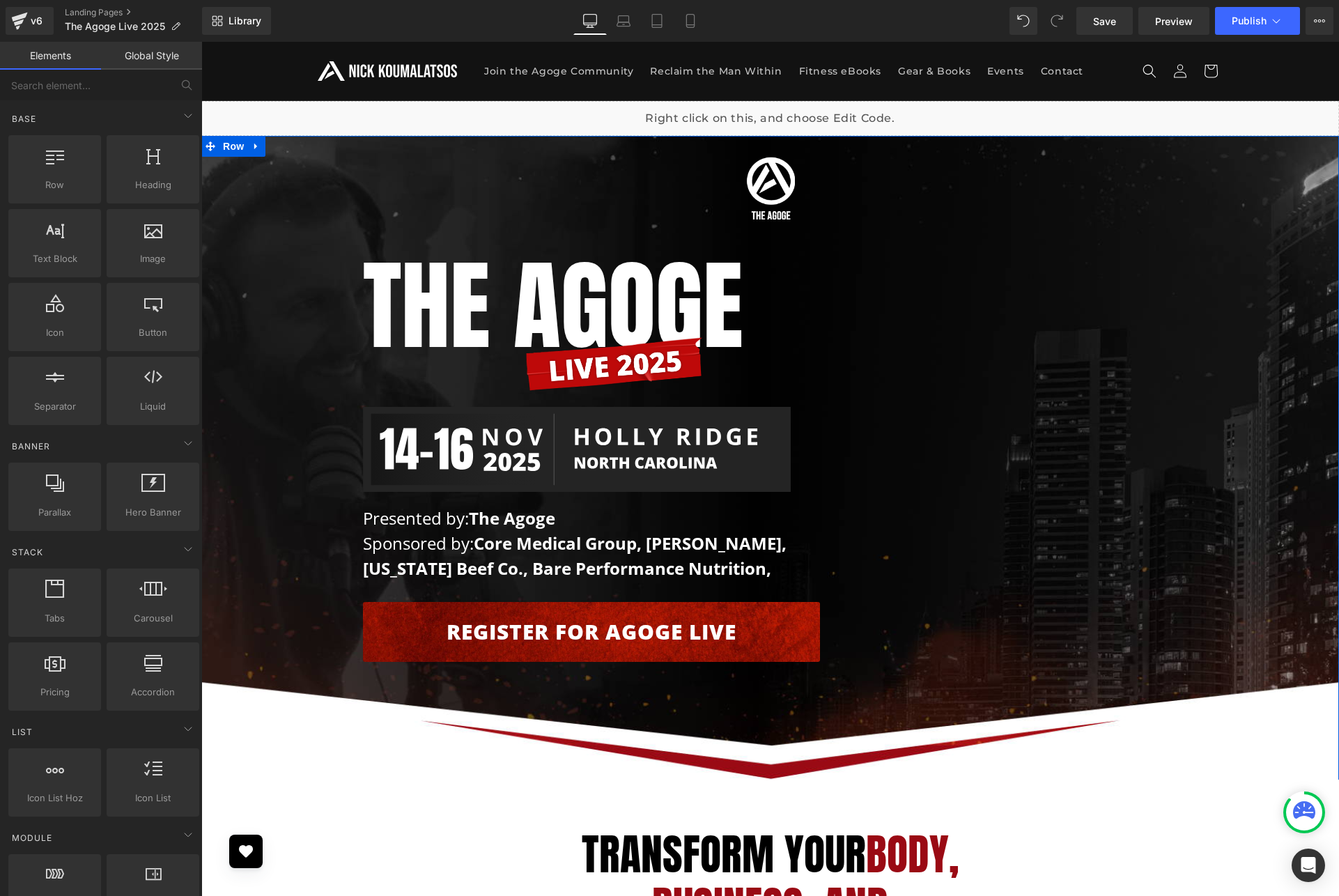
click at [303, 197] on div "Image Row The AGOGE Heading Image Image Presented by: The Agoge Sponsored by: C…" at bounding box center [770, 406] width 1137 height 526
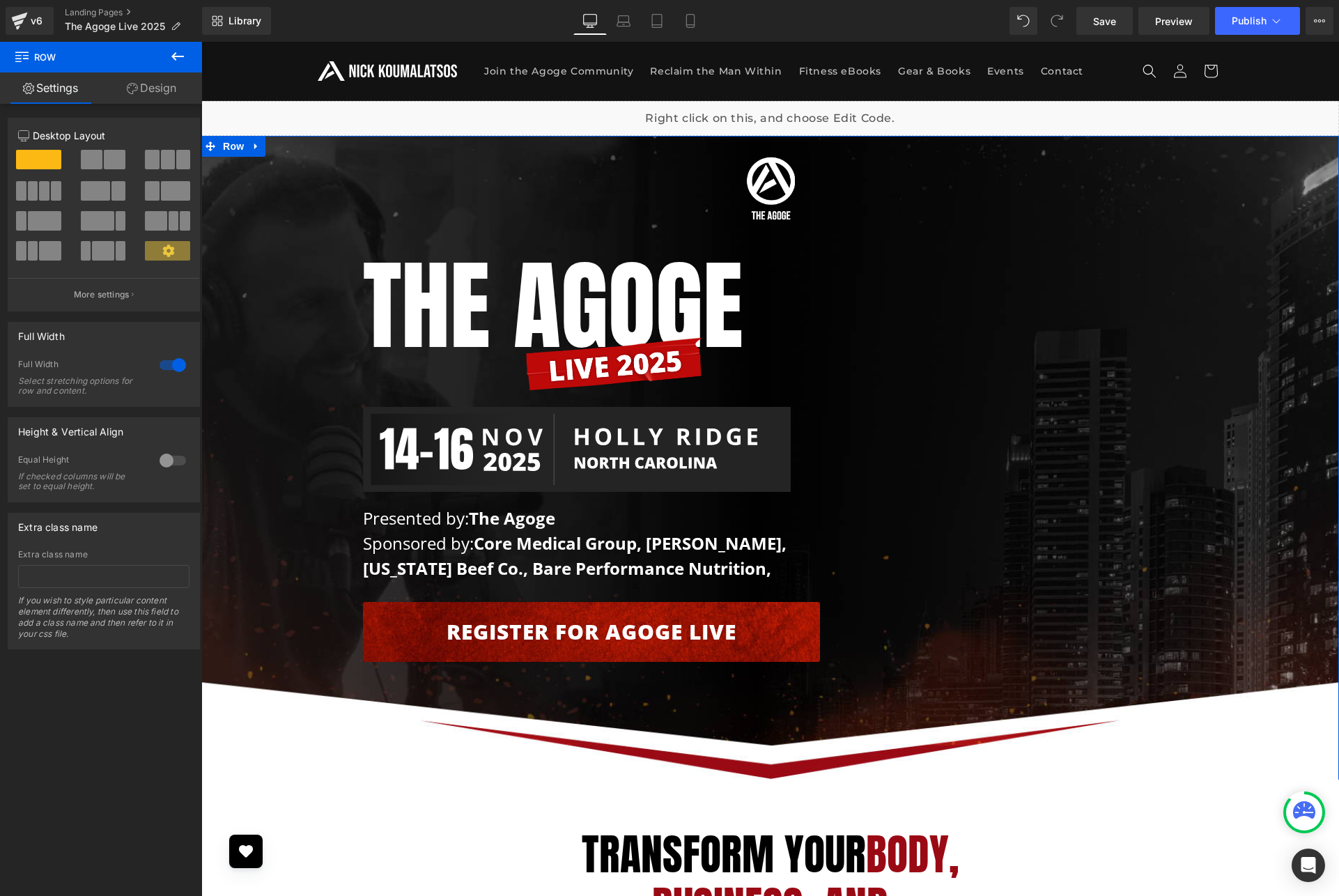
click at [304, 197] on div "Image Row The AGOGE Heading Image Image Presented by: The Agoge Sponsored by: C…" at bounding box center [770, 406] width 1137 height 526
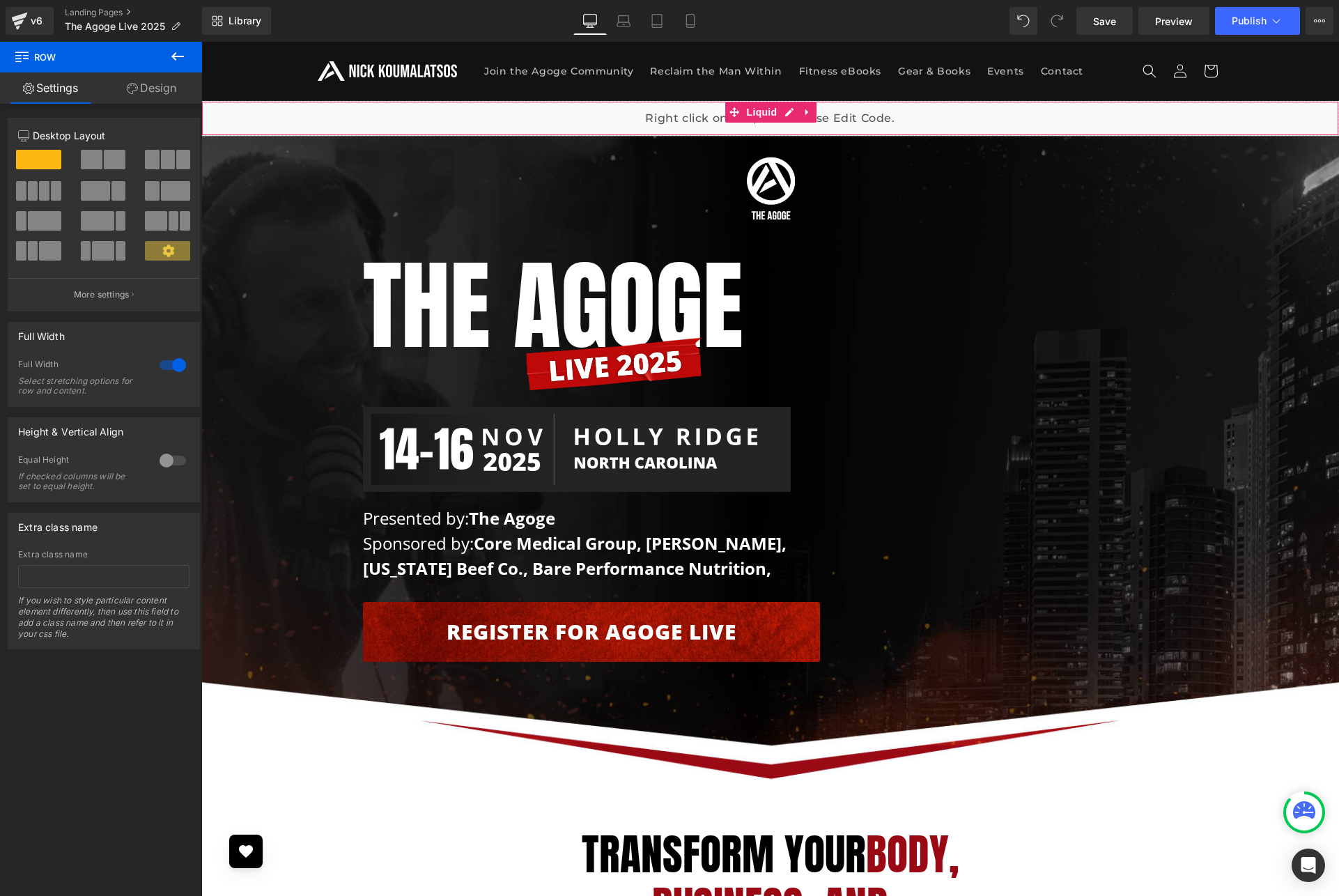
click at [398, 116] on div "Liquid" at bounding box center [770, 118] width 1137 height 35
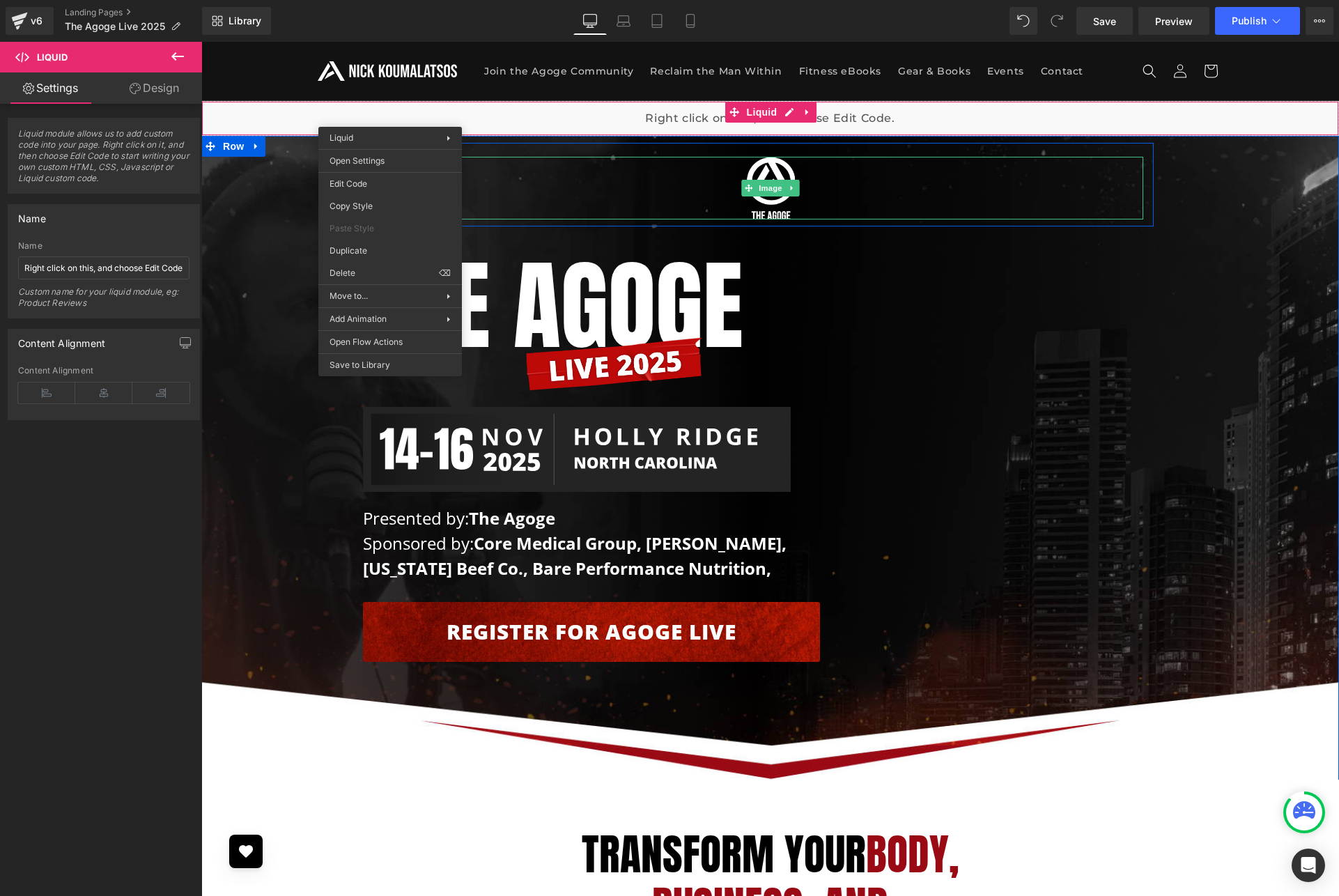
click at [586, 174] on div at bounding box center [770, 187] width 745 height 62
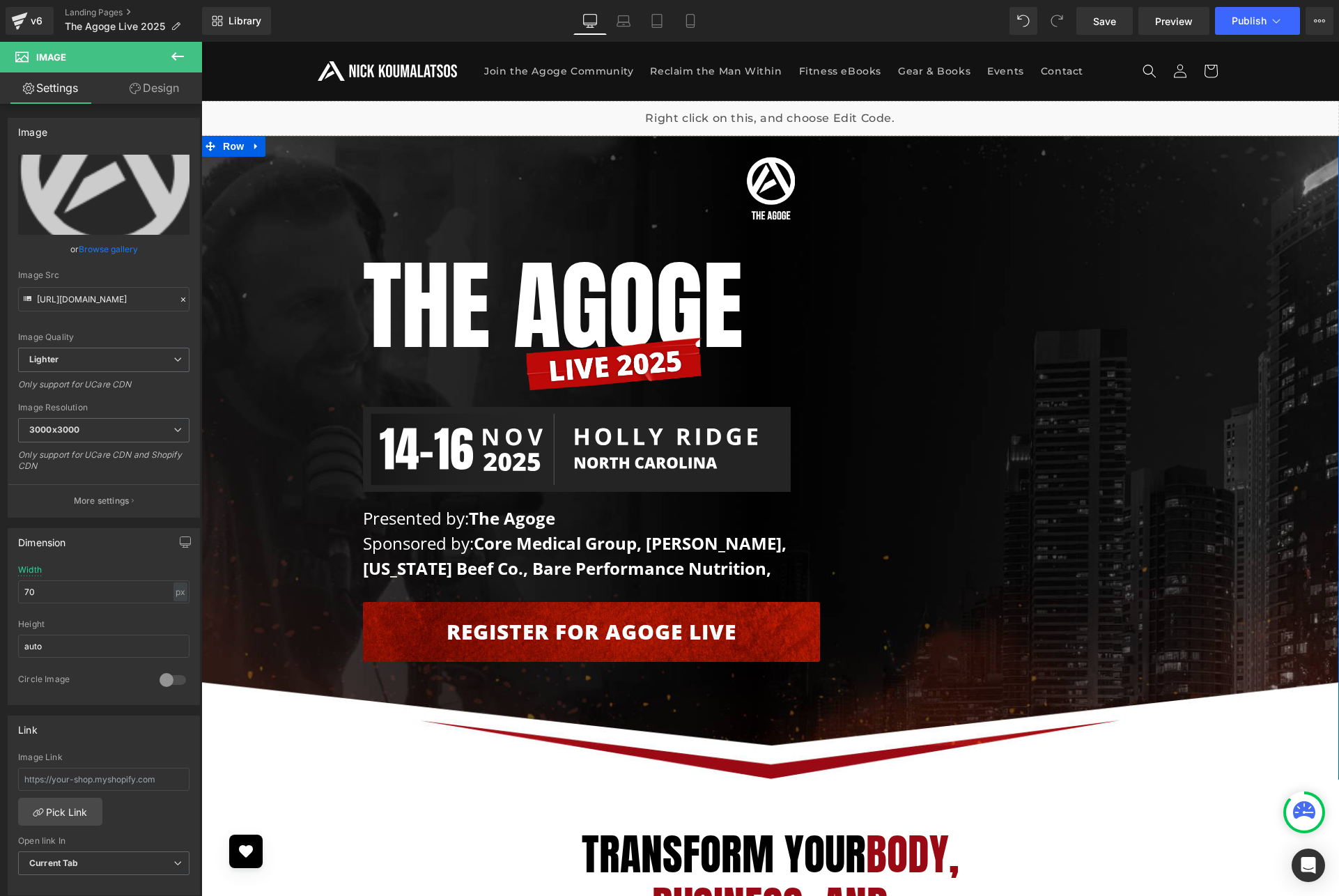
click at [252, 387] on div "Image Row The AGOGE Heading Image Image Presented by: The Agoge Sponsored by: C…" at bounding box center [770, 406] width 1137 height 526
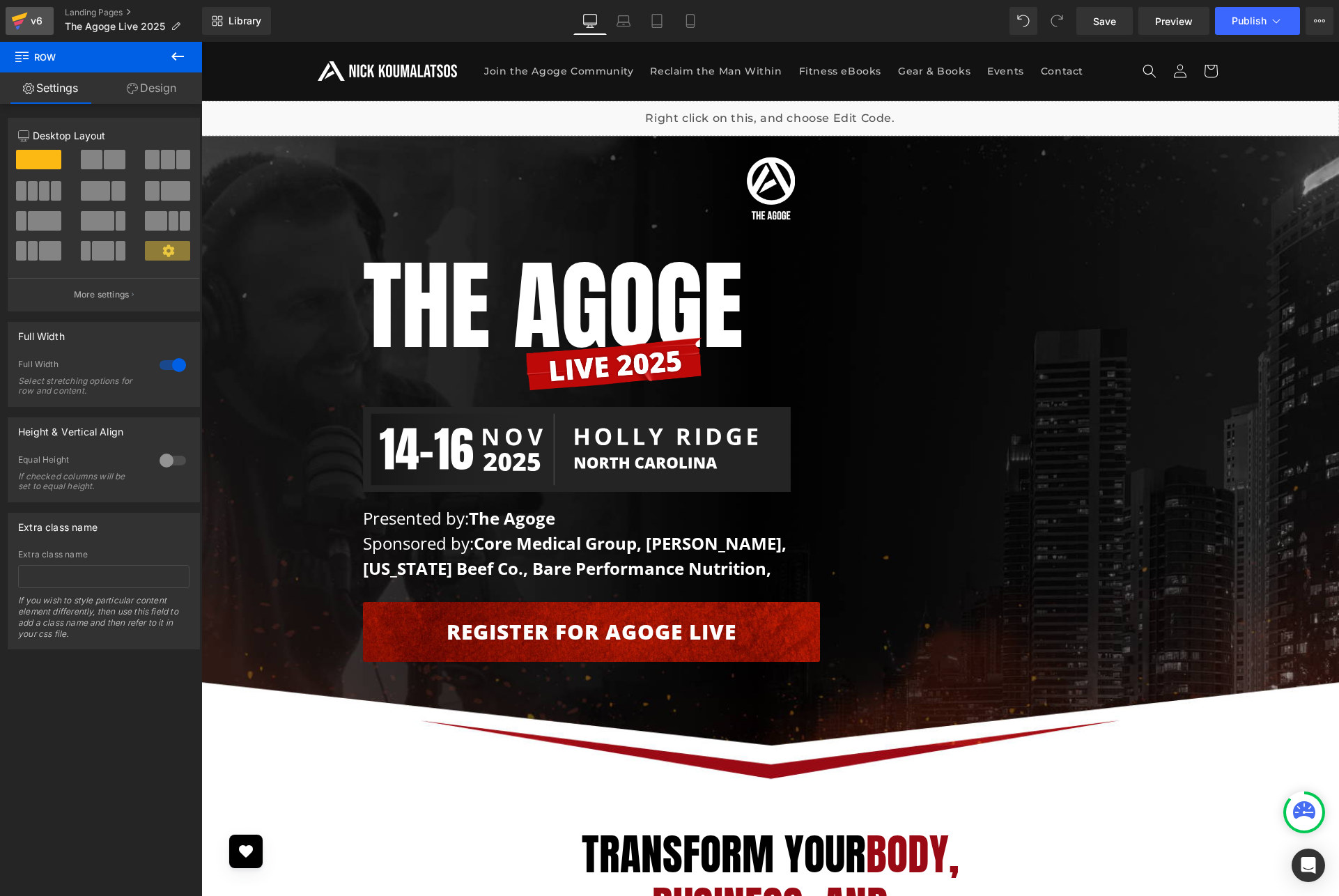
click at [27, 23] on div "v6" at bounding box center [36, 21] width 17 height 18
